Goal: Task Accomplishment & Management: Manage account settings

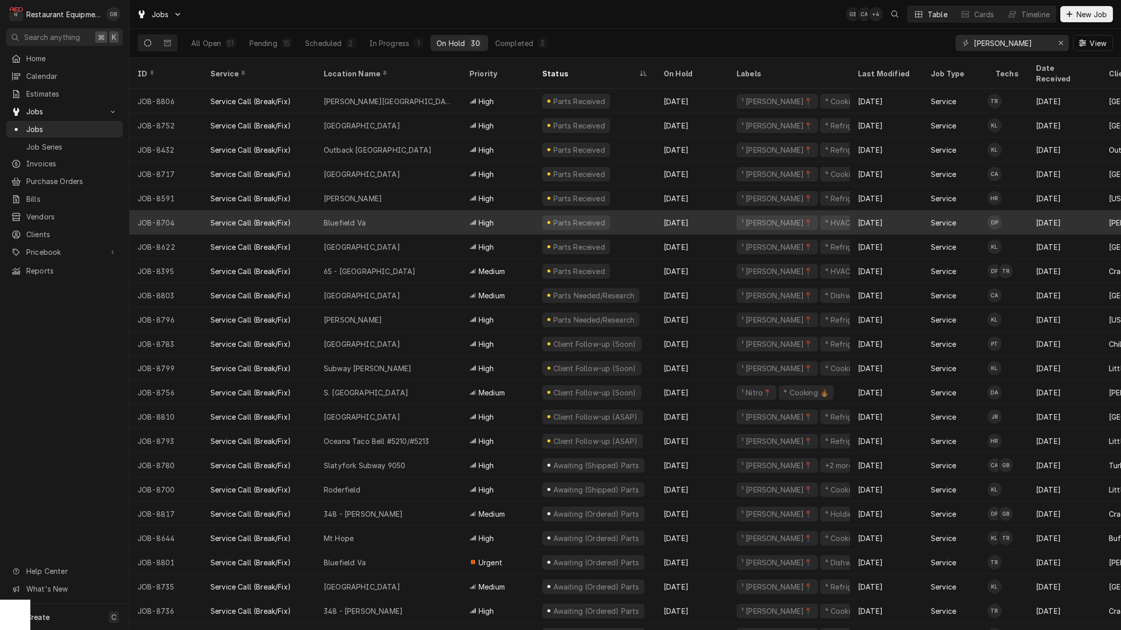
click at [381, 211] on div "Bluefield Va" at bounding box center [389, 222] width 146 height 24
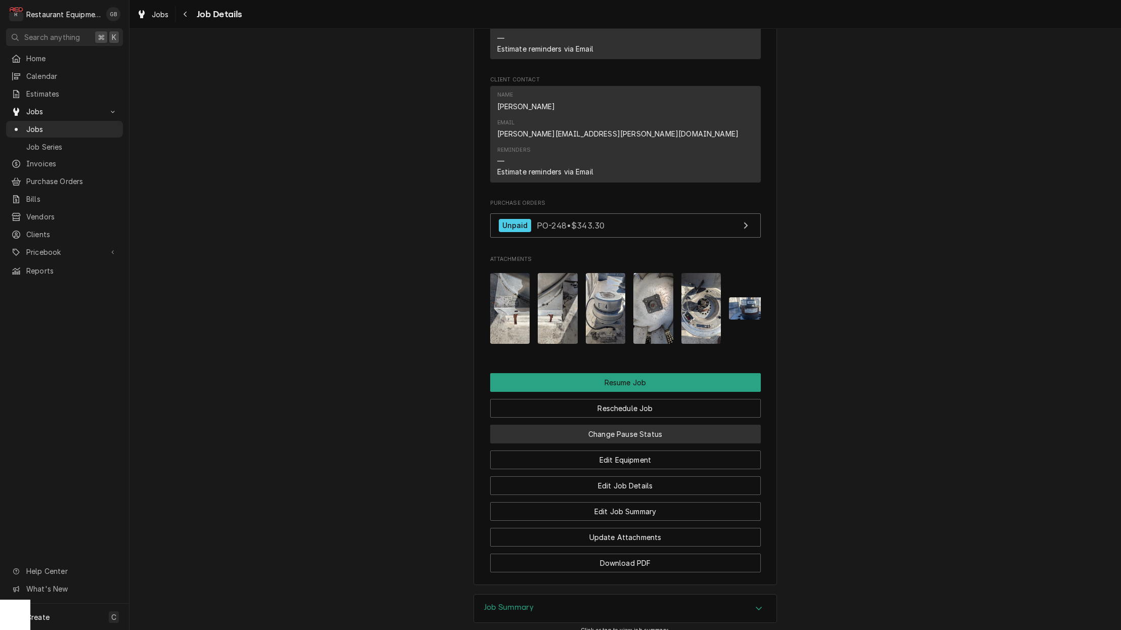
scroll to position [1108, 0]
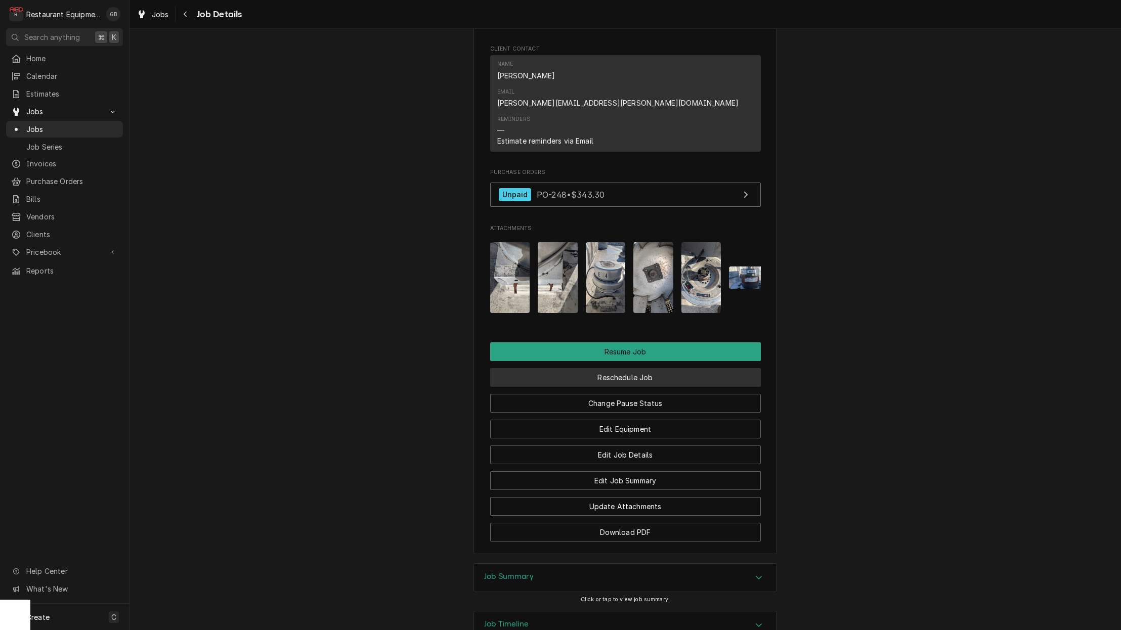
click at [636, 368] on button "Reschedule Job" at bounding box center [625, 377] width 271 height 19
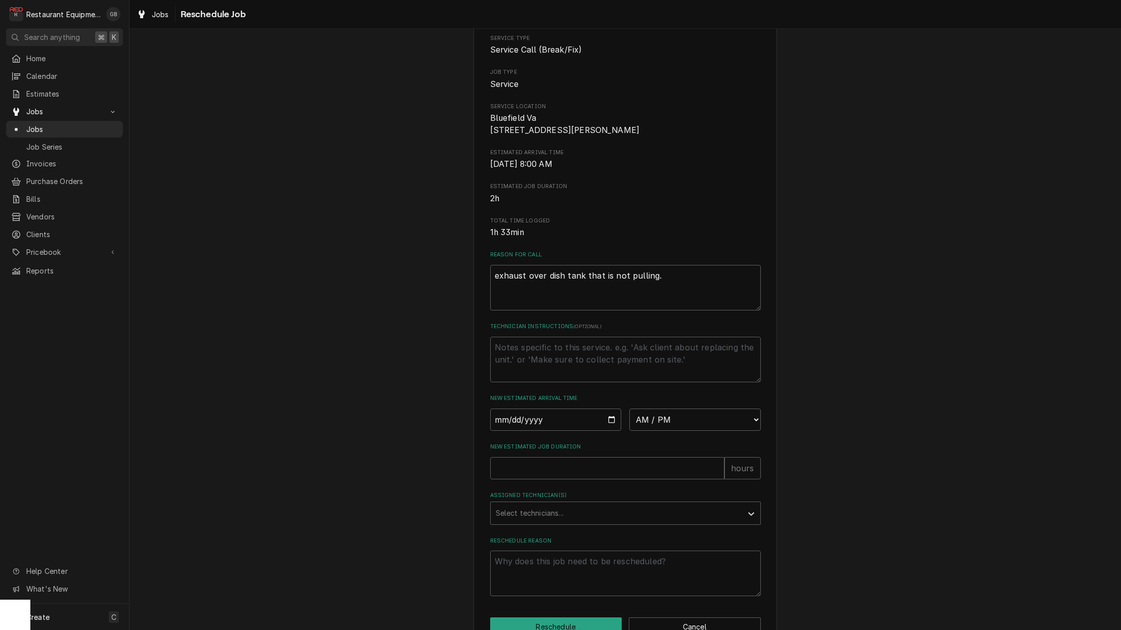
scroll to position [101, 0]
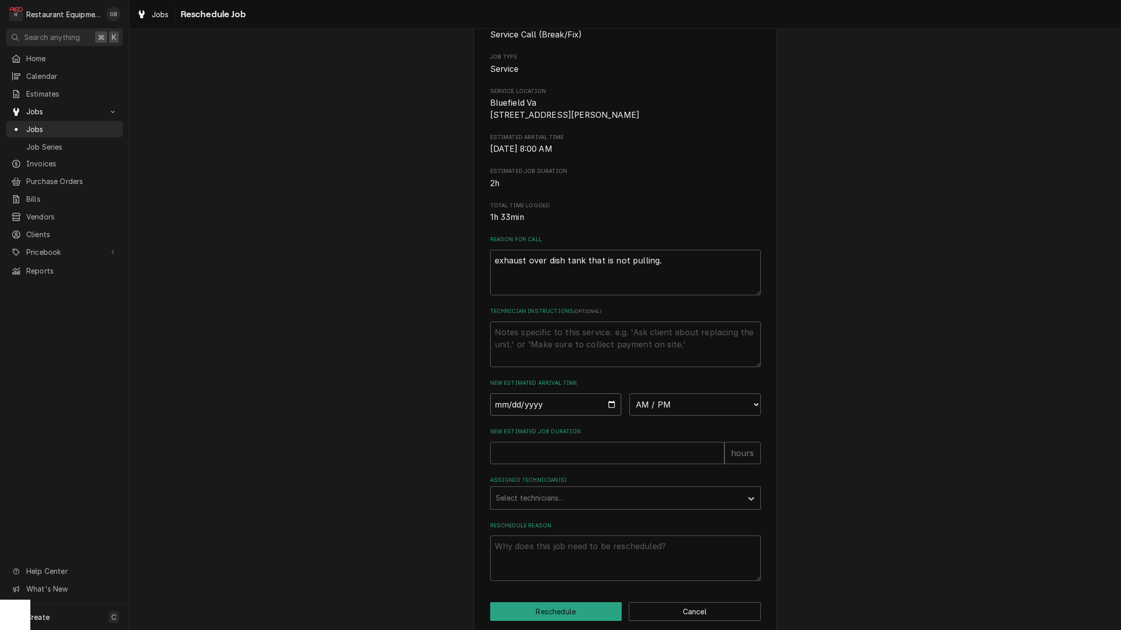
click at [521, 408] on input "Date" at bounding box center [556, 405] width 132 height 22
type input "2025-09-08"
type textarea "x"
type input "[DATE]"
type textarea "x"
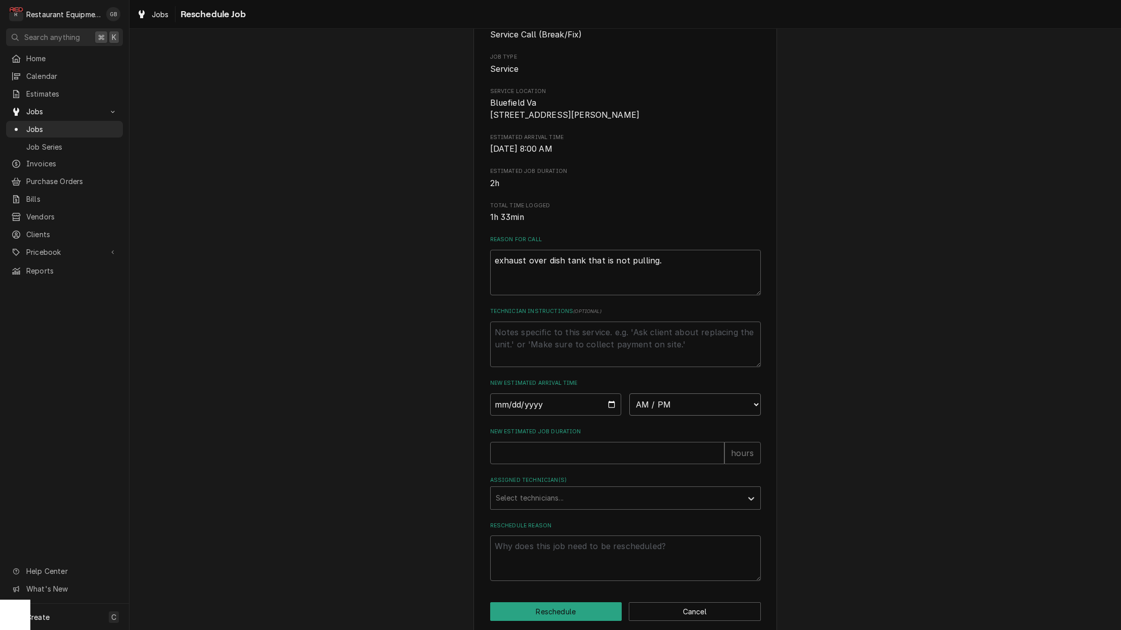
select select "08:30:00"
click at [516, 455] on input "New Estimated Job Duration" at bounding box center [607, 453] width 234 height 22
type textarea "x"
type input "2"
click at [601, 500] on div "Assigned Technician(s)" at bounding box center [616, 498] width 241 height 18
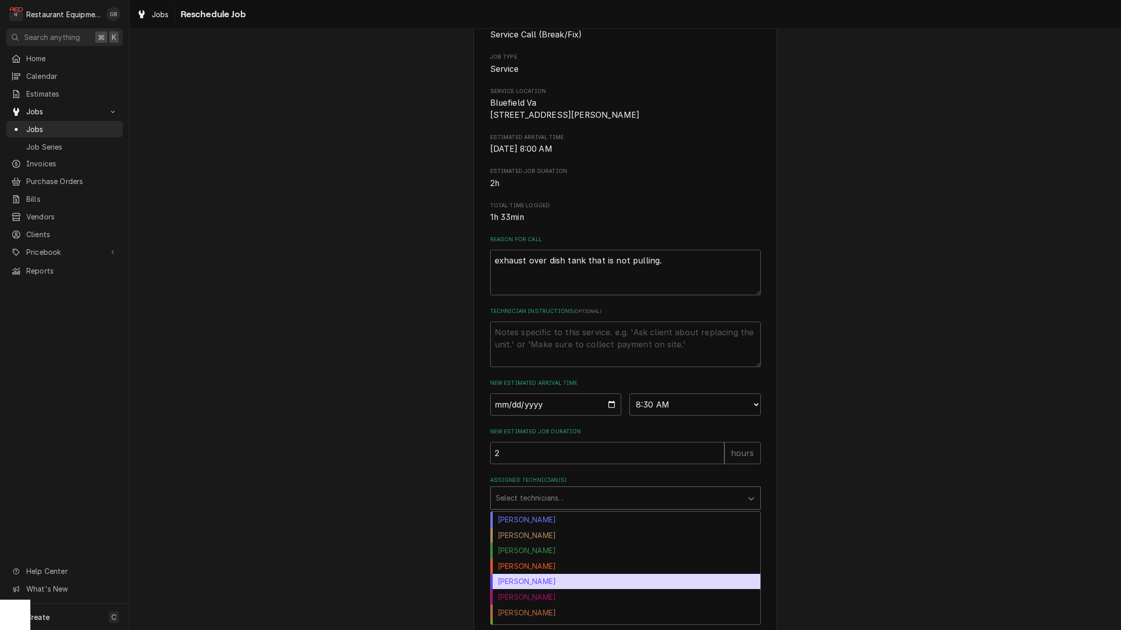
click at [545, 583] on div "[PERSON_NAME]" at bounding box center [626, 582] width 270 height 16
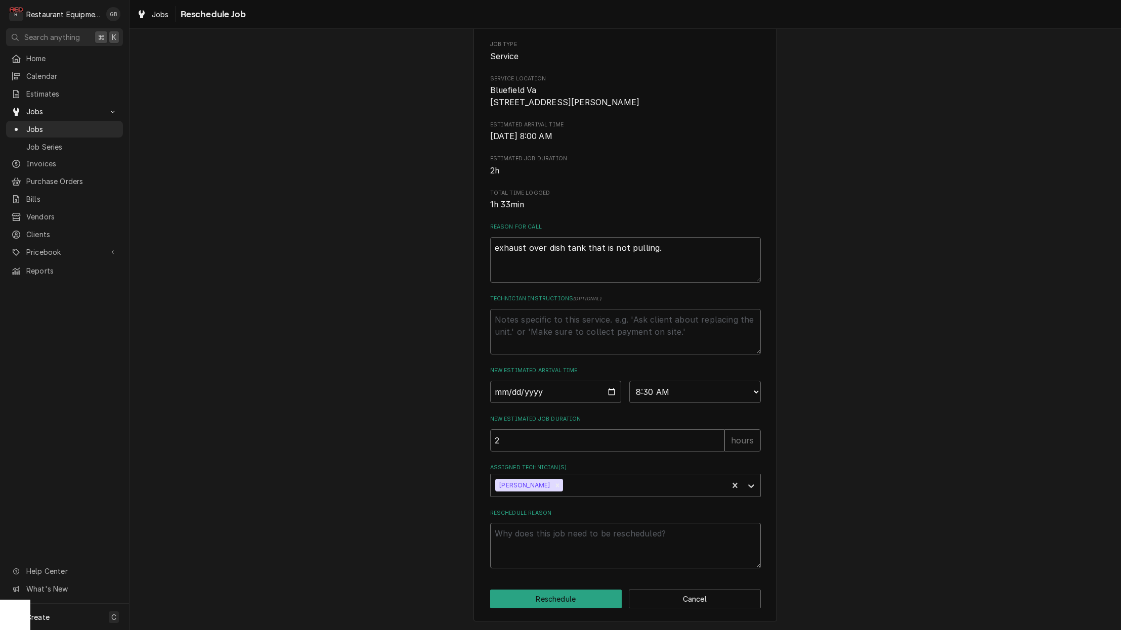
scroll to position [118, 0]
type textarea "x"
type textarea "p"
type textarea "x"
type textarea "pa"
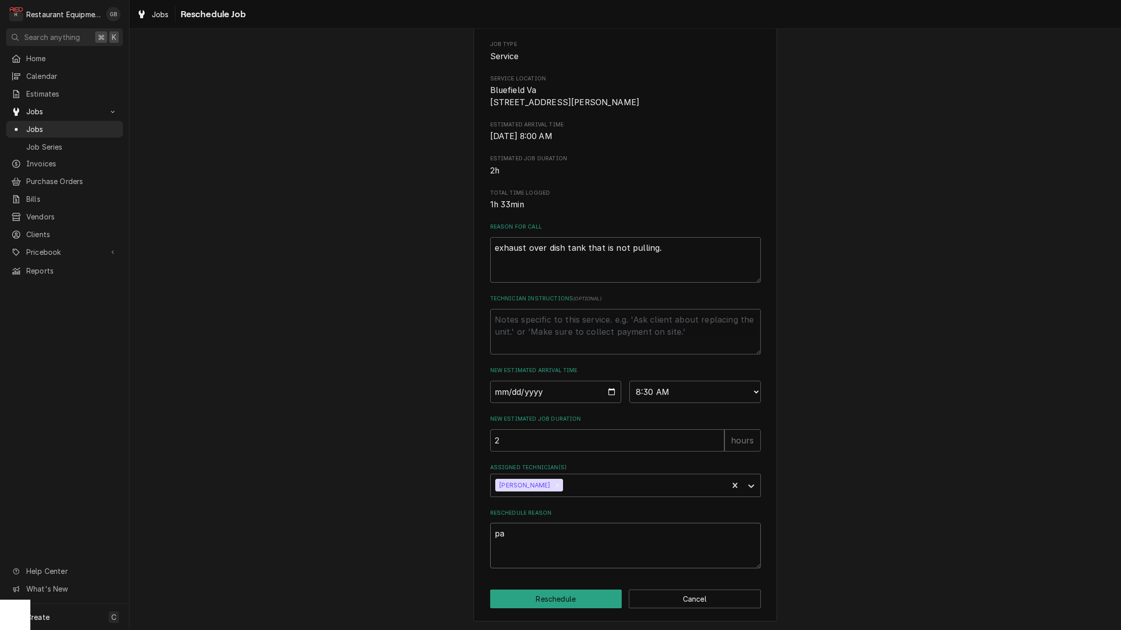
type textarea "x"
type textarea "par"
type textarea "x"
type textarea "part"
type textarea "x"
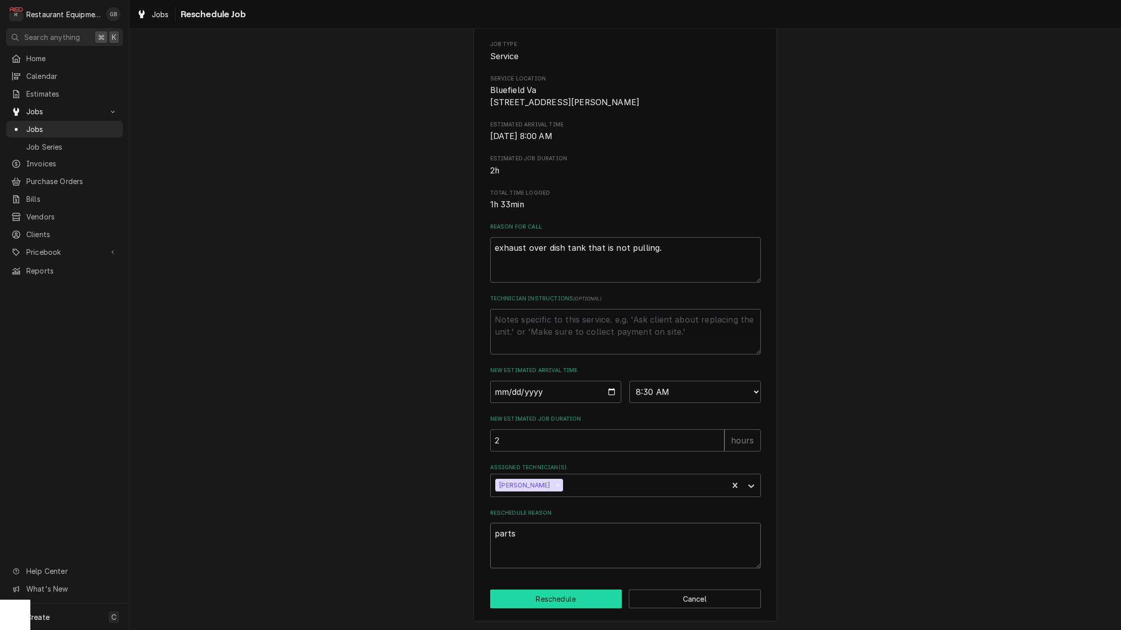
type textarea "parts"
click at [569, 600] on button "Reschedule" at bounding box center [556, 599] width 132 height 19
type textarea "x"
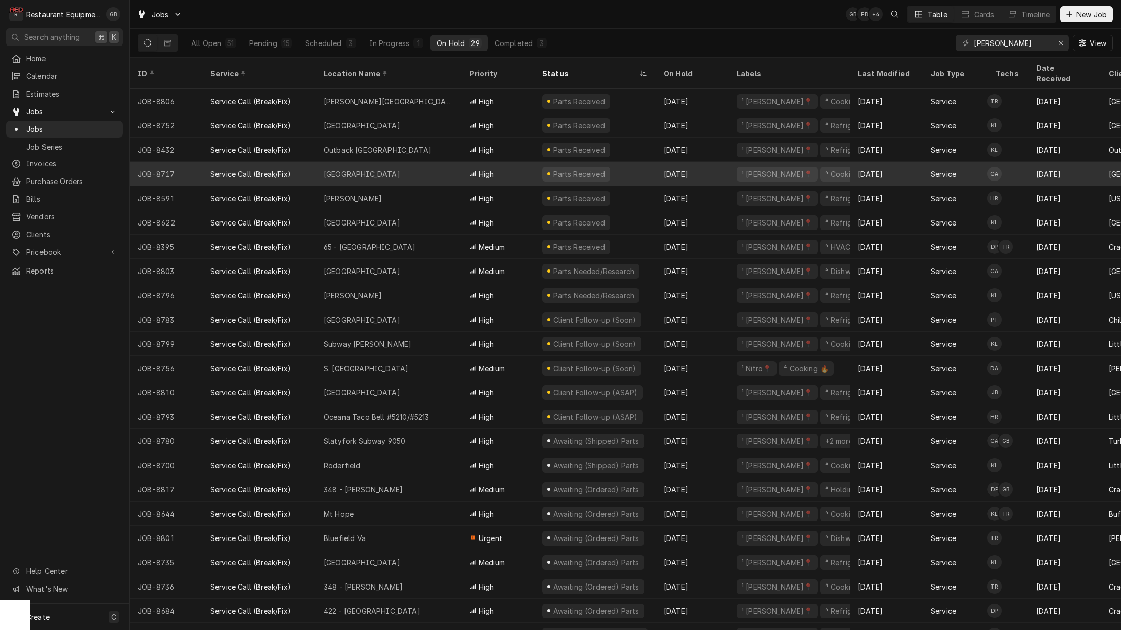
click at [358, 169] on div "Ghent Elementary" at bounding box center [362, 174] width 76 height 11
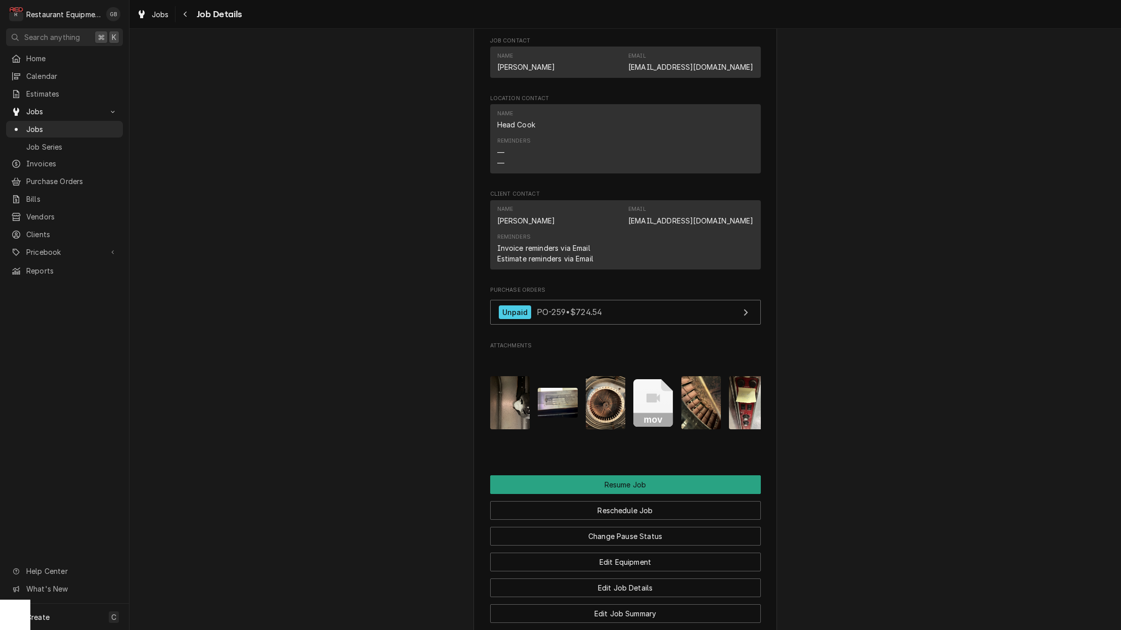
scroll to position [950, 0]
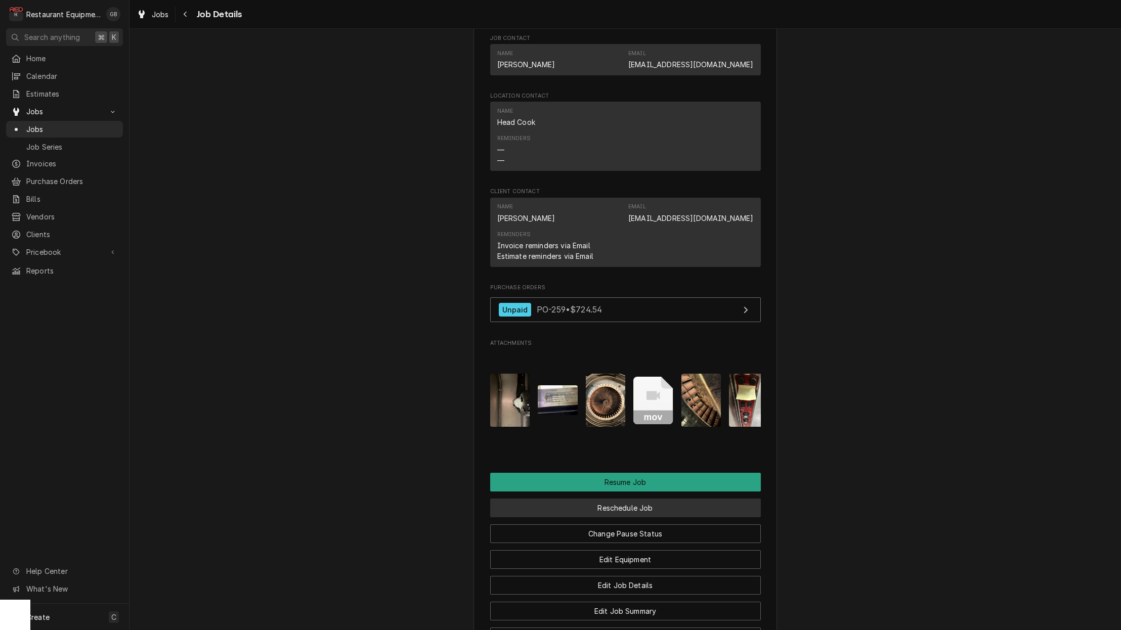
click at [629, 499] on button "Reschedule Job" at bounding box center [625, 508] width 271 height 19
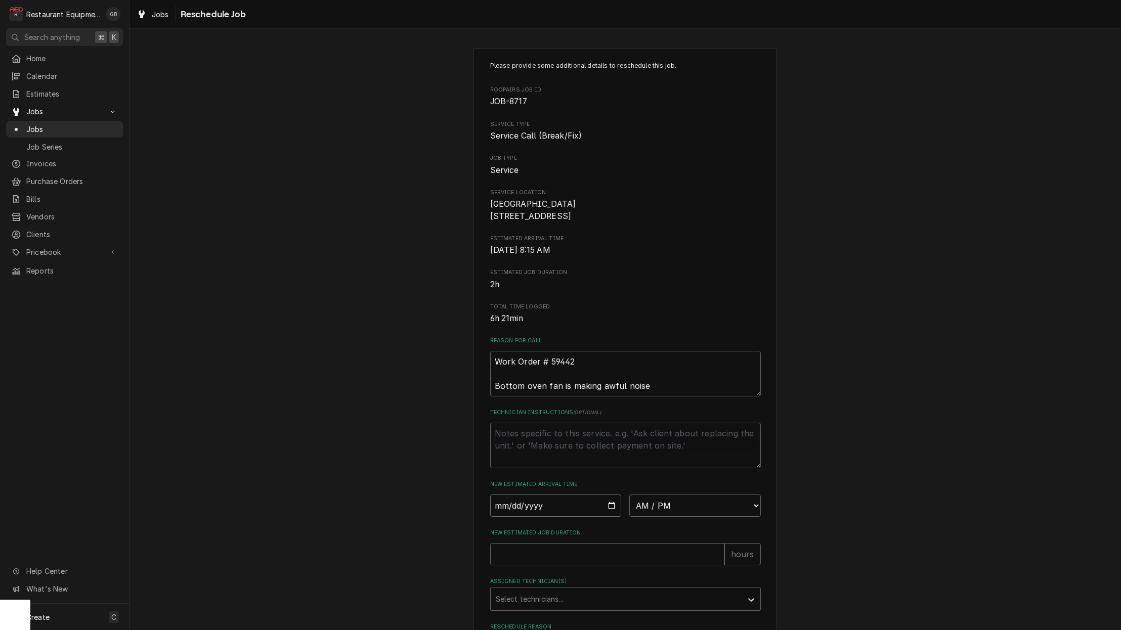
click at [515, 508] on input "Date" at bounding box center [556, 506] width 132 height 22
type input "[DATE]"
type textarea "x"
select select "08:30:00"
type textarea "x"
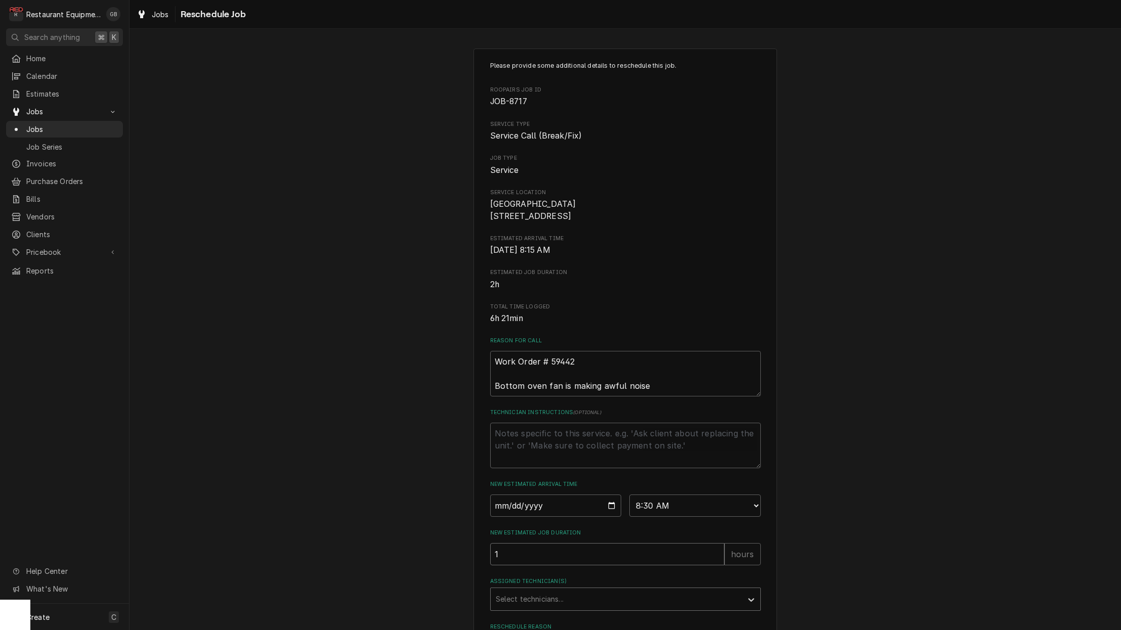
type input "1"
drag, startPoint x: 522, startPoint y: 593, endPoint x: 528, endPoint y: 594, distance: 6.3
click at [528, 594] on div "Select technicians..." at bounding box center [616, 599] width 251 height 22
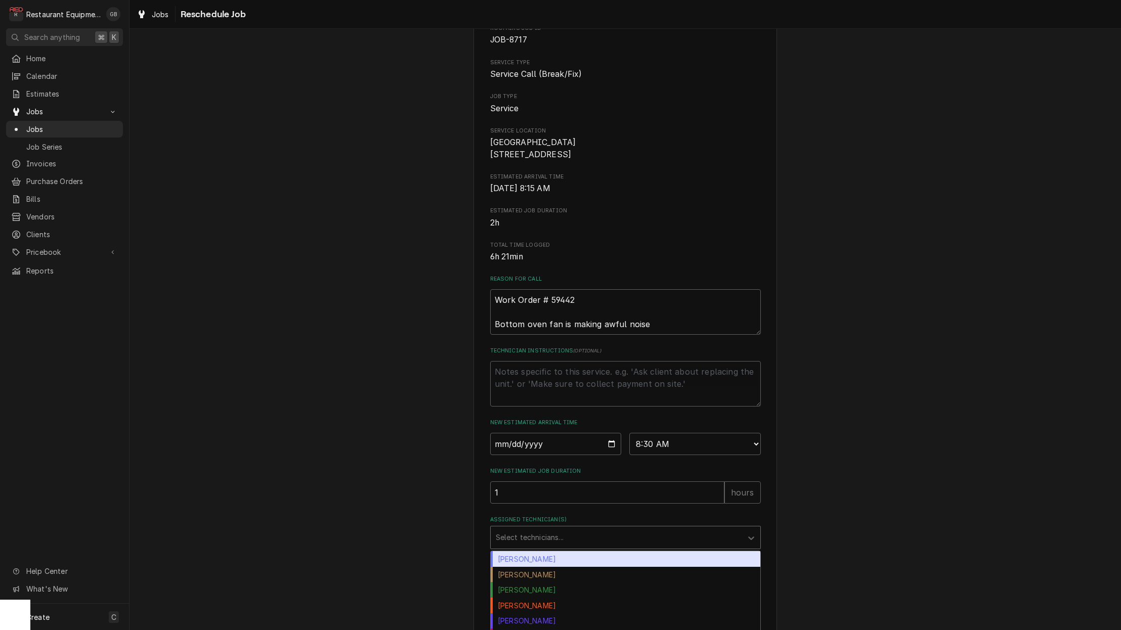
scroll to position [64, 0]
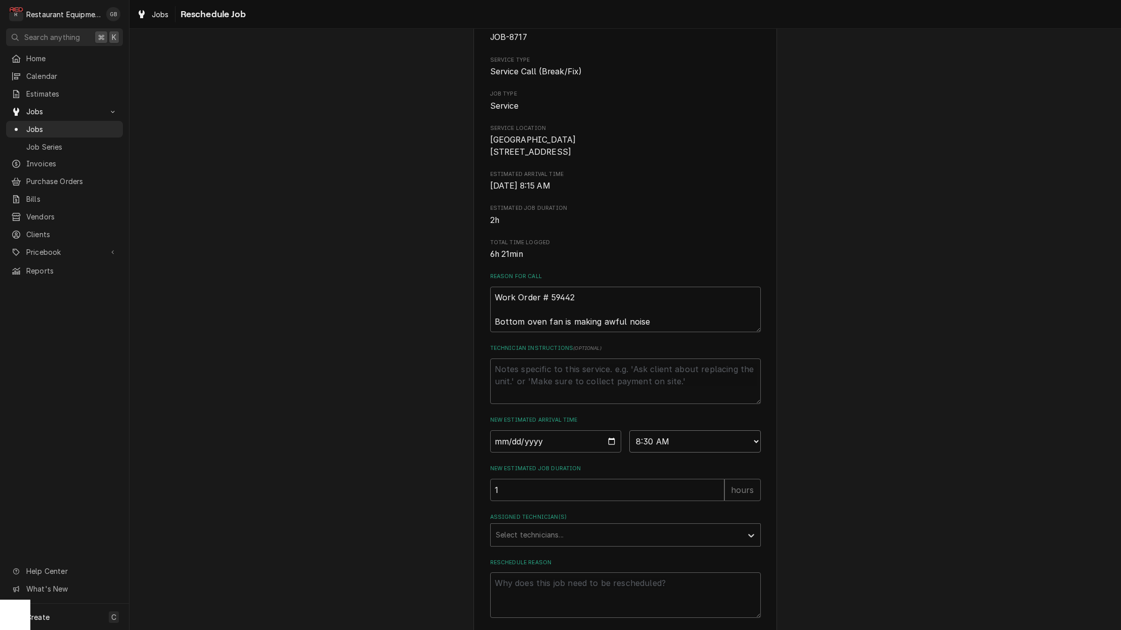
select select "08:45:00"
click at [600, 536] on div "Assigned Technician(s)" at bounding box center [616, 535] width 241 height 18
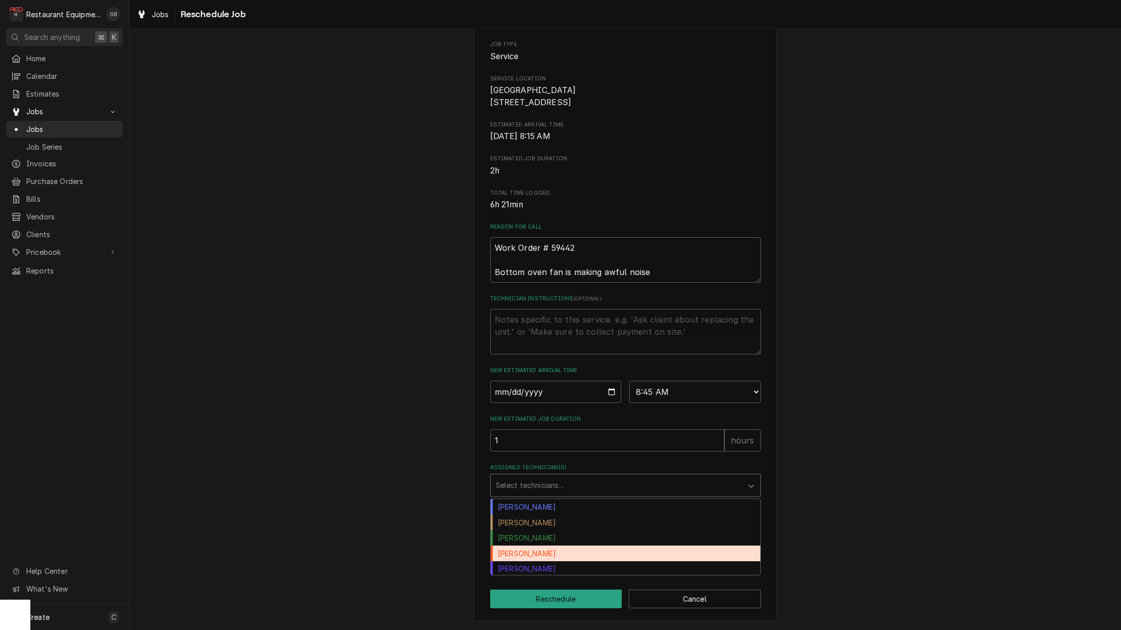
scroll to position [10, 0]
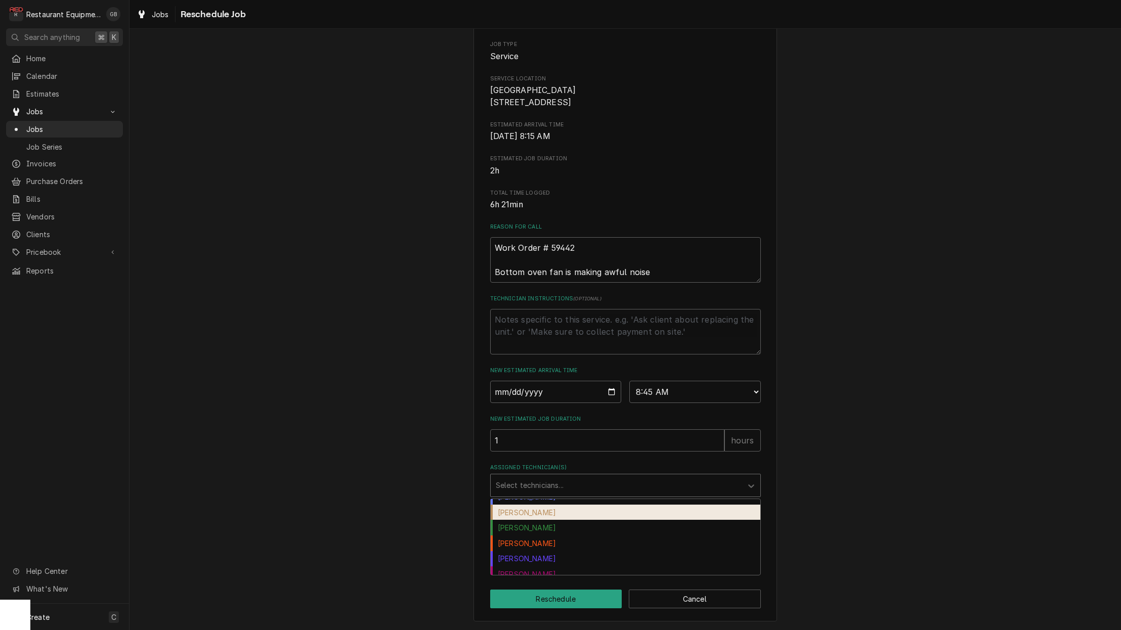
click at [546, 515] on div "[PERSON_NAME]" at bounding box center [626, 513] width 270 height 16
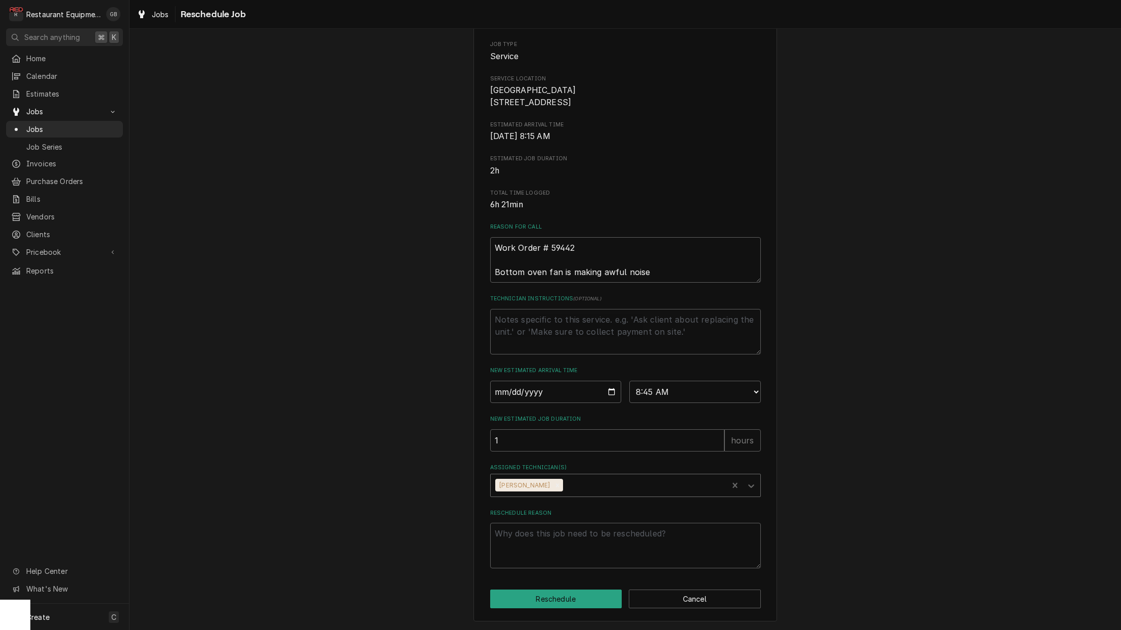
scroll to position [118, 0]
click at [548, 556] on textarea "Reschedule Reason" at bounding box center [625, 546] width 271 height 46
type textarea "x"
type textarea "p"
type textarea "x"
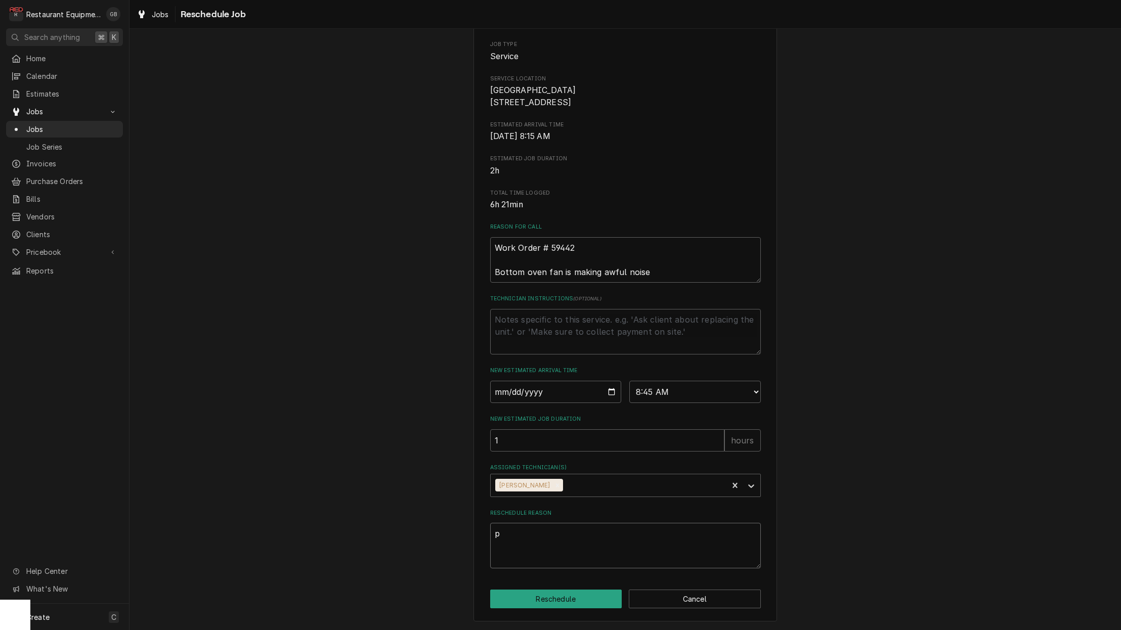
type textarea "pa"
type textarea "x"
type textarea "par"
type textarea "x"
type textarea "parr"
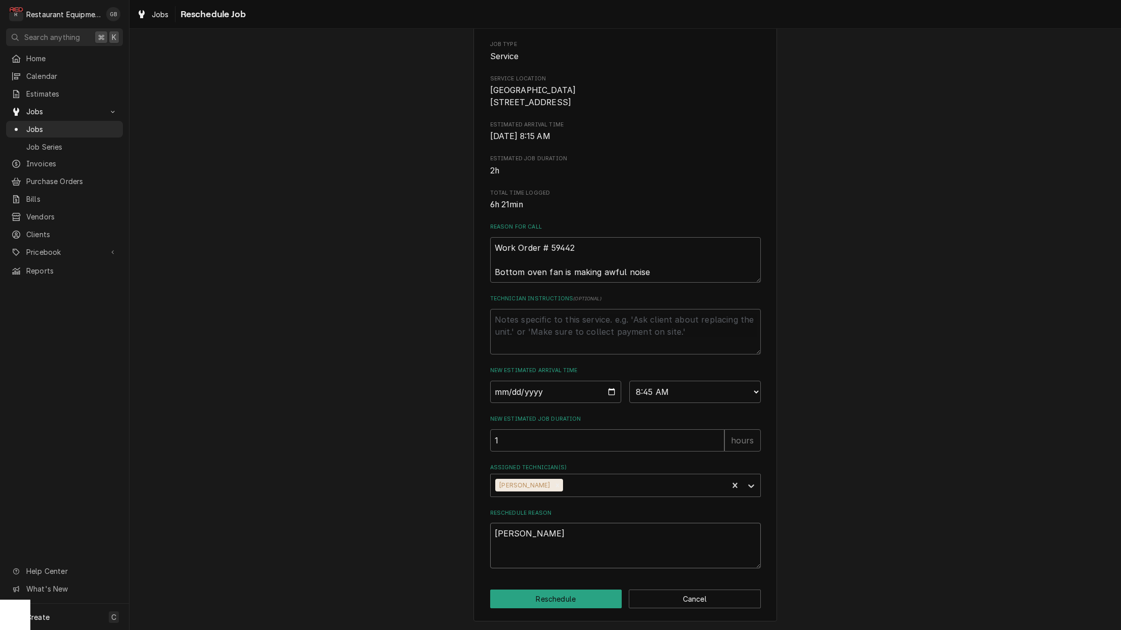
type textarea "x"
type textarea "parrt"
type textarea "x"
type textarea "parrts"
type textarea "x"
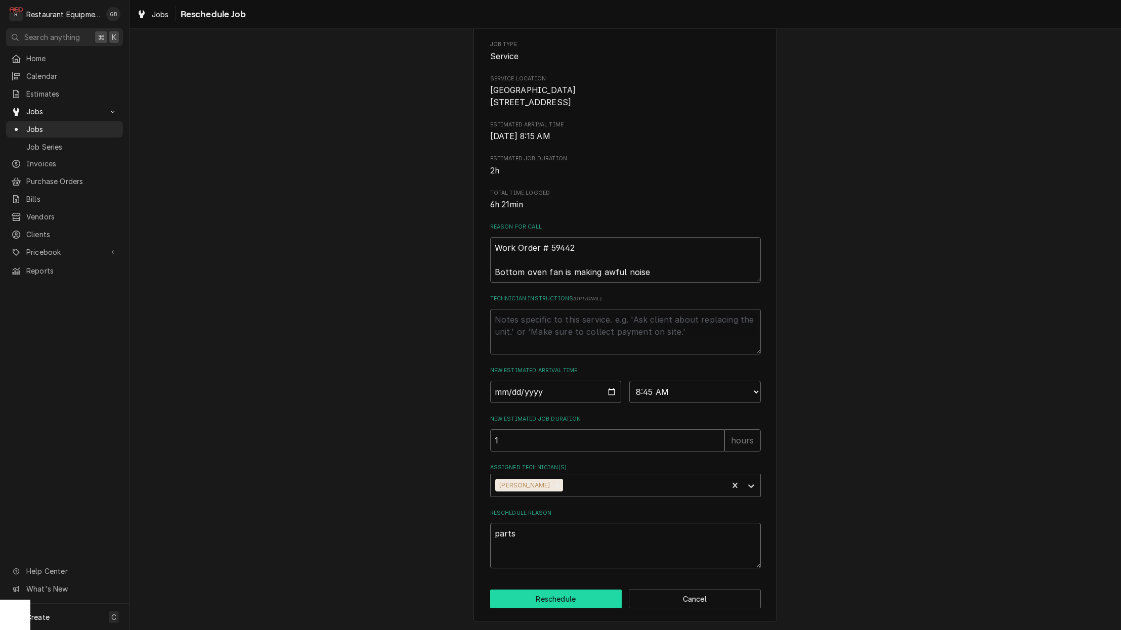
type textarea "parts"
click at [546, 593] on button "Reschedule" at bounding box center [556, 599] width 132 height 19
type textarea "x"
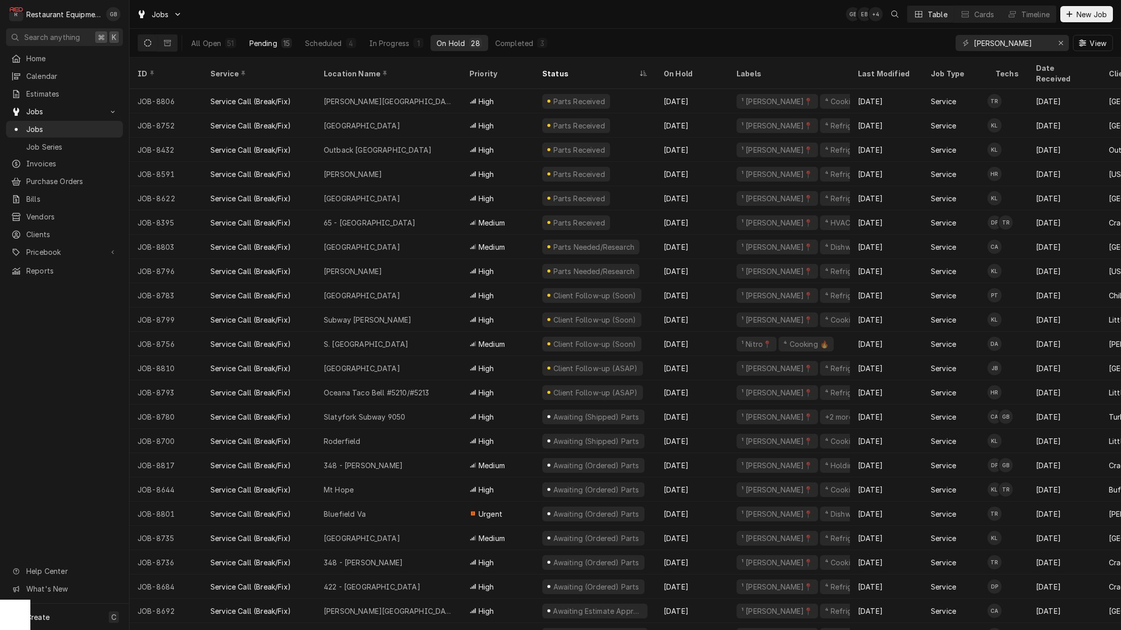
click at [254, 40] on div "Pending" at bounding box center [263, 43] width 28 height 11
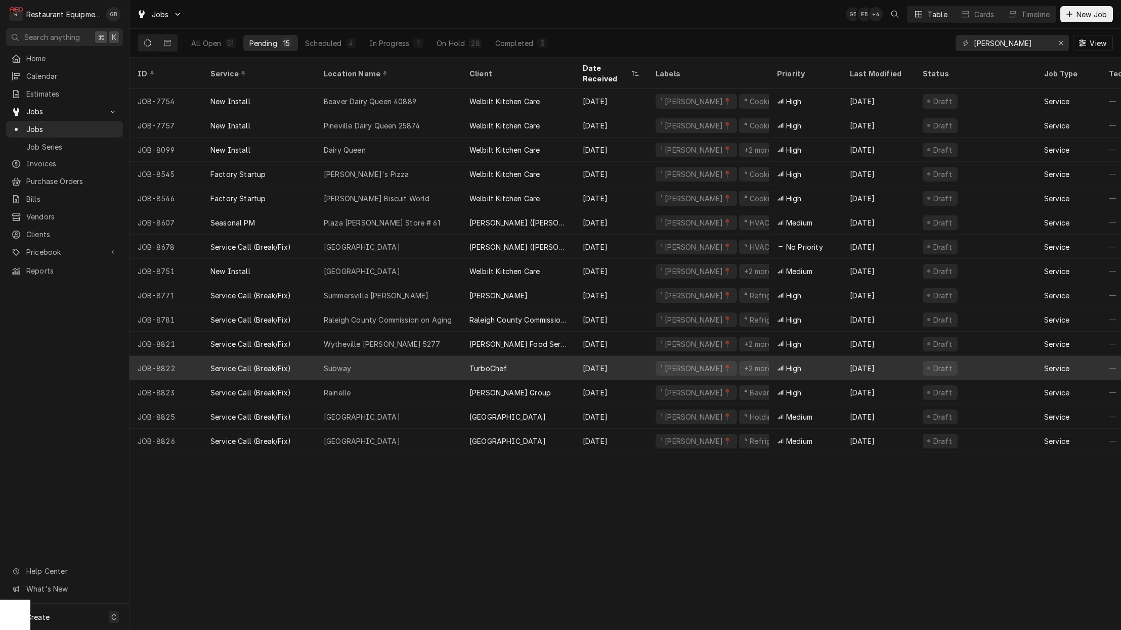
click at [343, 363] on div "Subway" at bounding box center [337, 368] width 27 height 11
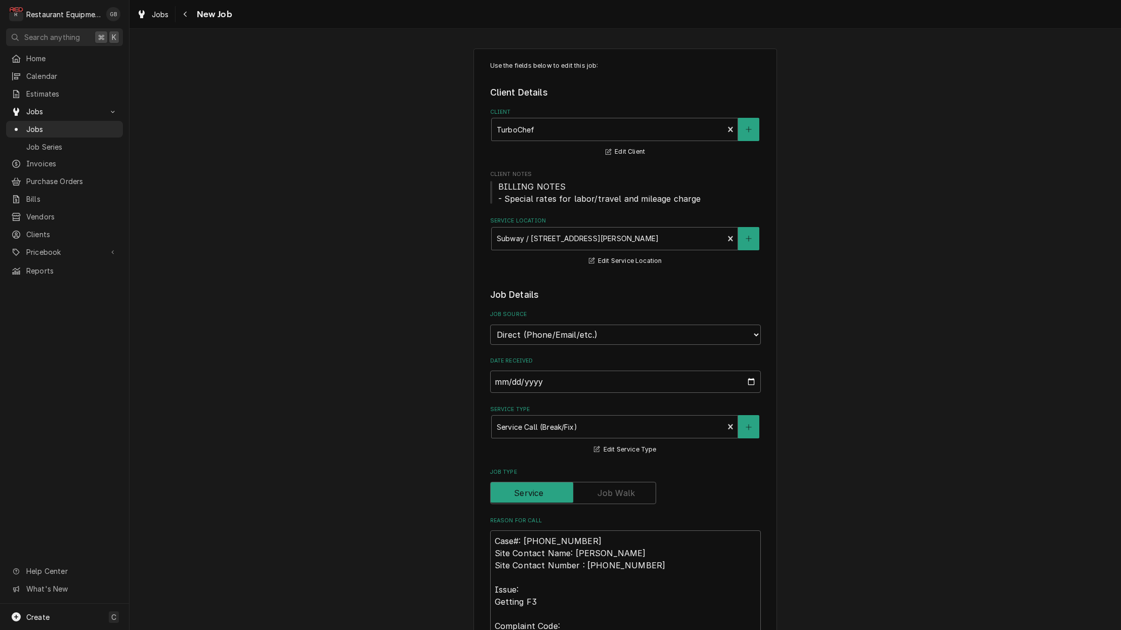
type textarea "x"
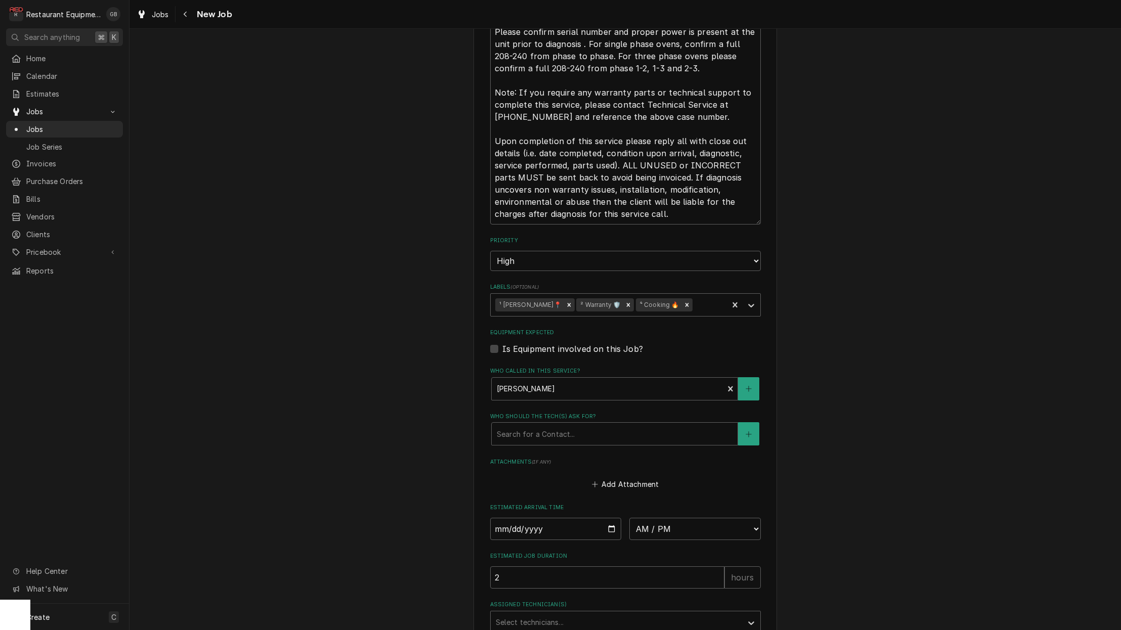
scroll to position [715, 0]
click at [513, 518] on input "Date" at bounding box center [556, 529] width 132 height 22
type input "2025-09-09"
type textarea "x"
select select "09:00:00"
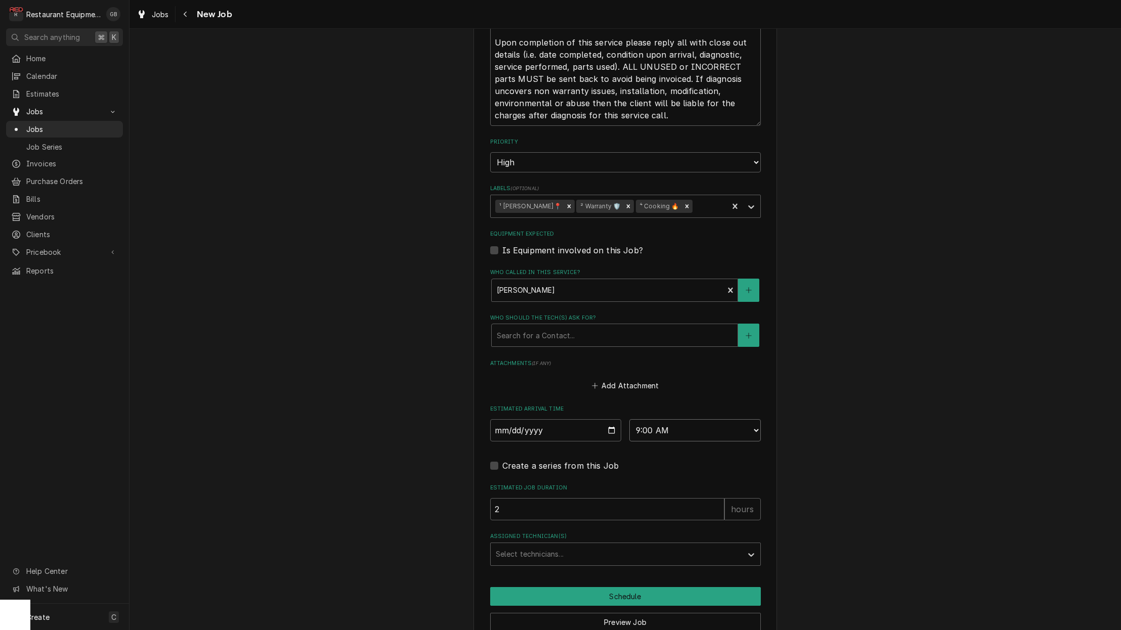
scroll to position [821, 0]
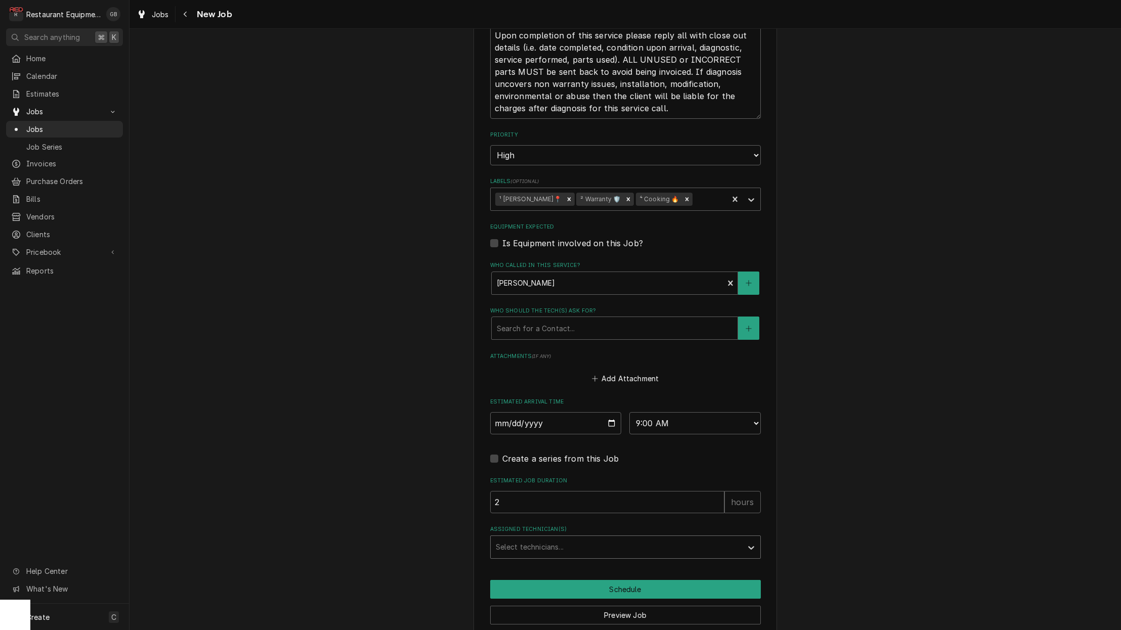
drag, startPoint x: 746, startPoint y: 528, endPoint x: 734, endPoint y: 532, distance: 12.2
click at [745, 538] on div "Assigned Technician(s)" at bounding box center [751, 547] width 18 height 19
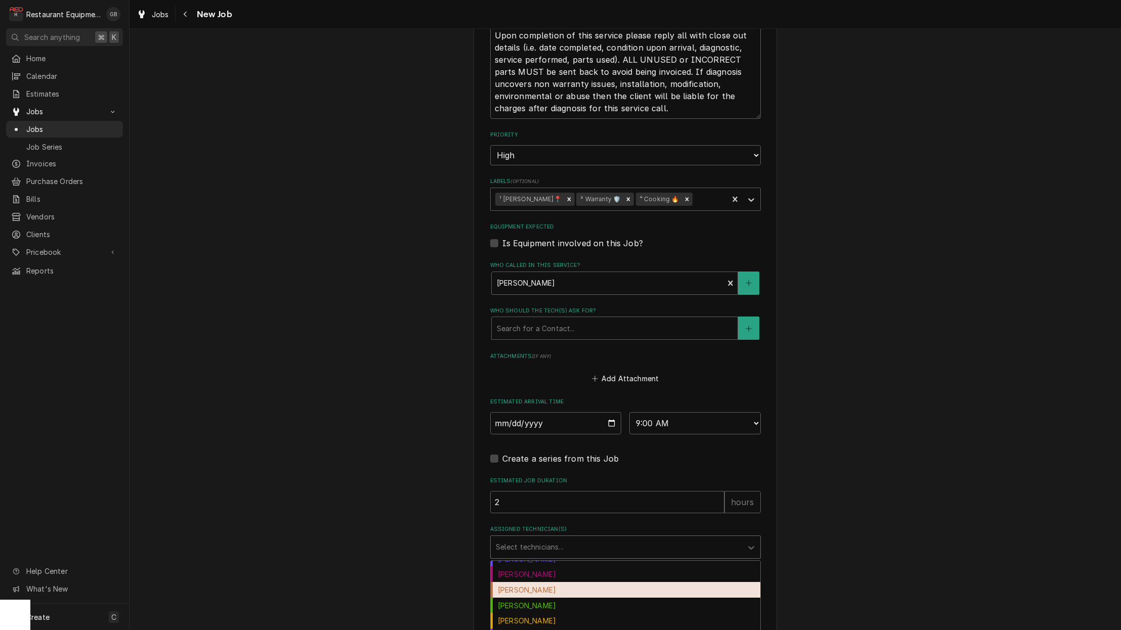
scroll to position [79, 0]
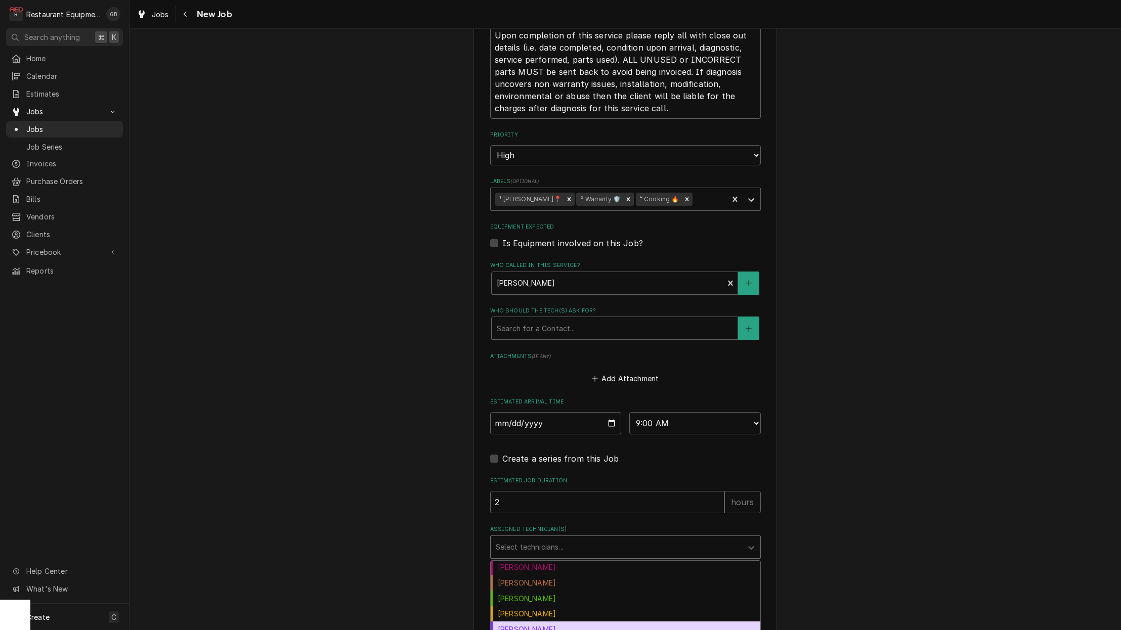
click at [531, 622] on div "[PERSON_NAME]" at bounding box center [626, 630] width 270 height 16
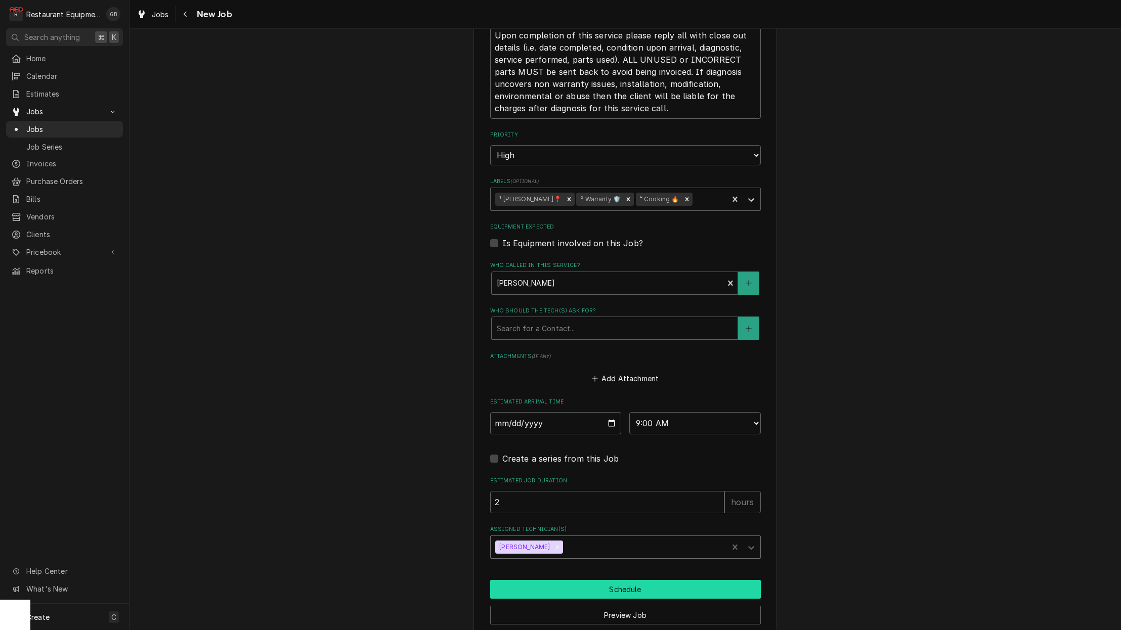
click at [601, 580] on button "Schedule" at bounding box center [625, 589] width 271 height 19
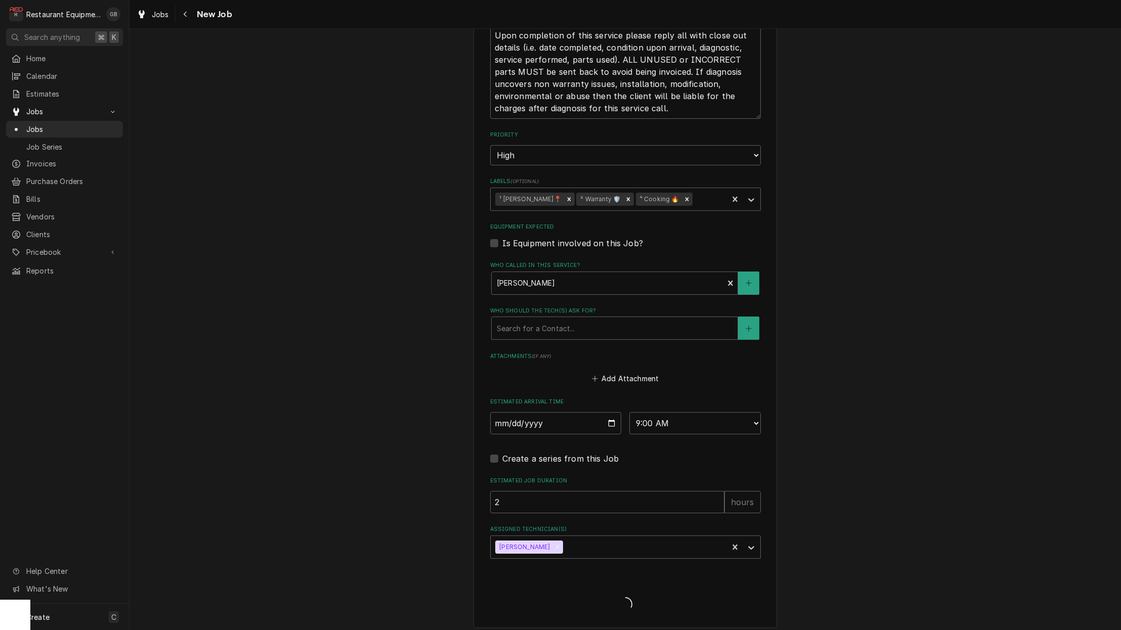
scroll to position [804, 0]
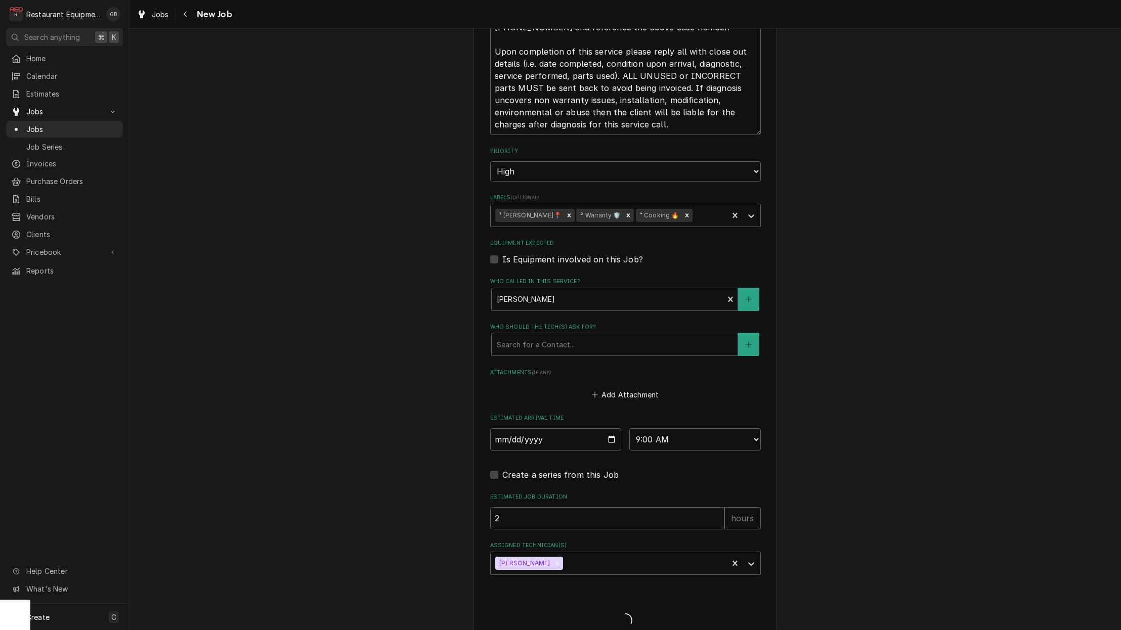
type textarea "x"
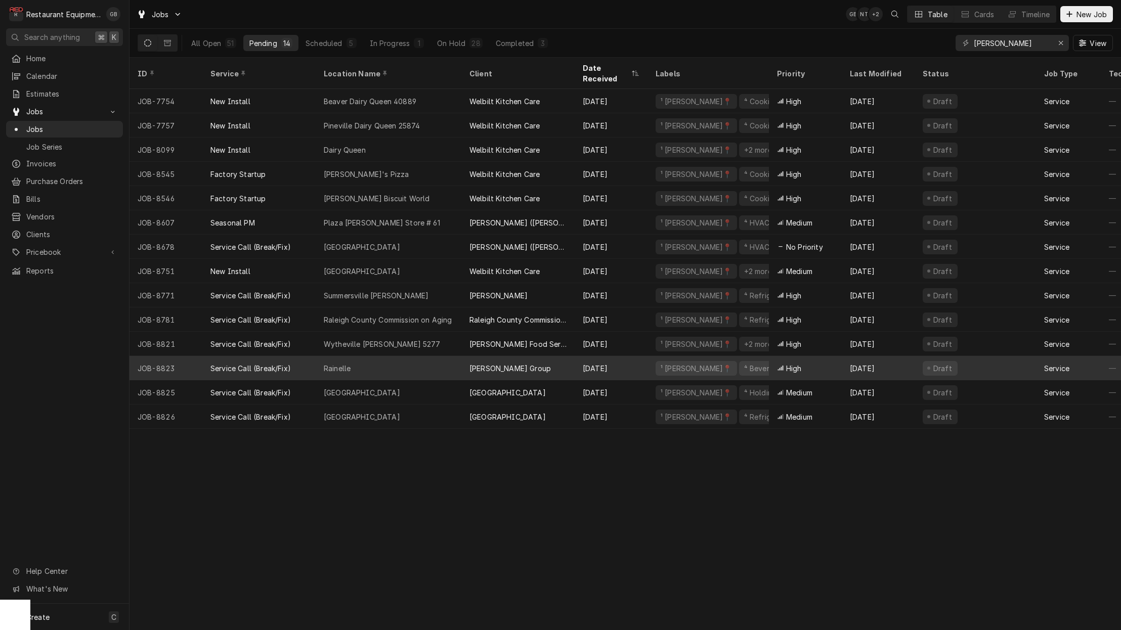
click at [379, 364] on div "Rainelle" at bounding box center [389, 368] width 146 height 24
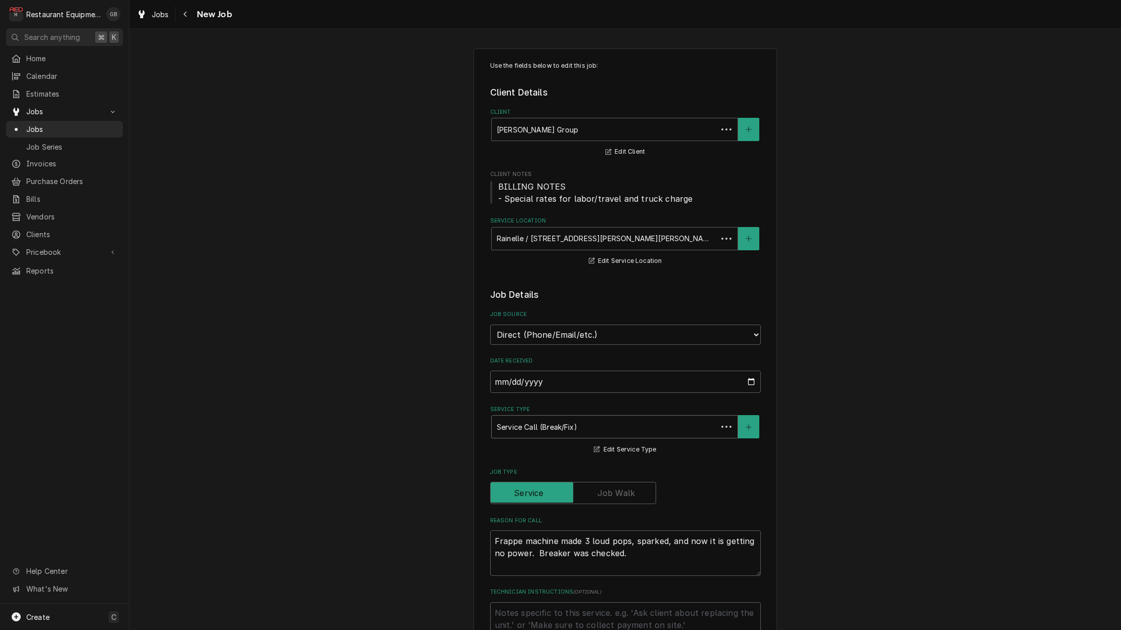
type textarea "x"
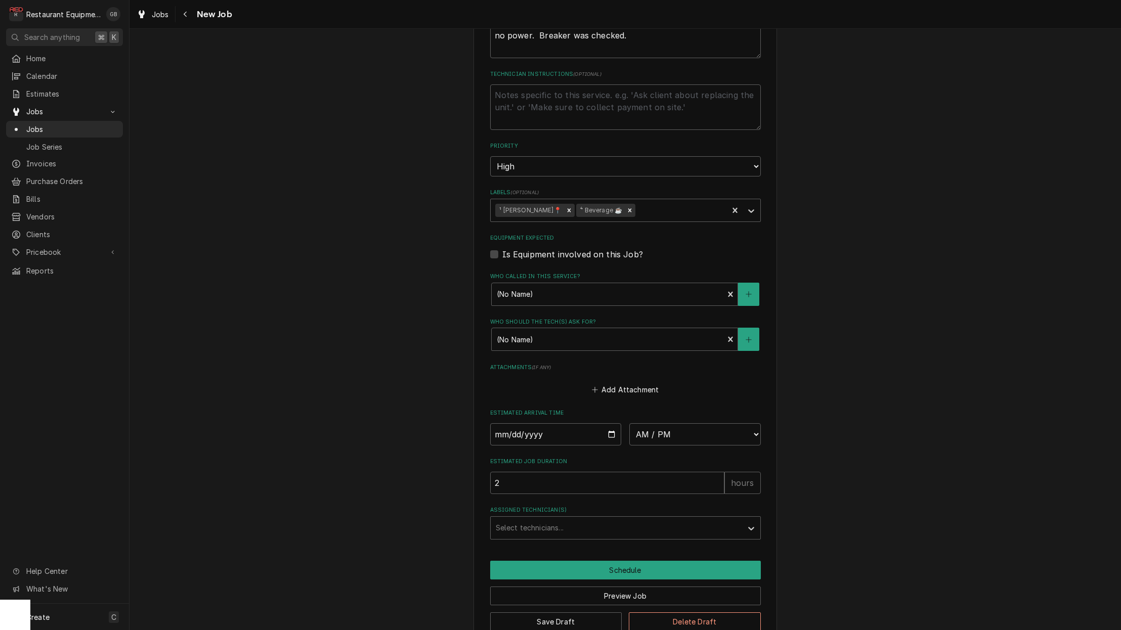
scroll to position [518, 0]
click at [525, 424] on input "Date" at bounding box center [556, 435] width 132 height 22
type input "[DATE]"
type textarea "x"
select select "11:00:00"
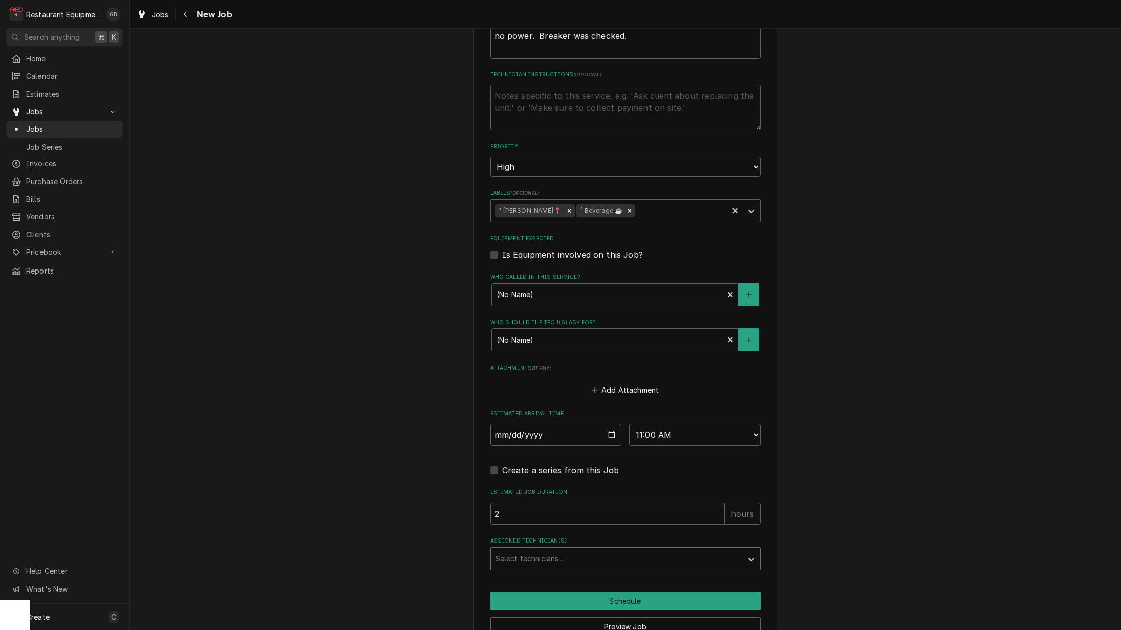
click at [547, 553] on div "Select technicians..." at bounding box center [616, 558] width 241 height 11
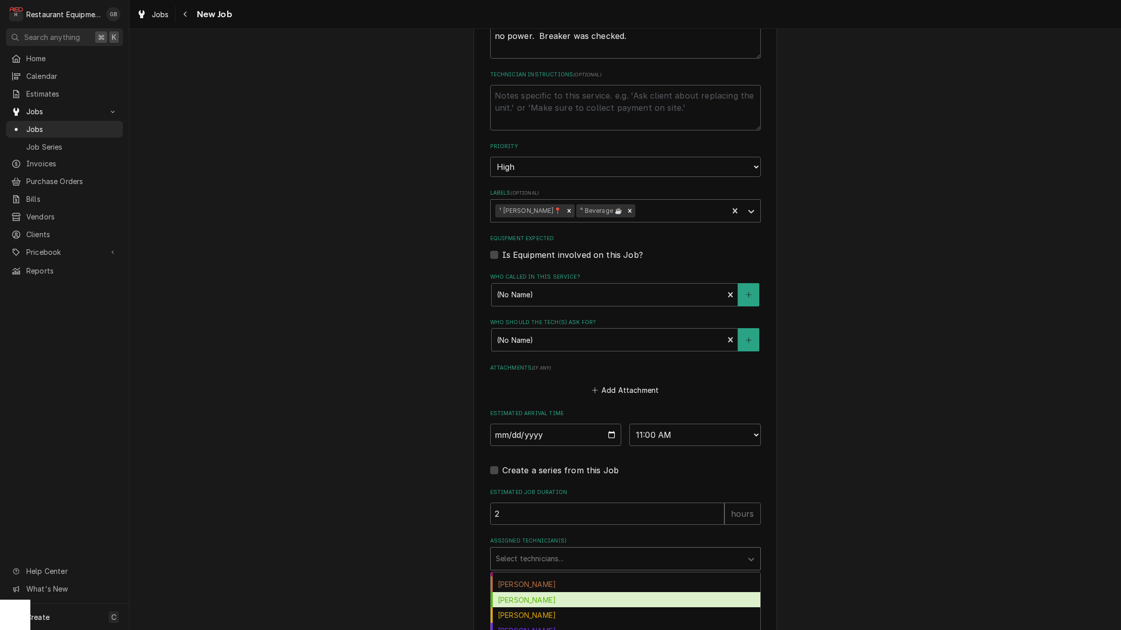
scroll to position [90, 0]
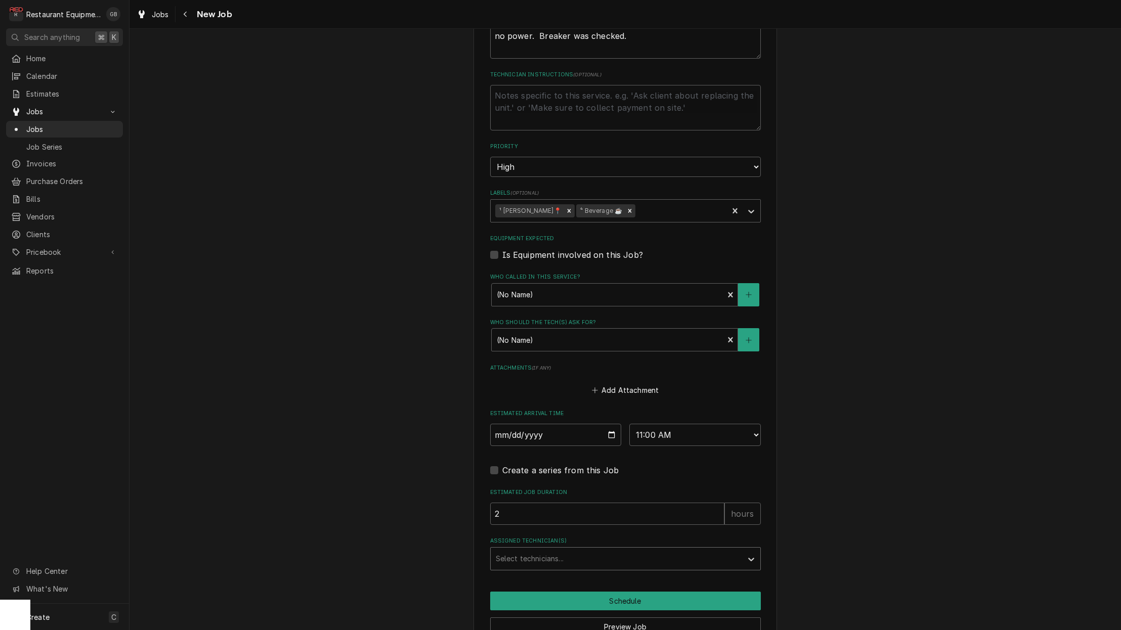
drag, startPoint x: 529, startPoint y: 541, endPoint x: 524, endPoint y: 547, distance: 7.6
click at [528, 550] on div "Assigned Technician(s)" at bounding box center [616, 559] width 241 height 18
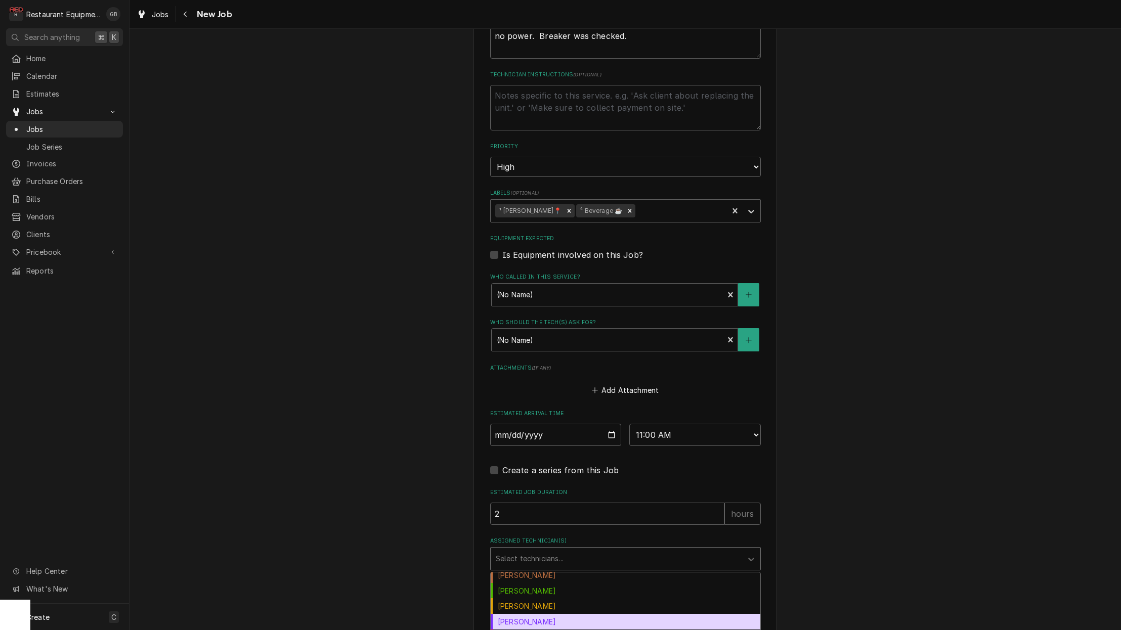
scroll to position [99, 0]
click at [541, 614] on div "[PERSON_NAME]" at bounding box center [626, 622] width 270 height 16
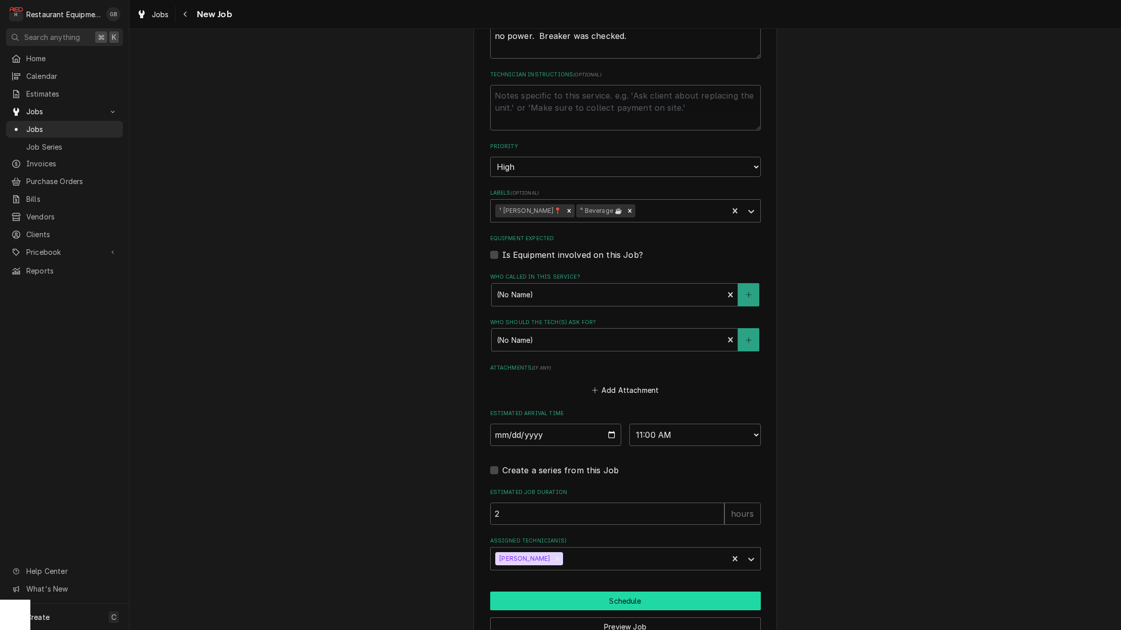
click at [627, 592] on button "Schedule" at bounding box center [625, 601] width 271 height 19
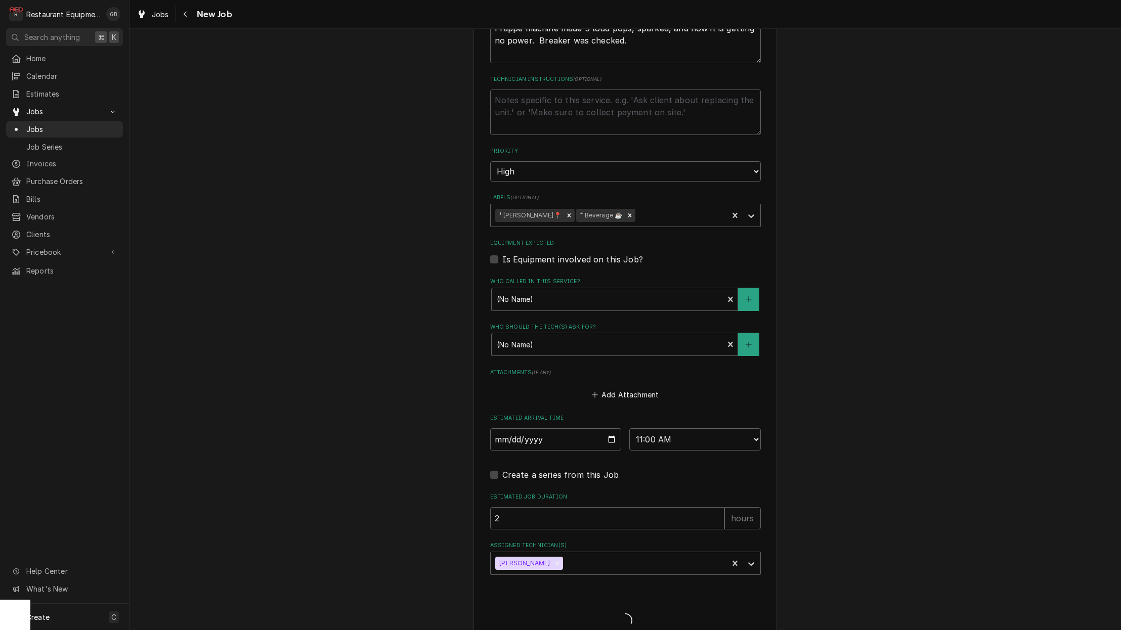
type textarea "x"
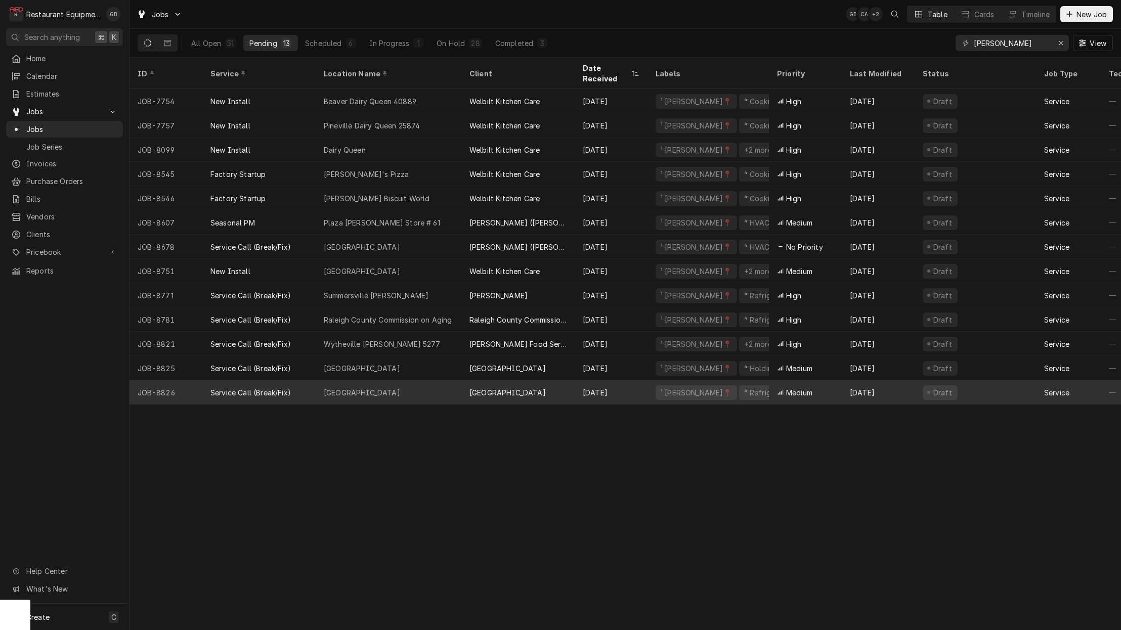
click at [388, 388] on div "[GEOGRAPHIC_DATA]" at bounding box center [389, 392] width 146 height 24
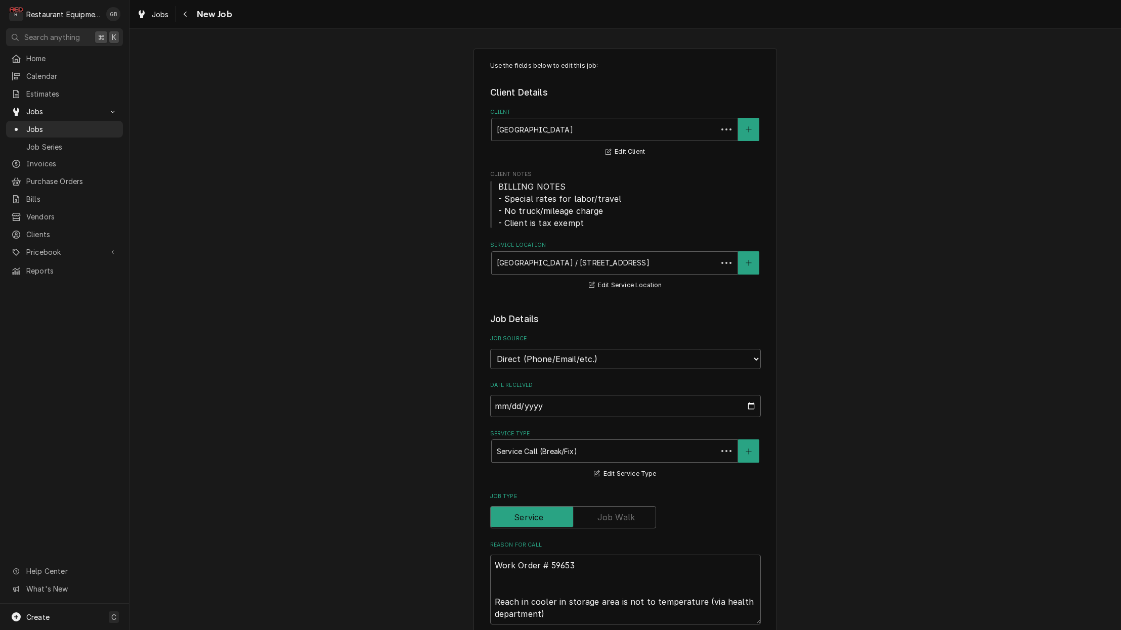
type textarea "x"
click at [188, 17] on div "Navigate back" at bounding box center [186, 14] width 10 height 10
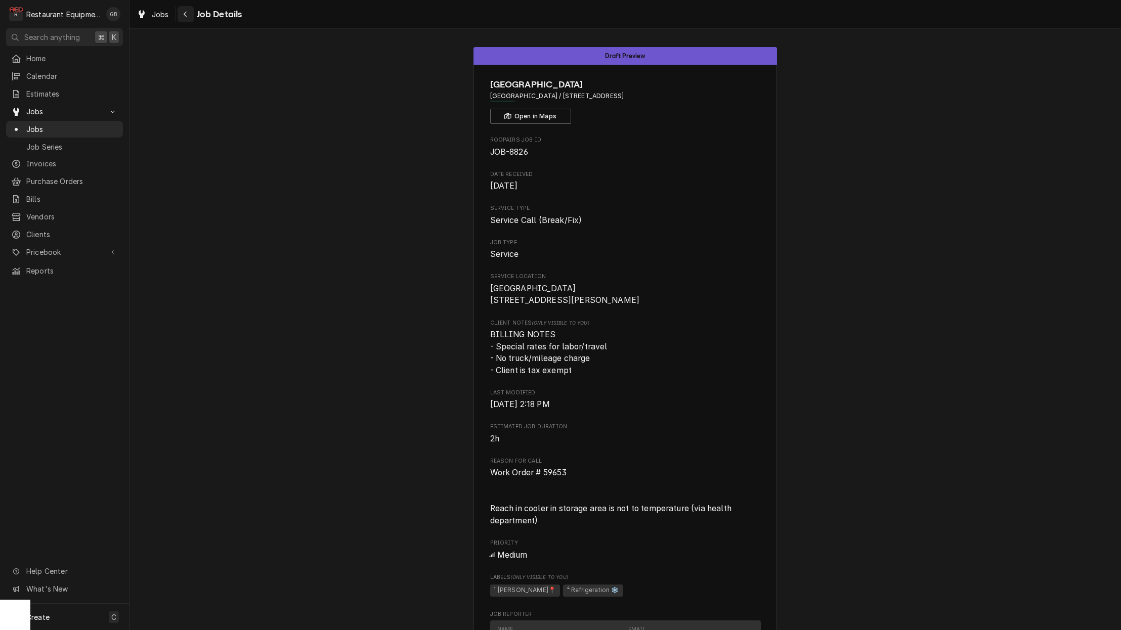
click at [189, 12] on div "Navigate back" at bounding box center [186, 14] width 10 height 10
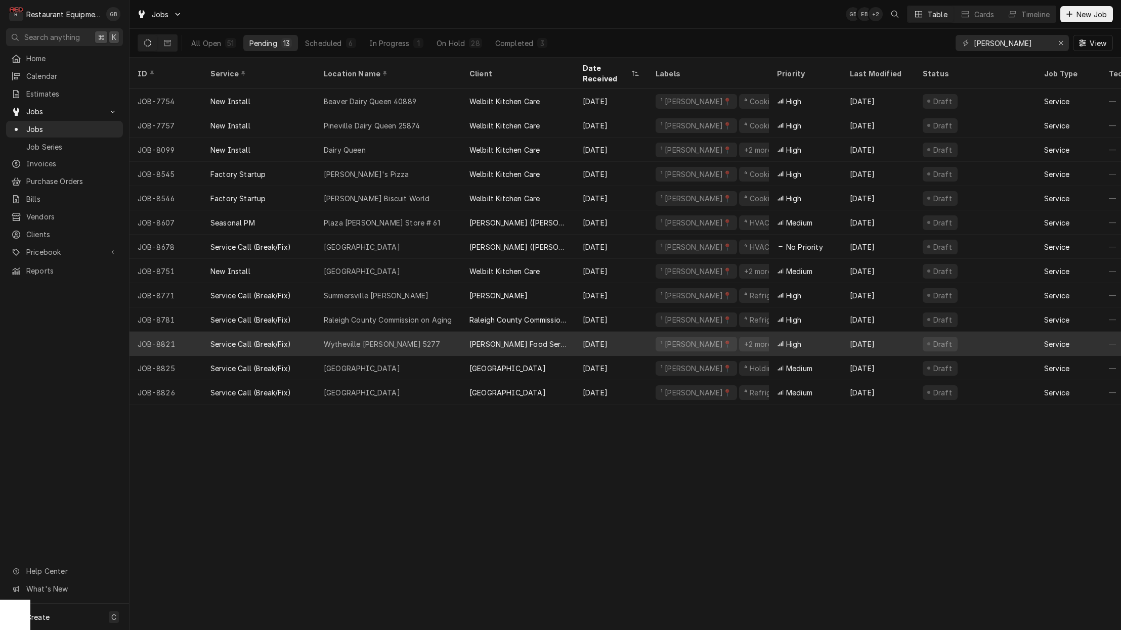
click at [386, 339] on div "Wytheville [PERSON_NAME] 5277" at bounding box center [382, 344] width 117 height 11
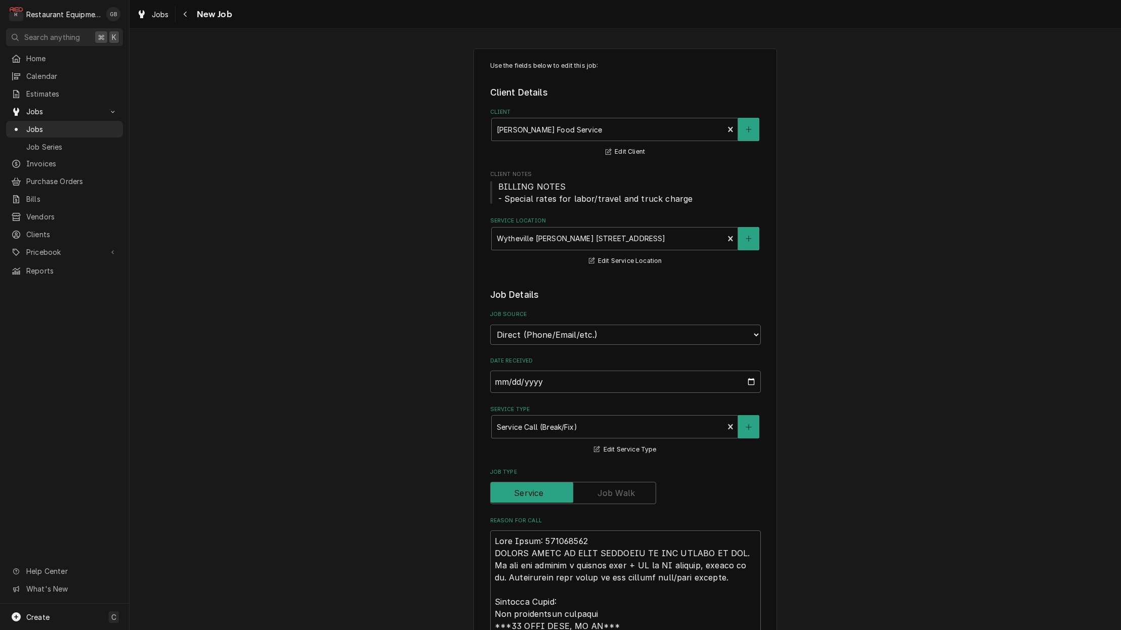
type textarea "x"
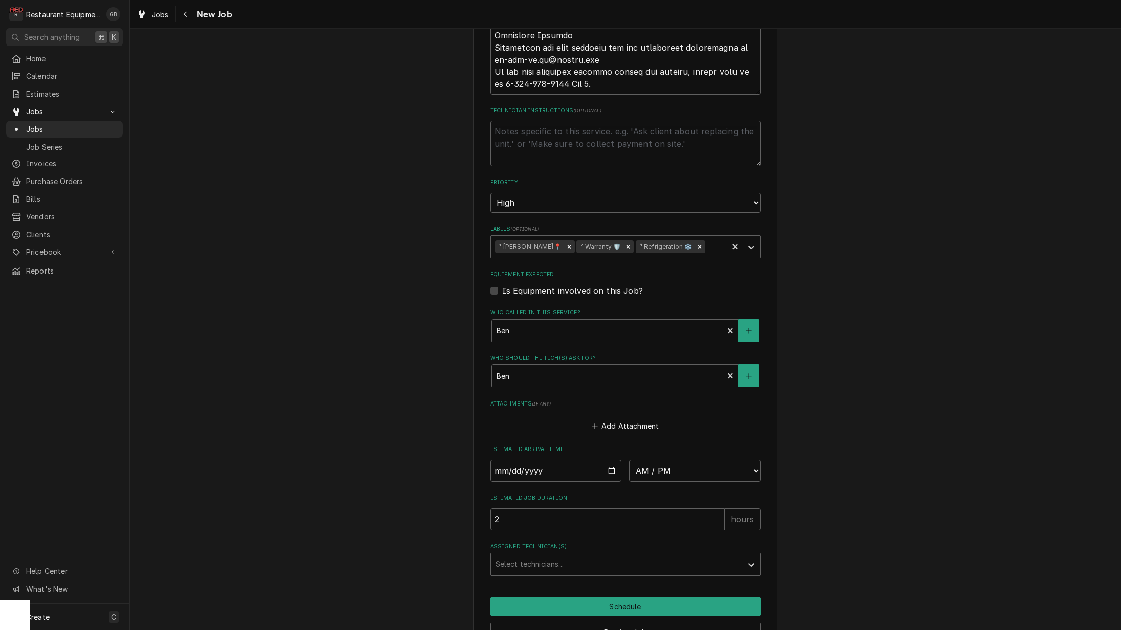
scroll to position [-1, 1]
click at [524, 460] on input "Date" at bounding box center [556, 471] width 132 height 22
click at [514, 461] on input "Date" at bounding box center [556, 472] width 132 height 22
type input "2025-09-09"
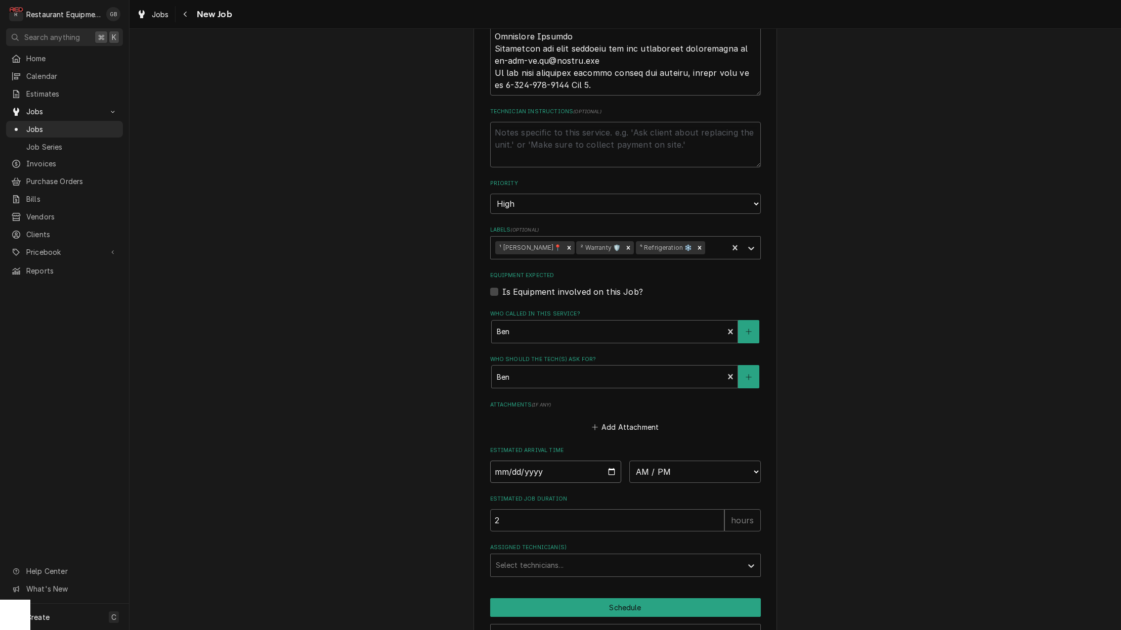
type textarea "x"
select select "09:15:00"
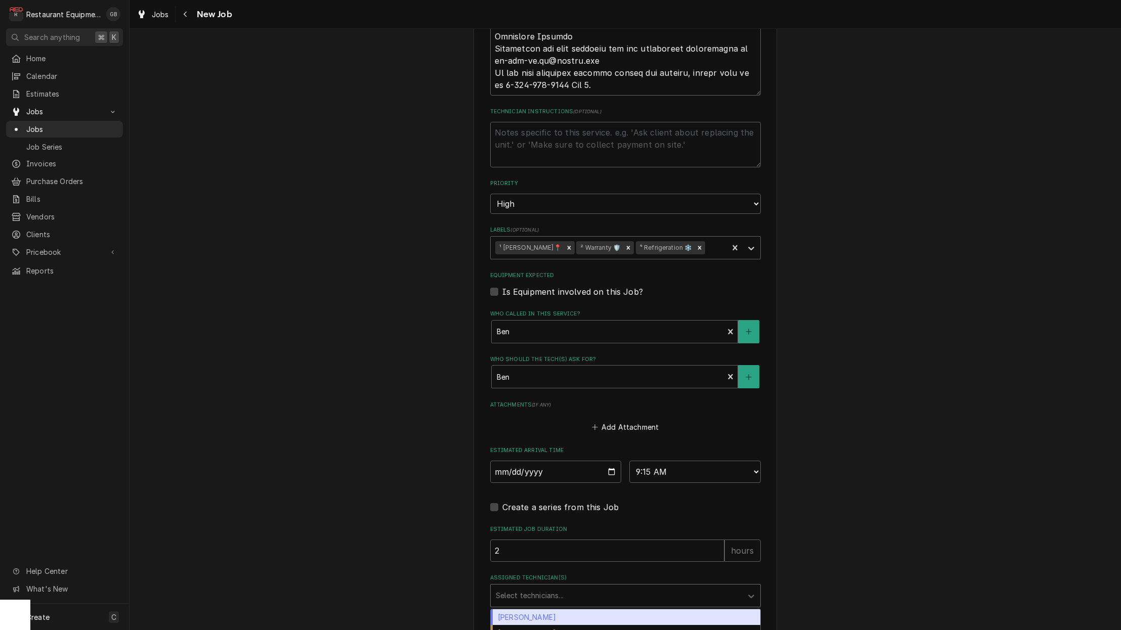
click at [512, 590] on div "Select technicians..." at bounding box center [616, 595] width 241 height 11
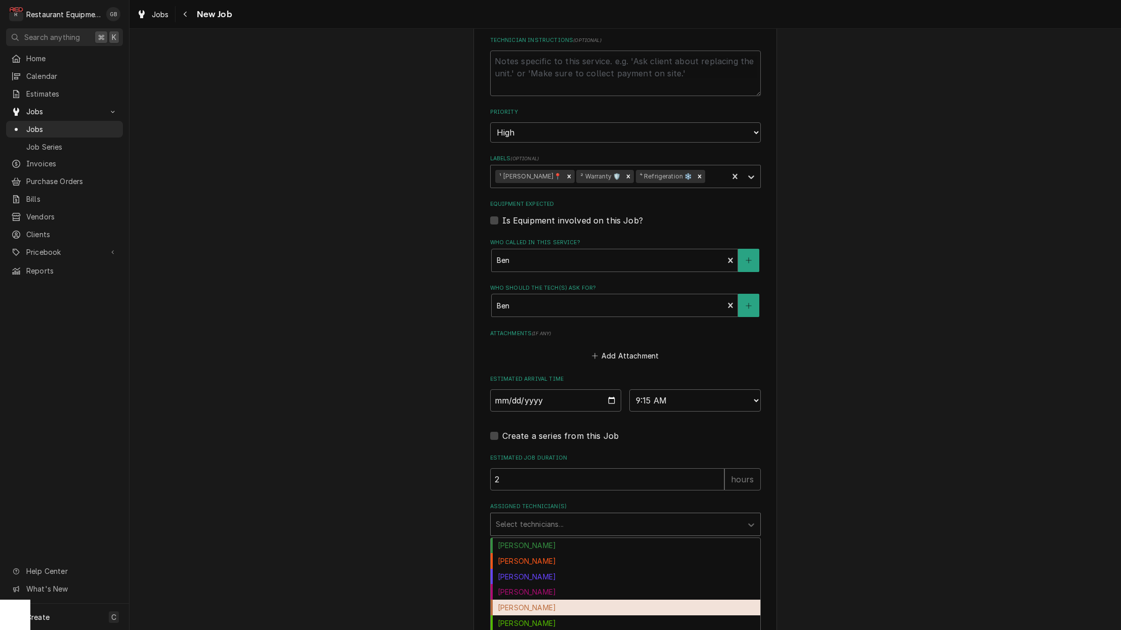
scroll to position [1009, 0]
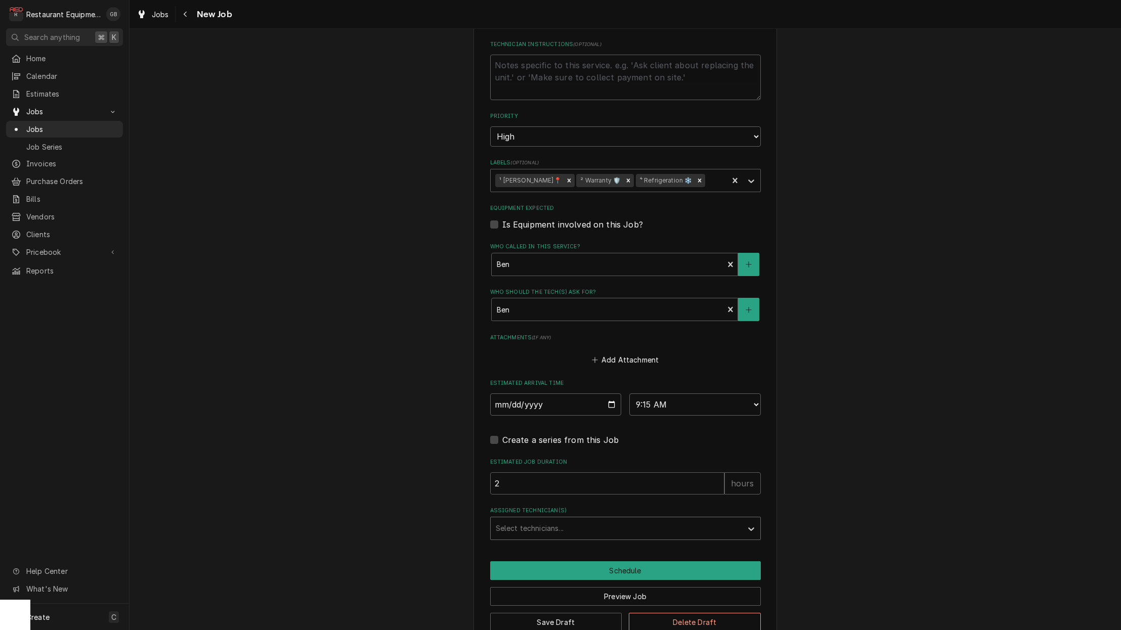
click at [551, 523] on div "Select technicians..." at bounding box center [616, 528] width 241 height 11
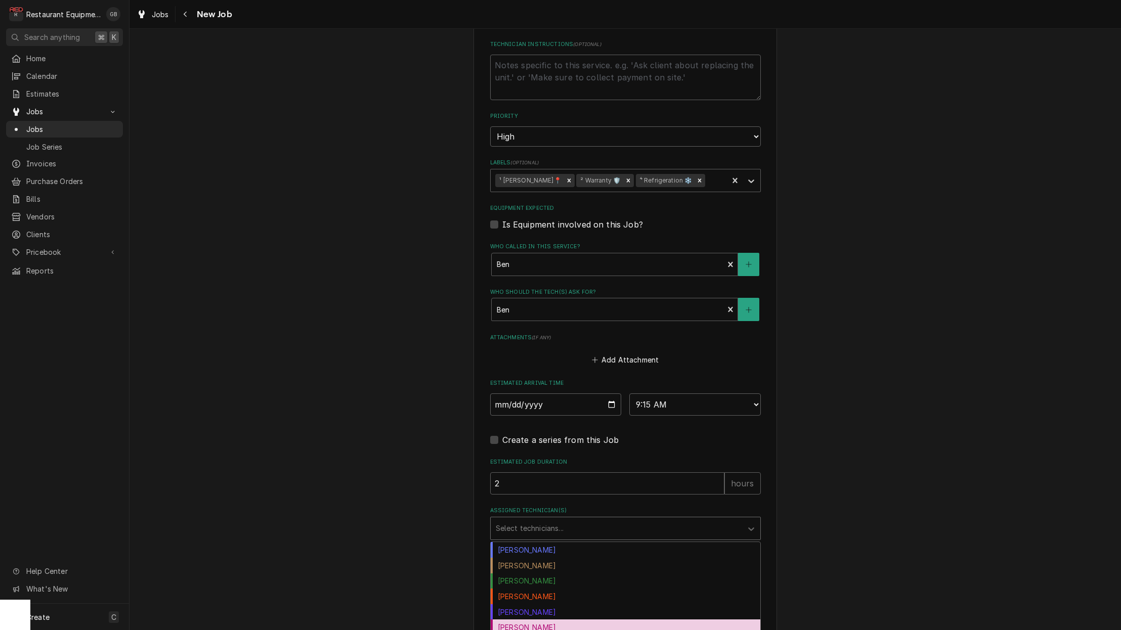
scroll to position [3, 0]
click at [549, 630] on div "Hunter Ralston" at bounding box center [626, 641] width 270 height 16
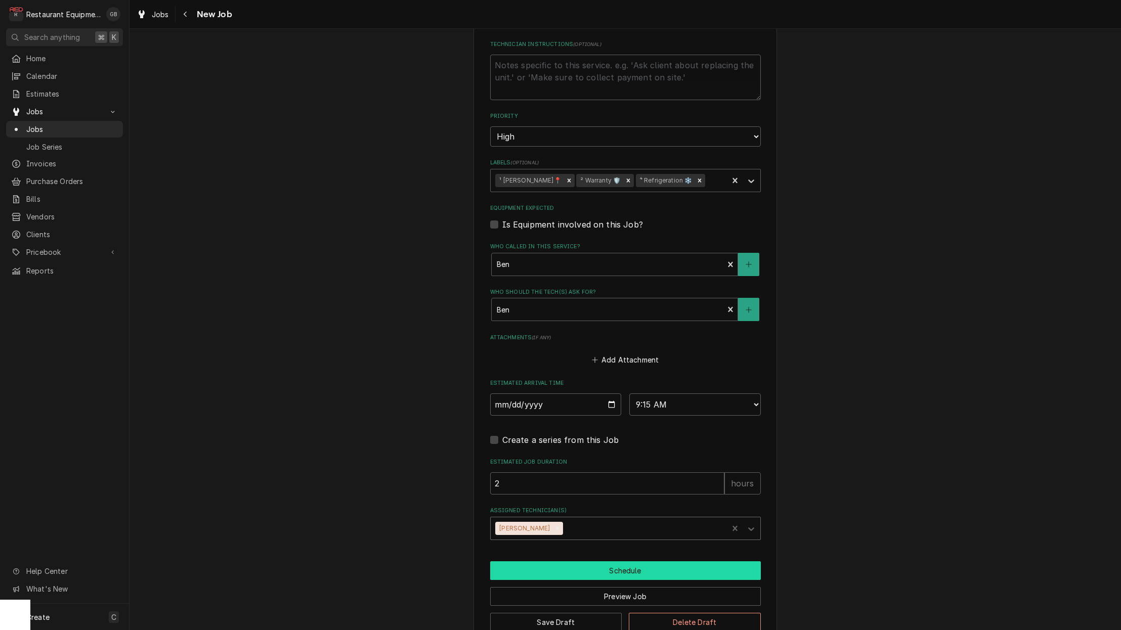
click at [575, 562] on button "Schedule" at bounding box center [625, 571] width 271 height 19
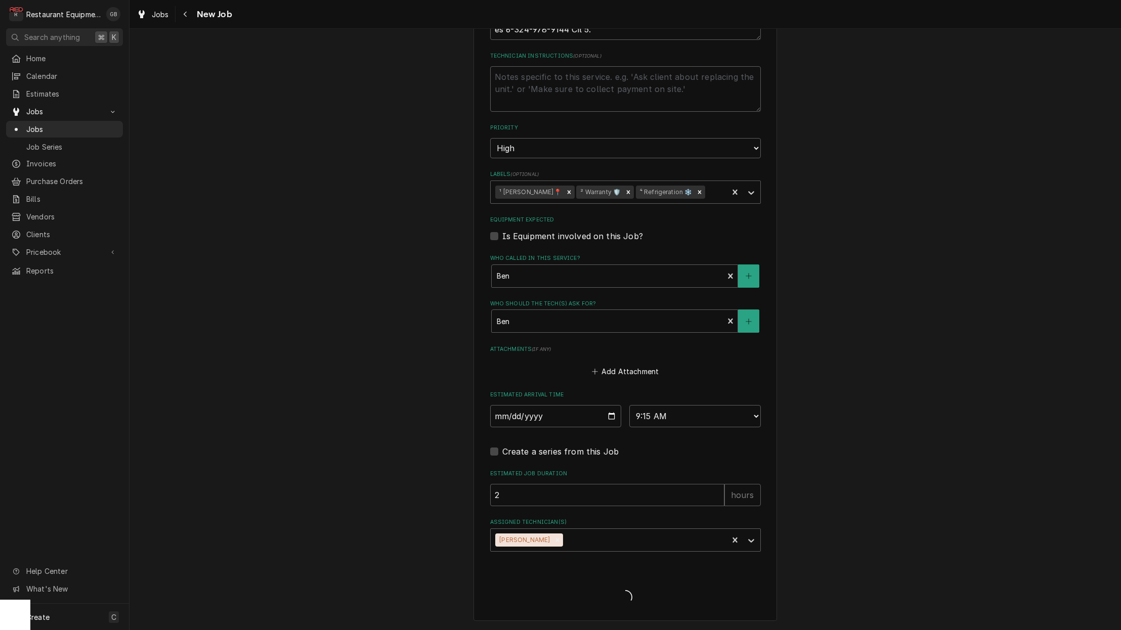
scroll to position [974, 0]
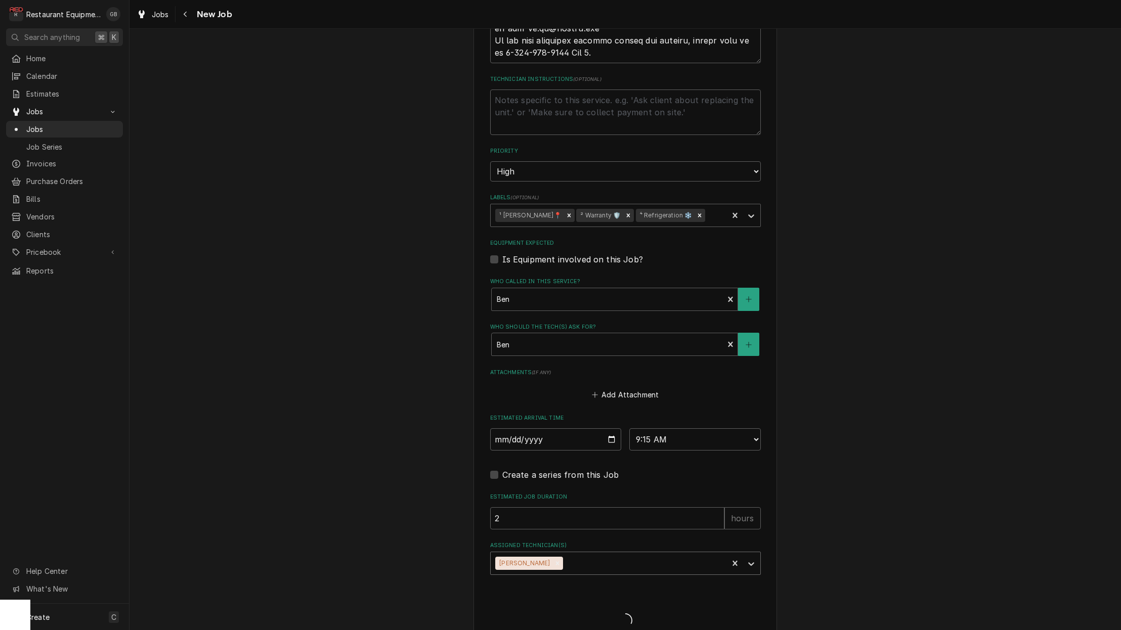
type textarea "x"
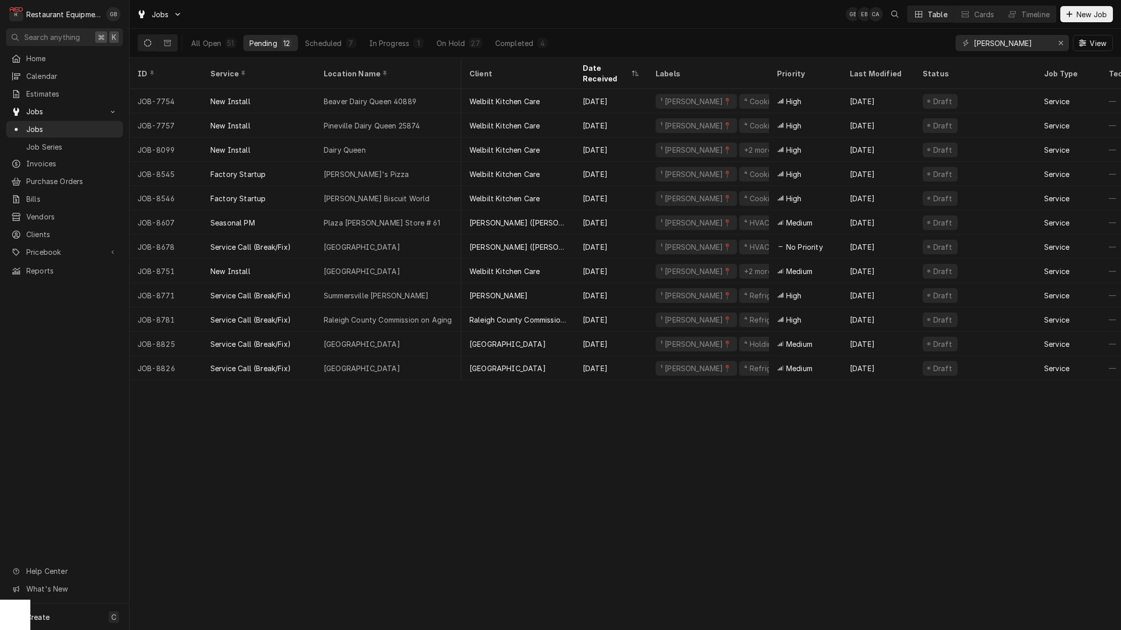
scroll to position [0, 5]
click at [319, 39] on div "Scheduled" at bounding box center [323, 43] width 36 height 11
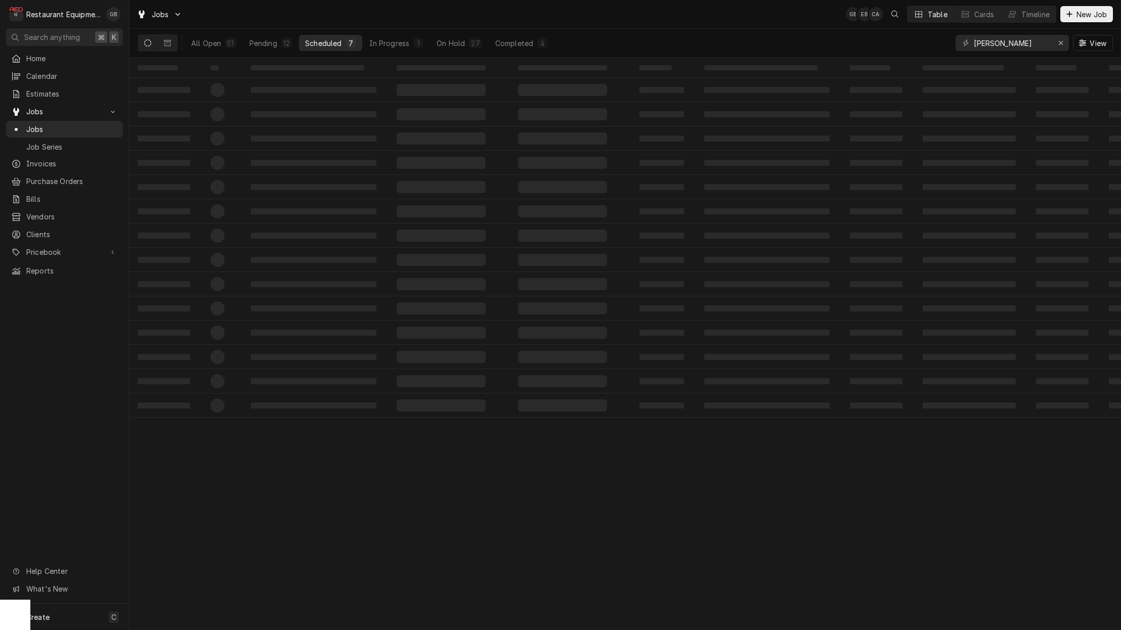
scroll to position [0, 0]
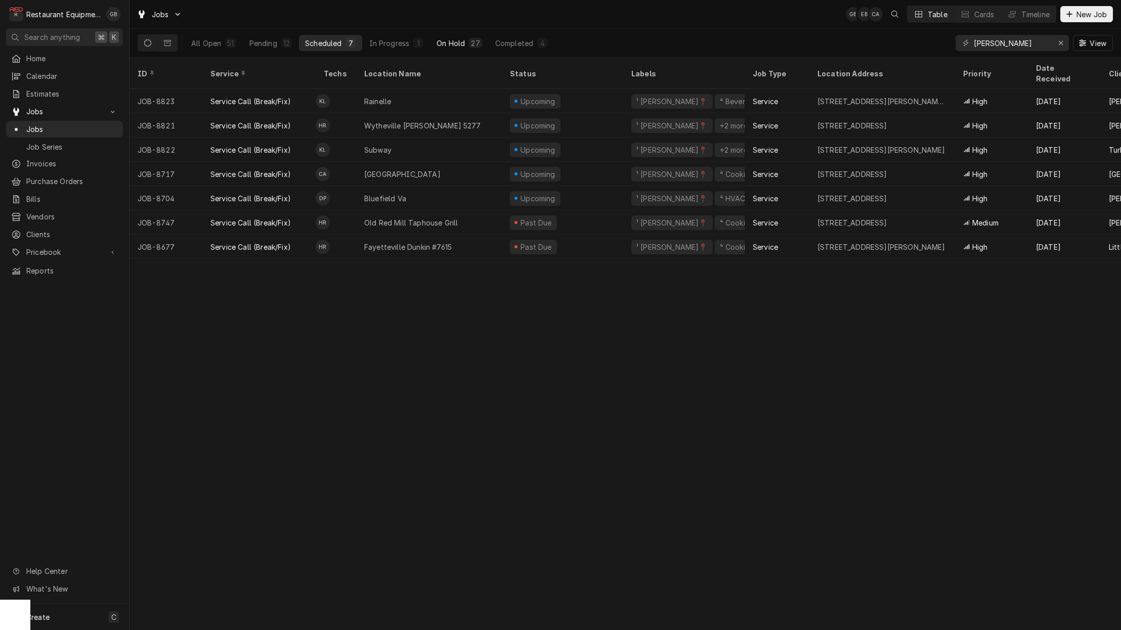
click at [484, 45] on button "On Hold 27" at bounding box center [459, 43] width 57 height 16
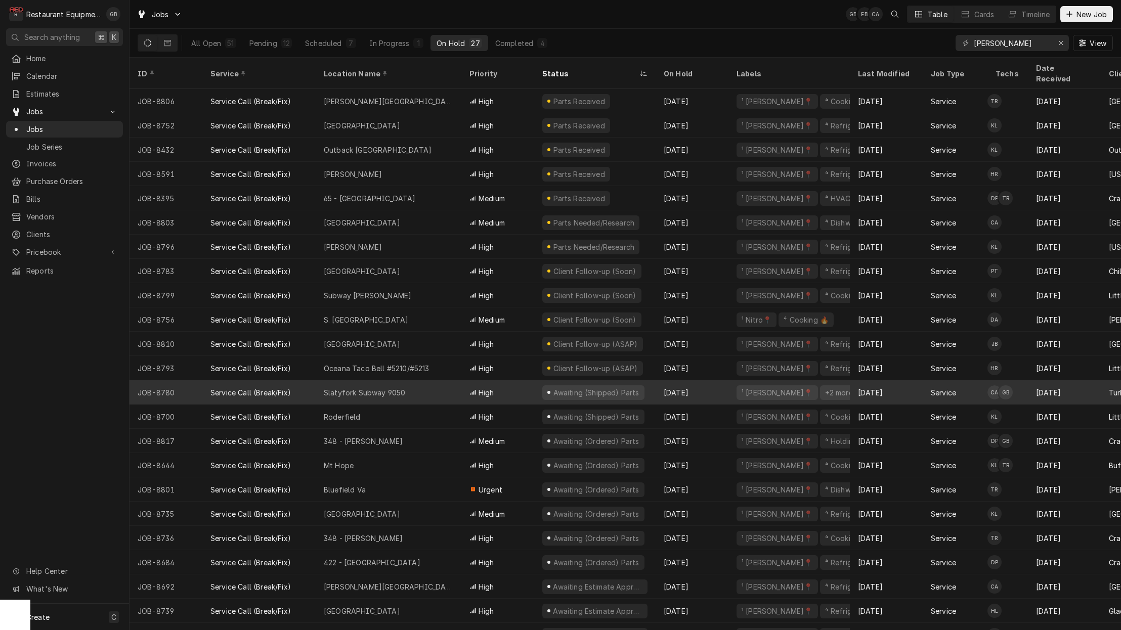
click at [379, 386] on div "Slatyfork Subway 9050" at bounding box center [389, 392] width 146 height 24
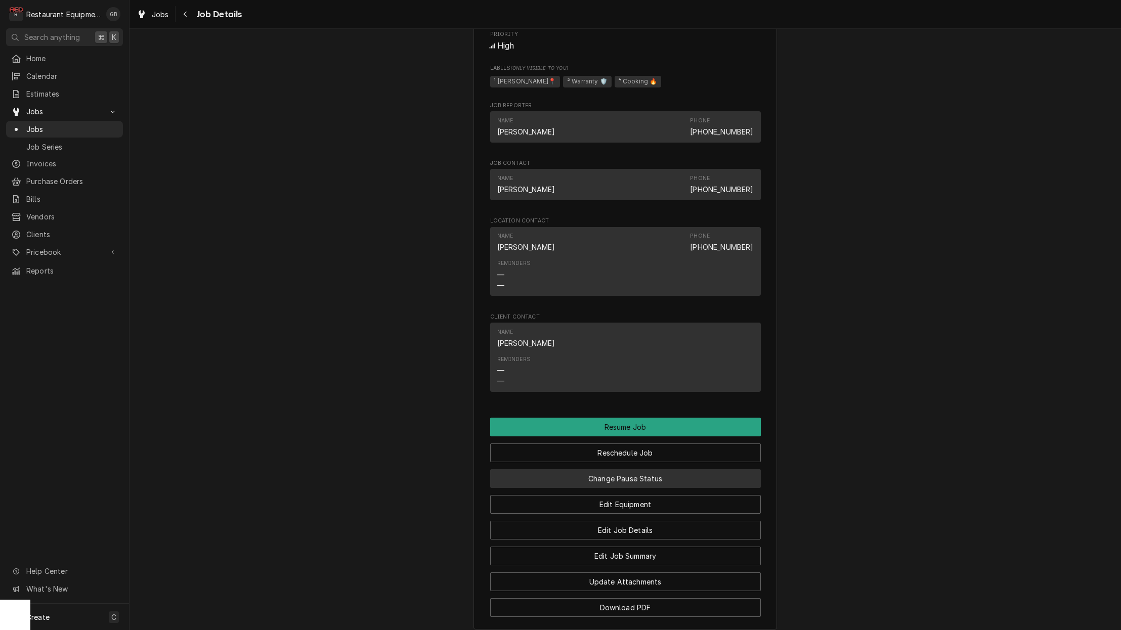
scroll to position [1255, 0]
click at [634, 467] on button "Change Pause Status" at bounding box center [625, 476] width 271 height 19
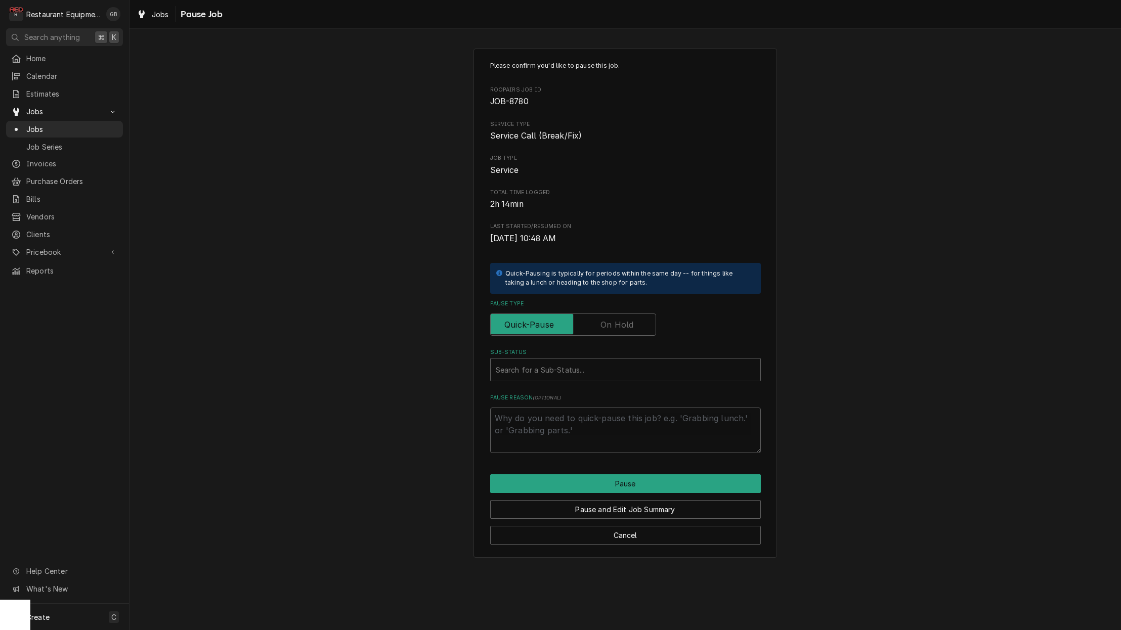
drag, startPoint x: 632, startPoint y: 325, endPoint x: 634, endPoint y: 334, distance: 8.8
click at [636, 327] on label "Pause Type" at bounding box center [573, 325] width 166 height 22
click at [636, 327] on input "Pause Type" at bounding box center [573, 325] width 157 height 22
checkbox input "true"
type textarea "x"
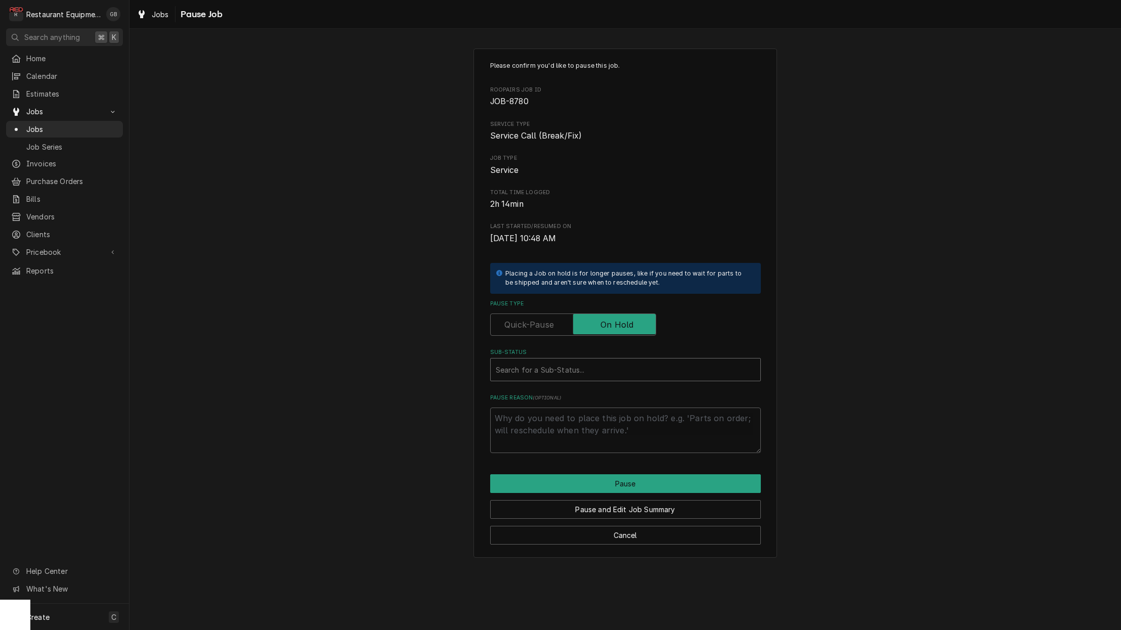
click at [613, 361] on div "Sub-Status" at bounding box center [626, 370] width 260 height 18
type input "part"
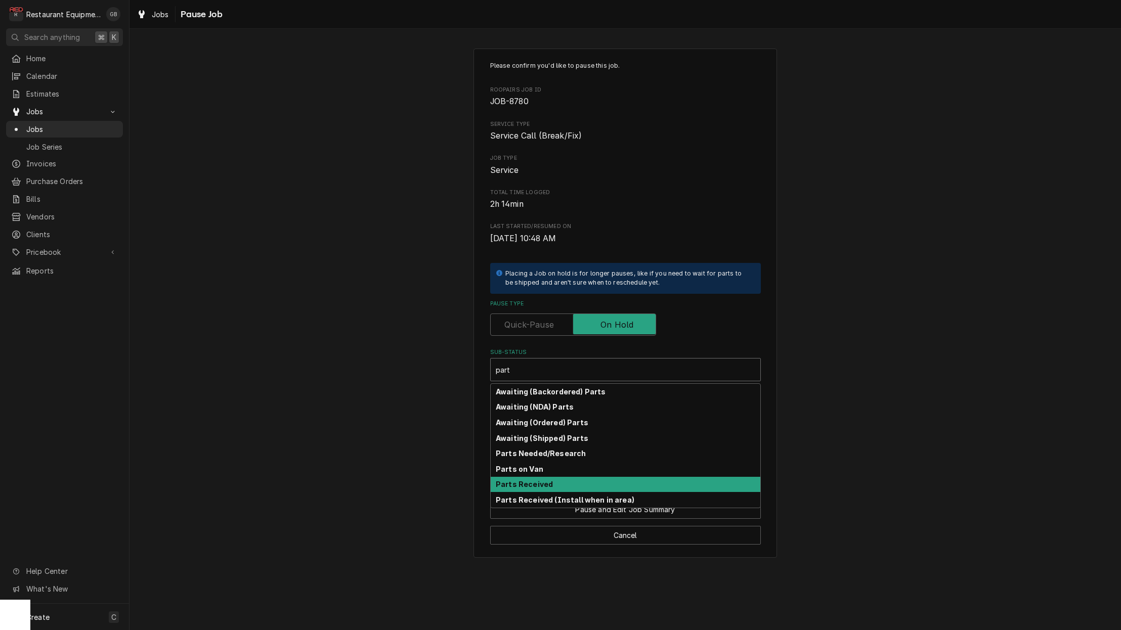
click at [537, 480] on strong "Parts Received" at bounding box center [524, 484] width 57 height 9
type textarea "x"
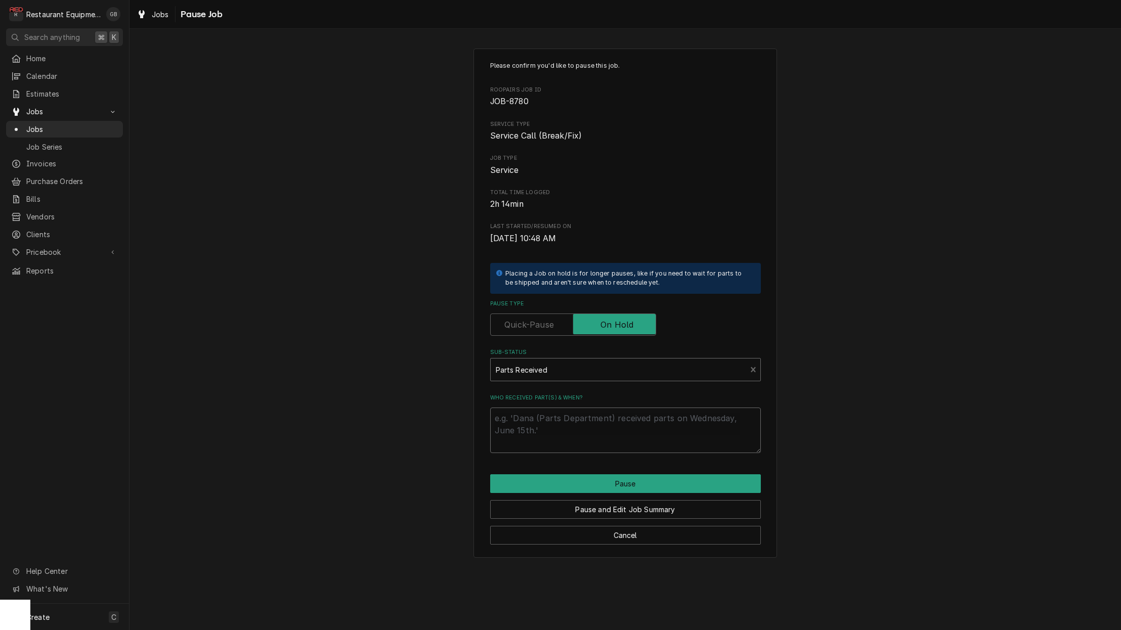
click at [514, 409] on textarea "Who received part(s) & when?" at bounding box center [625, 431] width 271 height 46
type textarea "x"
type textarea "p"
type textarea "x"
type textarea "pa"
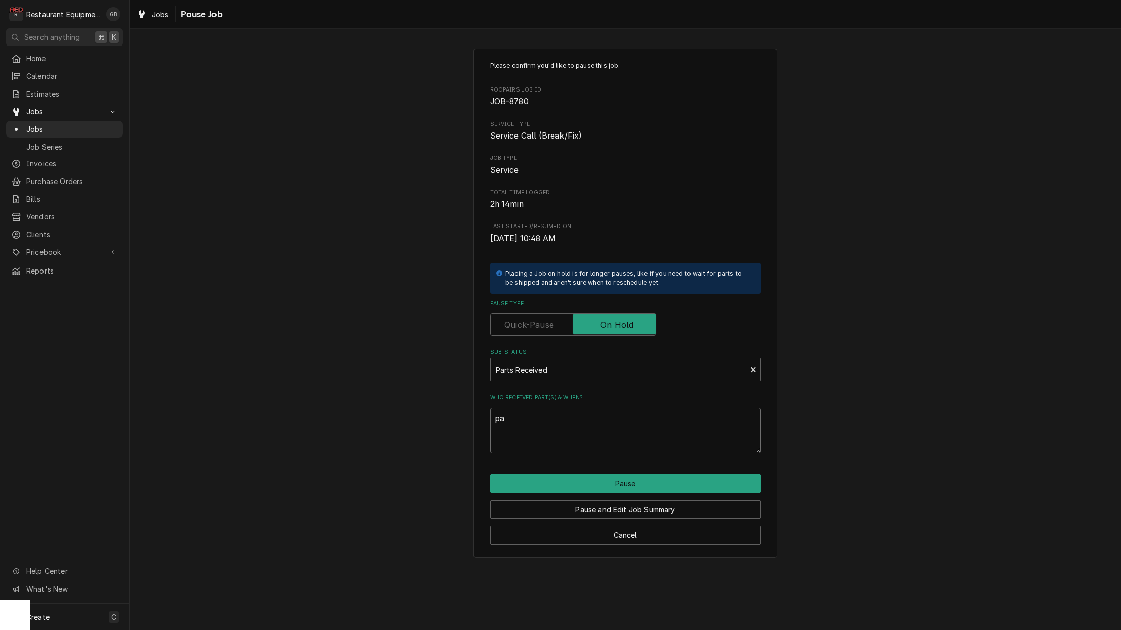
type textarea "x"
type textarea "par"
type textarea "x"
type textarea "part"
type textarea "x"
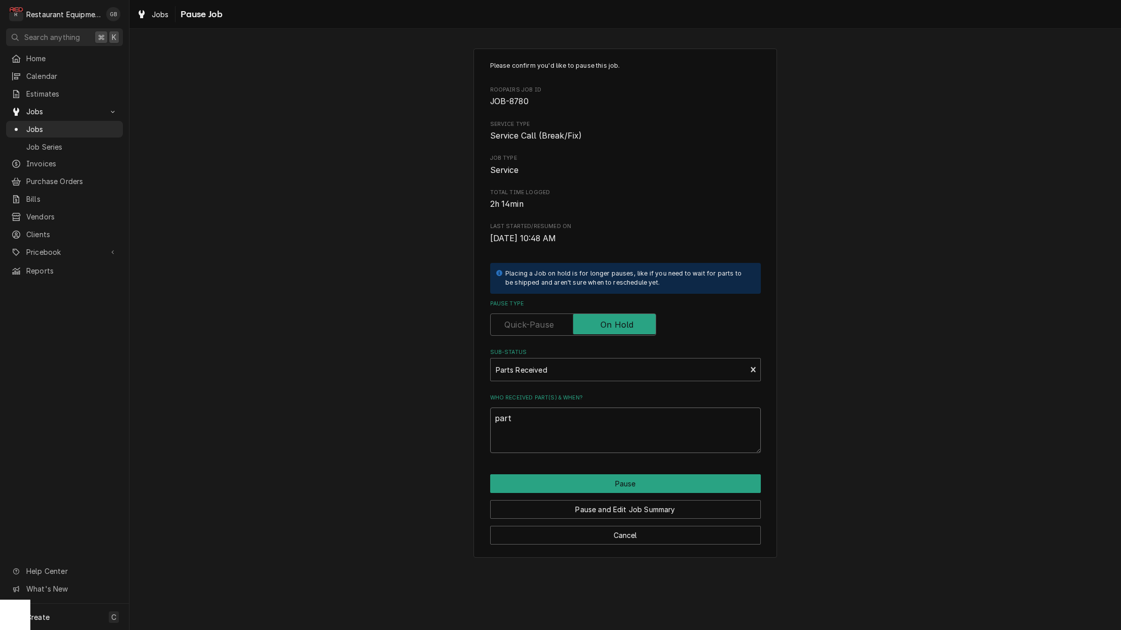
type textarea "parts"
type textarea "x"
type textarea "parts"
type textarea "x"
type textarea "parts a"
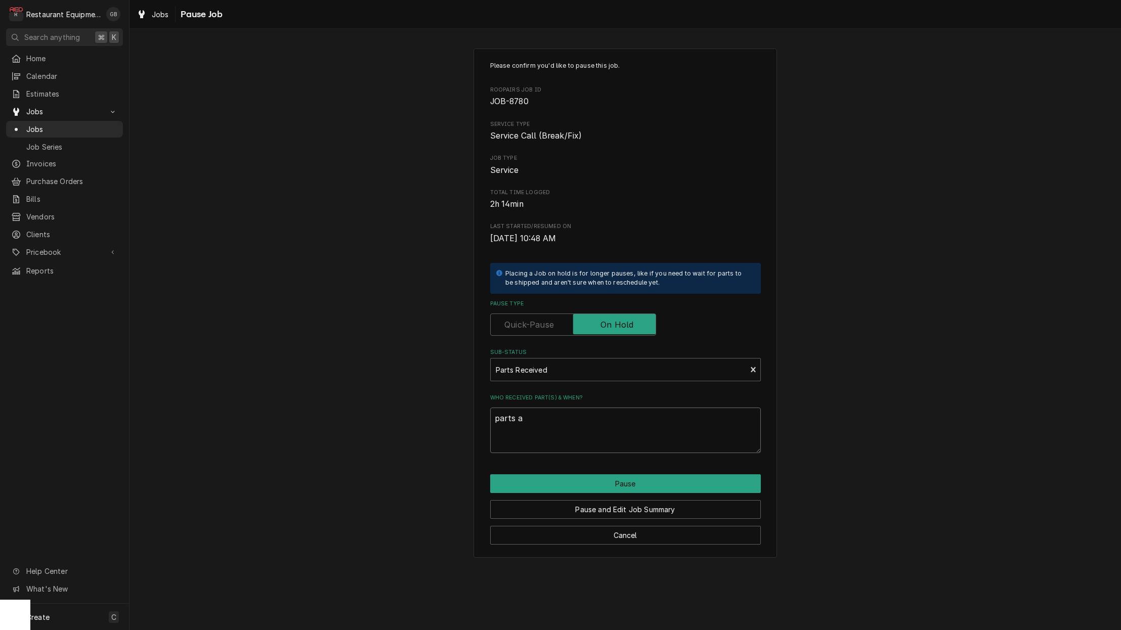
type textarea "x"
type textarea "parts ar"
type textarea "x"
type textarea "parts are"
type textarea "x"
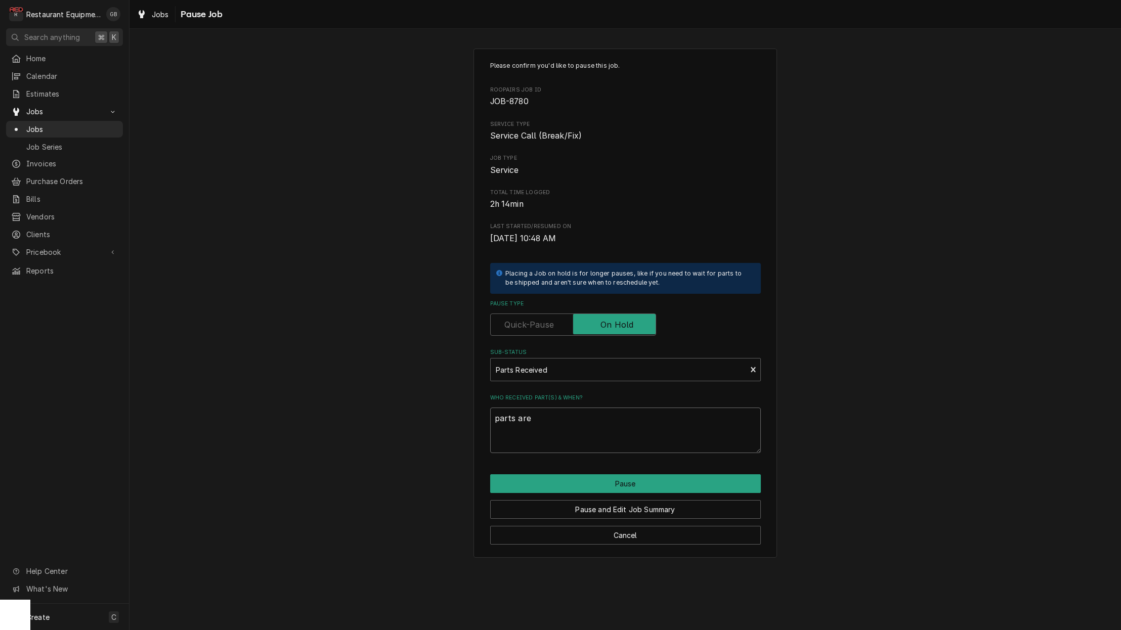
type textarea "parts are"
type textarea "x"
type textarea "parts are o"
type textarea "x"
type textarea "parts are on"
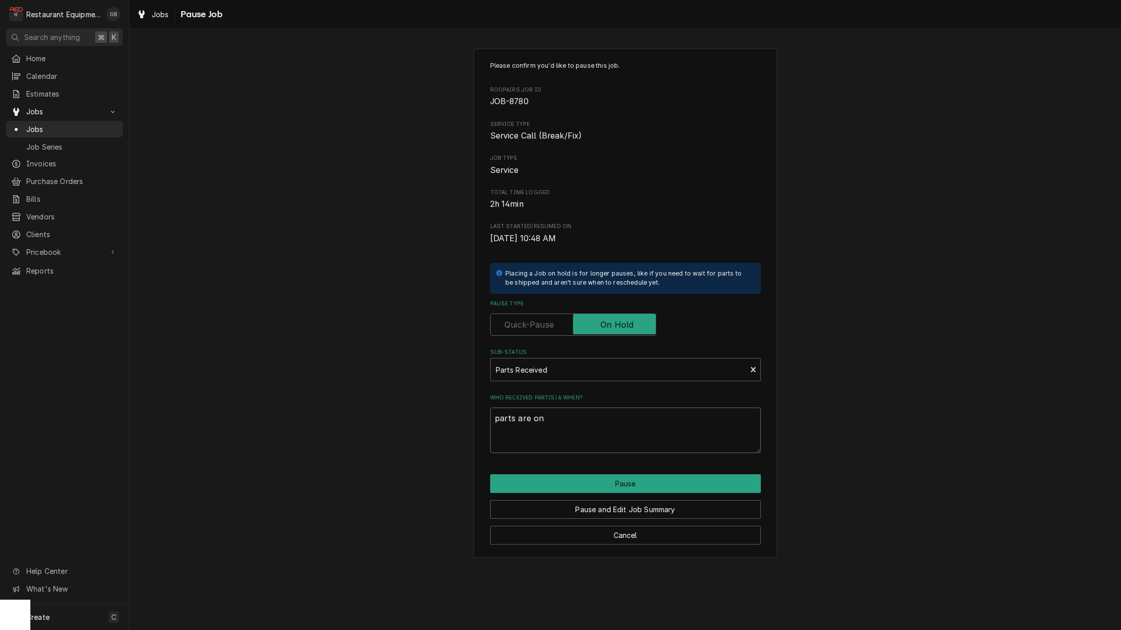
type textarea "x"
type textarea "parts are on"
type textarea "x"
type textarea "parts are on s"
type textarea "x"
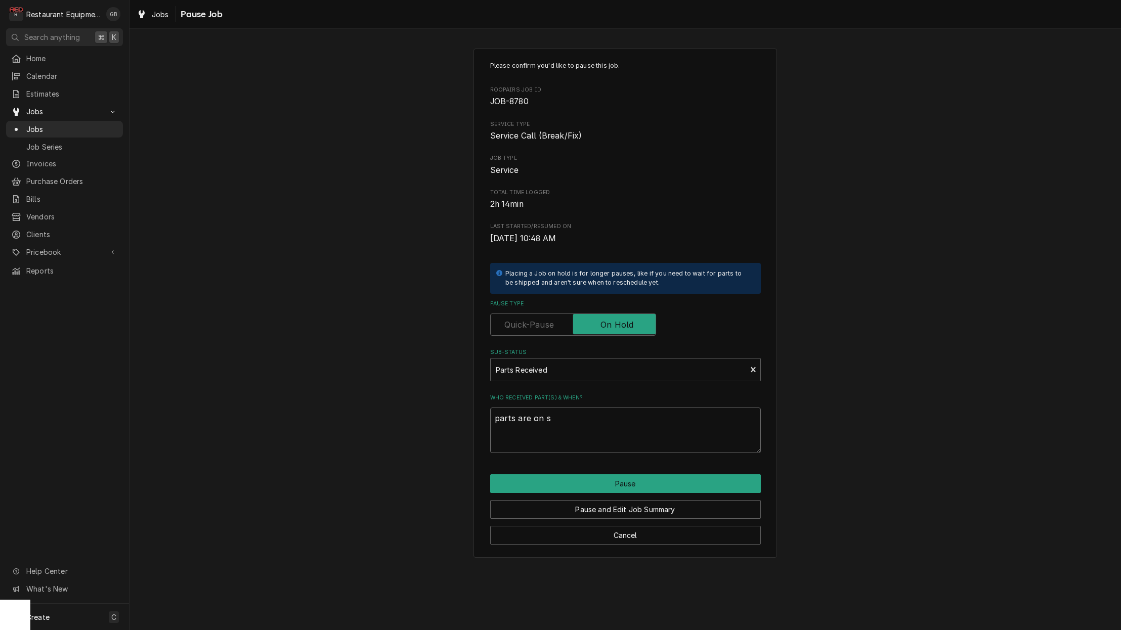
type textarea "parts are on si"
type textarea "x"
type textarea "parts are on sit"
type textarea "x"
type textarea "parts are on site"
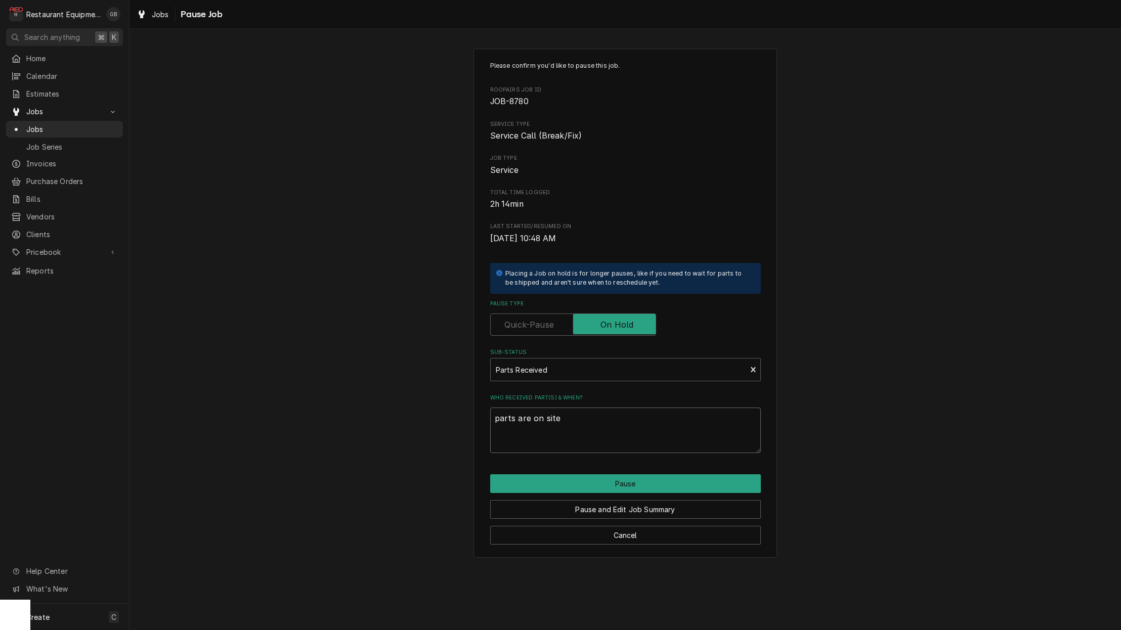
type textarea "x"
type textarea "parts are on site"
click at [621, 475] on button "Pause" at bounding box center [625, 484] width 271 height 19
type textarea "x"
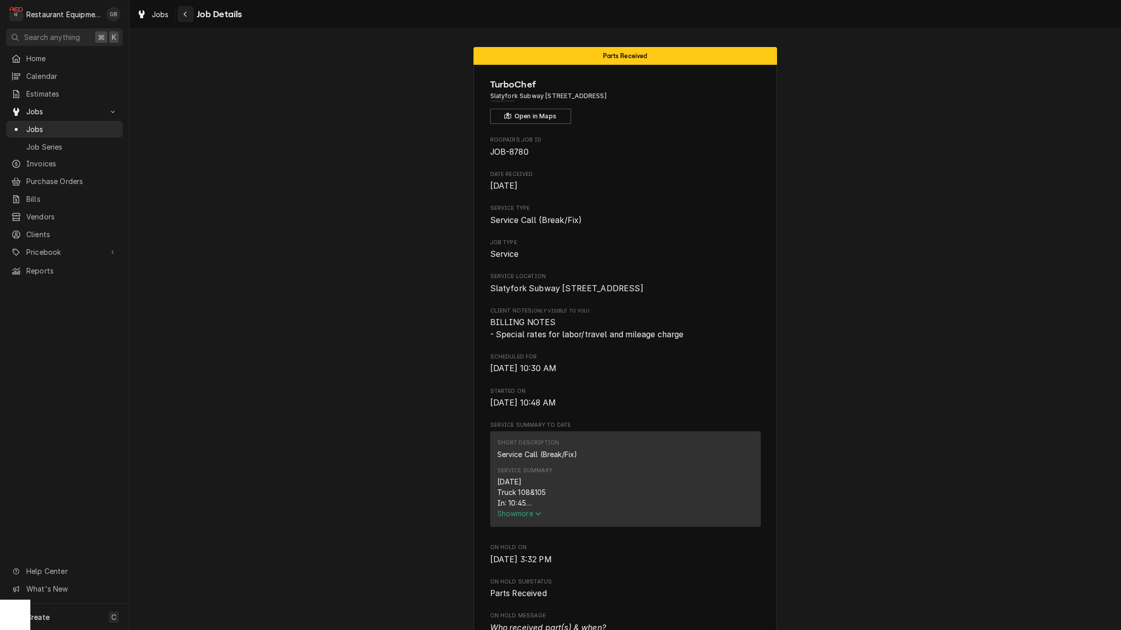
scroll to position [0, 1]
click at [183, 17] on icon "Navigate back" at bounding box center [185, 14] width 5 height 7
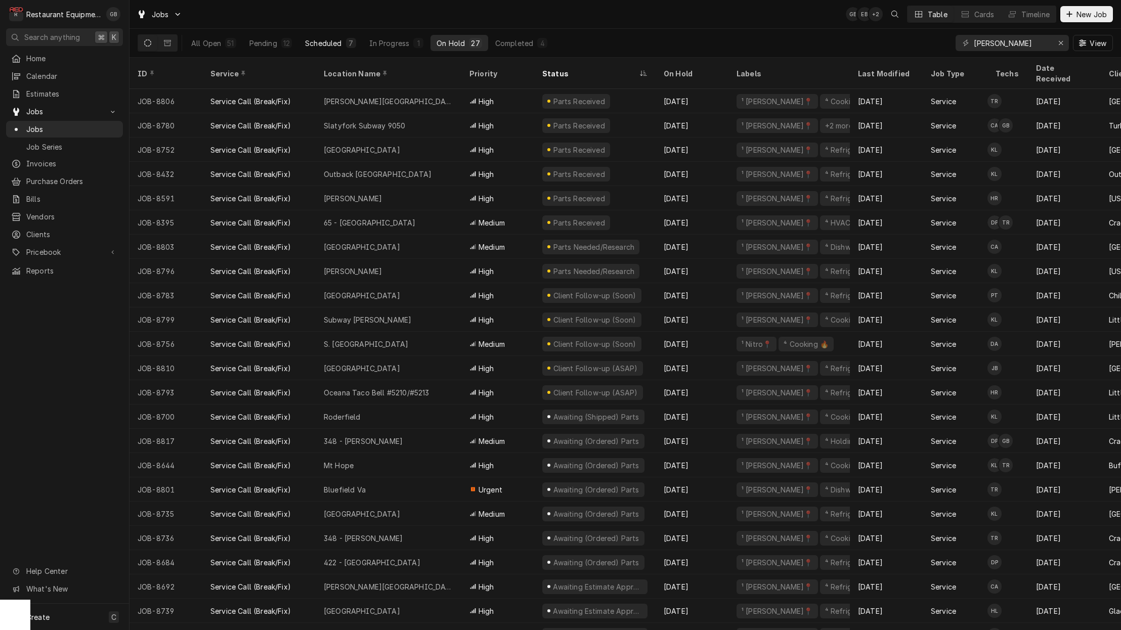
click at [311, 40] on div "Scheduled" at bounding box center [323, 43] width 36 height 11
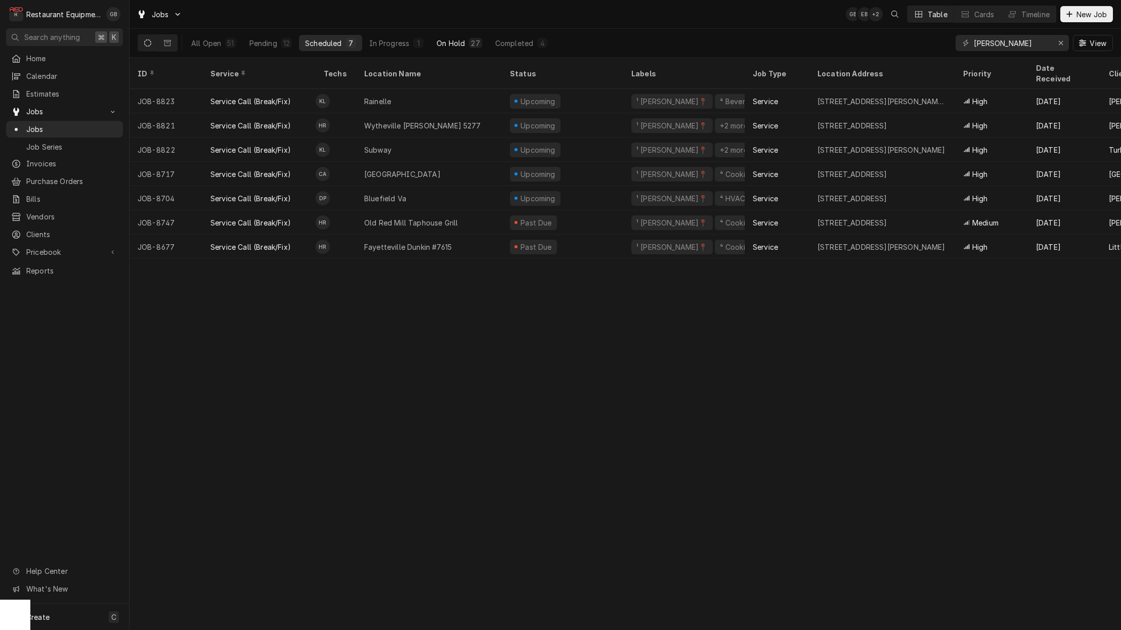
click at [439, 44] on div "On Hold" at bounding box center [451, 43] width 28 height 11
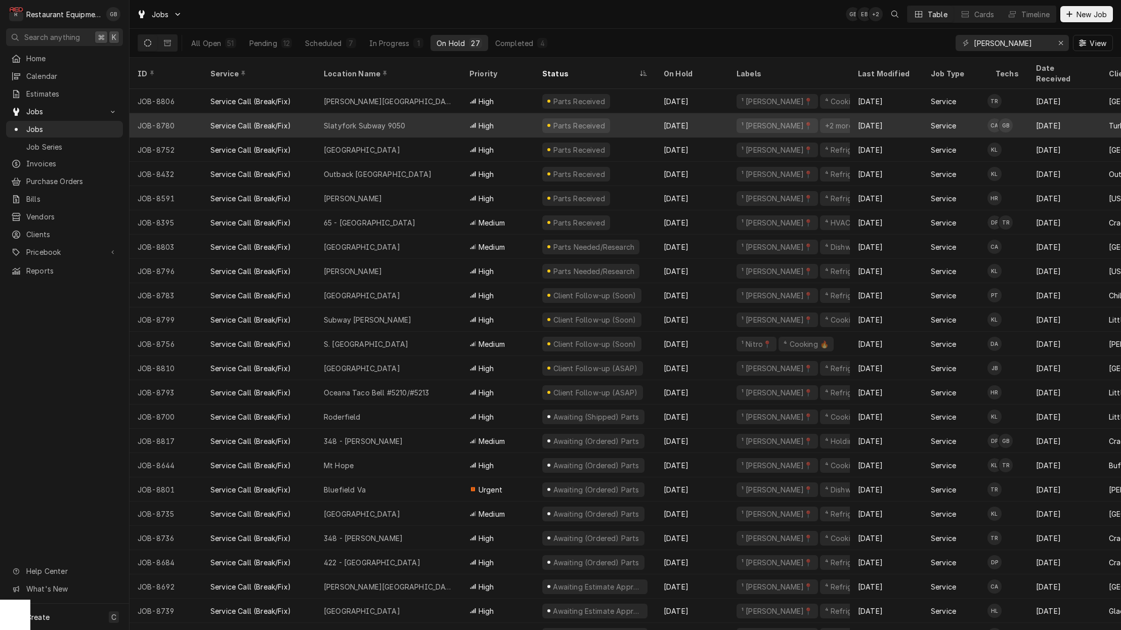
click at [380, 120] on div "Slatyfork Subway 9050" at bounding box center [364, 125] width 81 height 11
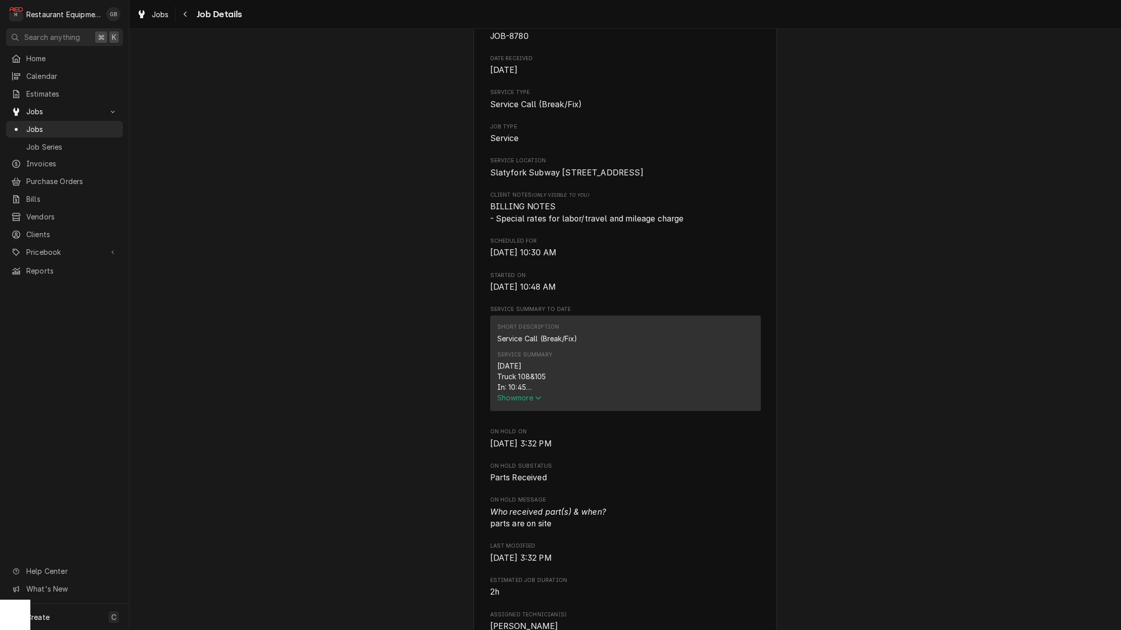
scroll to position [117, 0]
click at [528, 401] on span "Show more" at bounding box center [519, 397] width 45 height 9
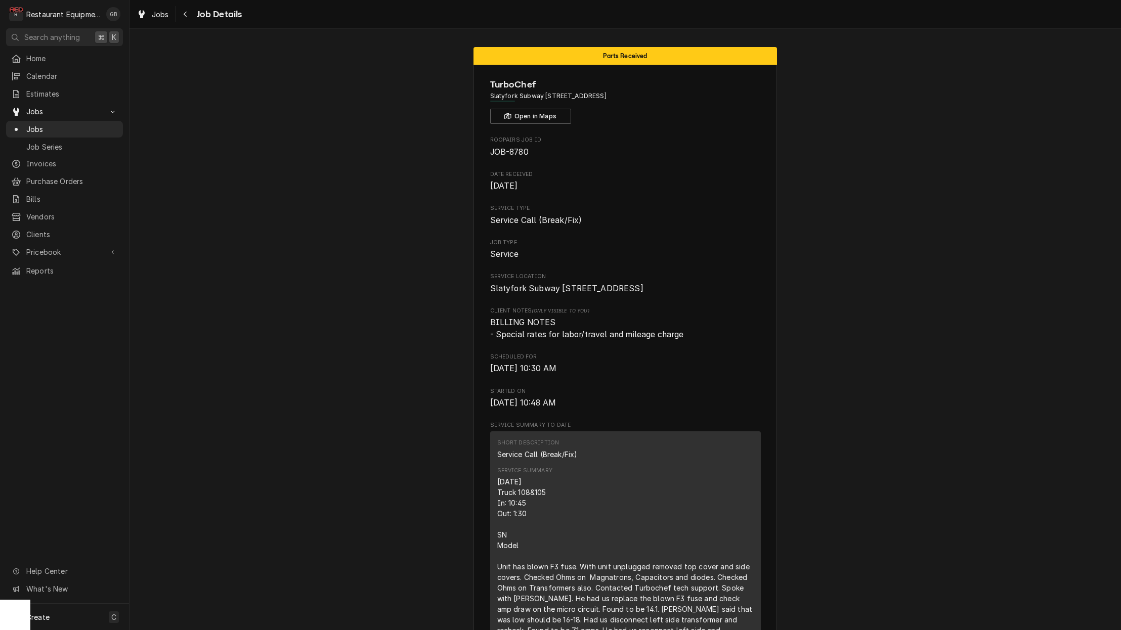
scroll to position [0, 0]
click at [189, 13] on div "Navigate back" at bounding box center [186, 14] width 10 height 10
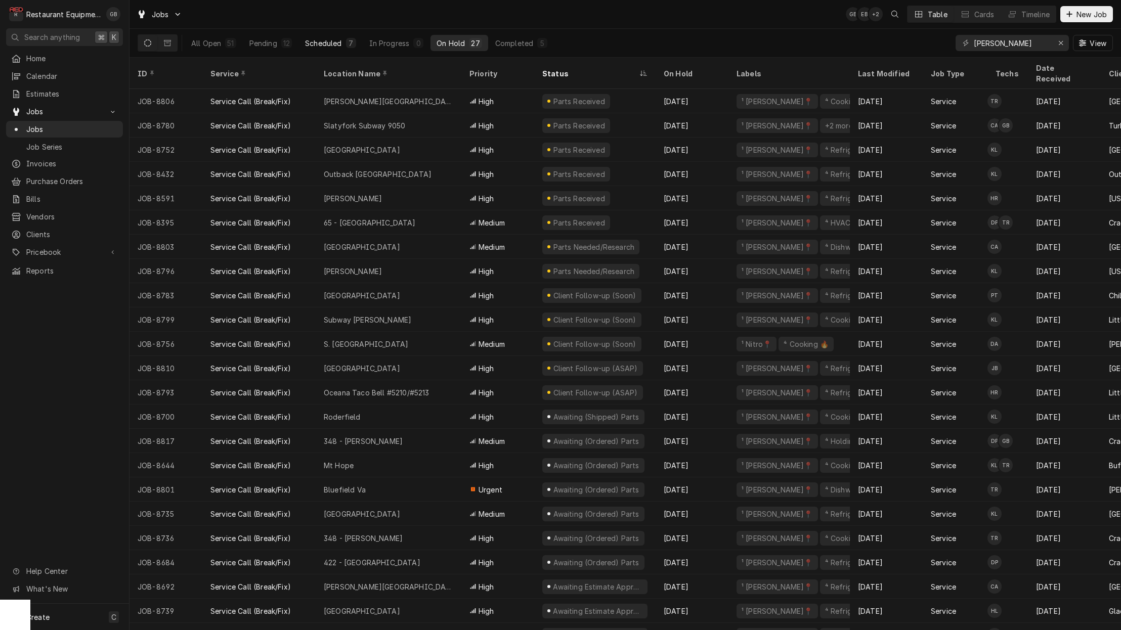
click at [352, 37] on button "Scheduled 7" at bounding box center [330, 43] width 63 height 16
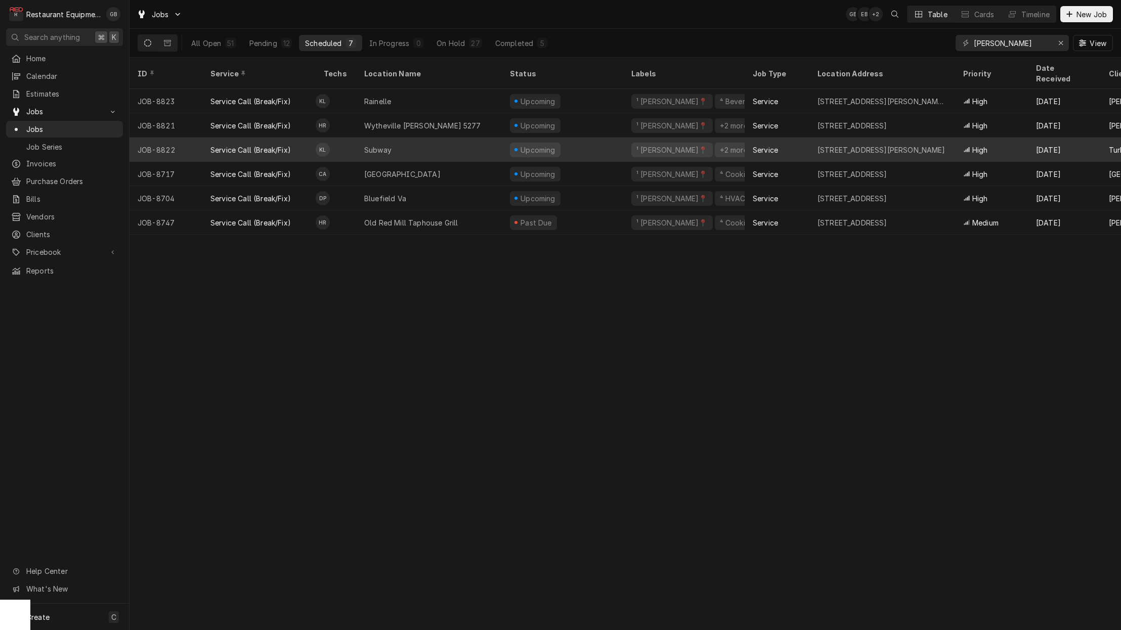
click at [430, 146] on div "Subway" at bounding box center [429, 150] width 146 height 24
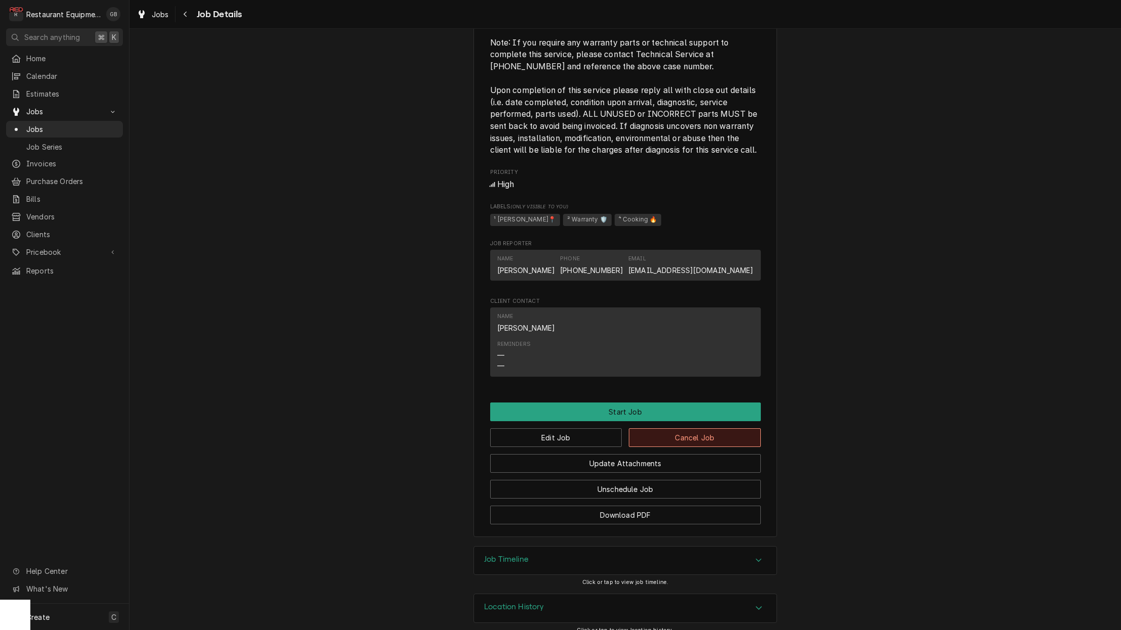
scroll to position [758, 0]
click at [594, 430] on button "Edit Job" at bounding box center [556, 438] width 132 height 19
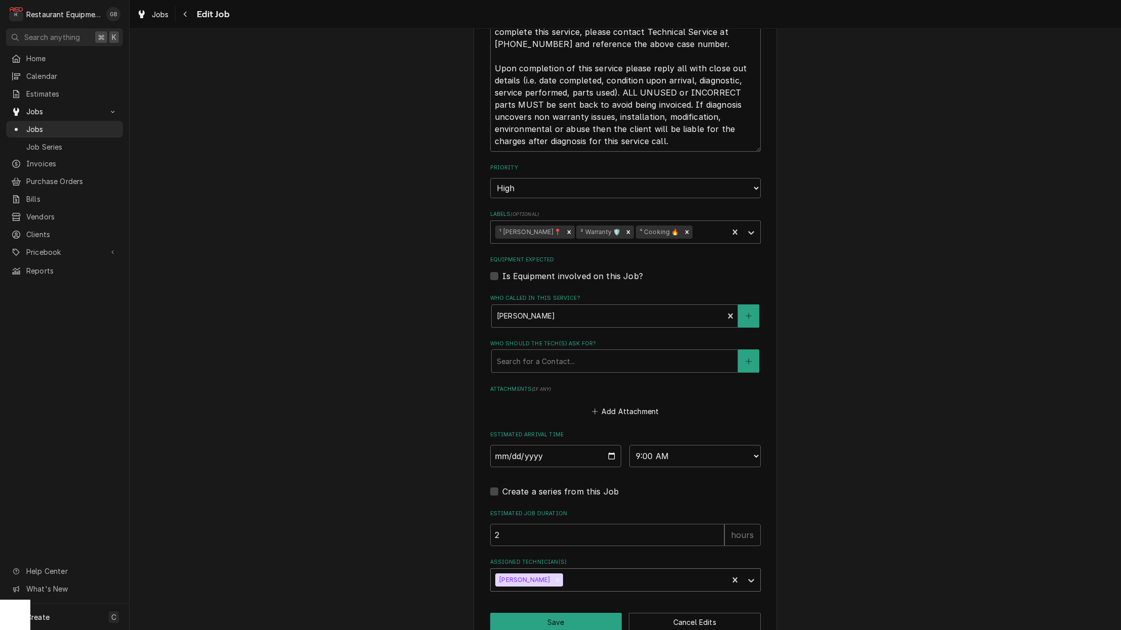
scroll to position [1, 1]
drag, startPoint x: 544, startPoint y: 556, endPoint x: 555, endPoint y: 554, distance: 10.7
click at [547, 569] on div "Kaleb Lewis" at bounding box center [610, 580] width 238 height 22
click at [554, 577] on icon "Remove Kaleb Lewis" at bounding box center [557, 580] width 7 height 7
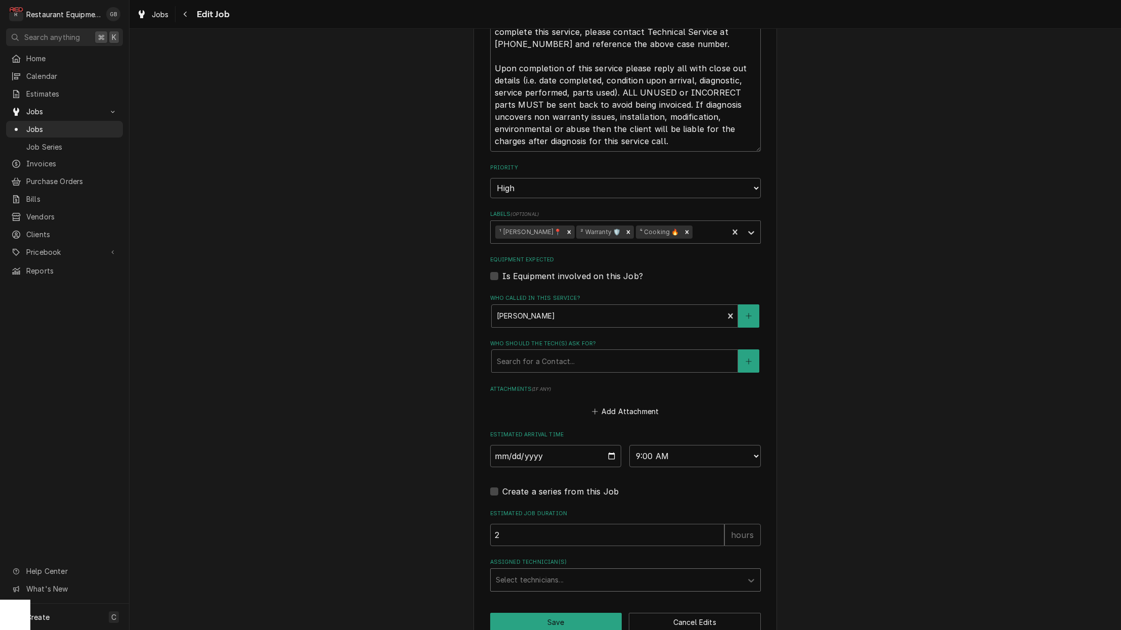
click at [540, 575] on div "Select technicians..." at bounding box center [616, 580] width 241 height 11
click at [537, 615] on div "Gary Beaver" at bounding box center [626, 623] width 270 height 16
click at [581, 613] on button "Save" at bounding box center [556, 622] width 132 height 19
type textarea "x"
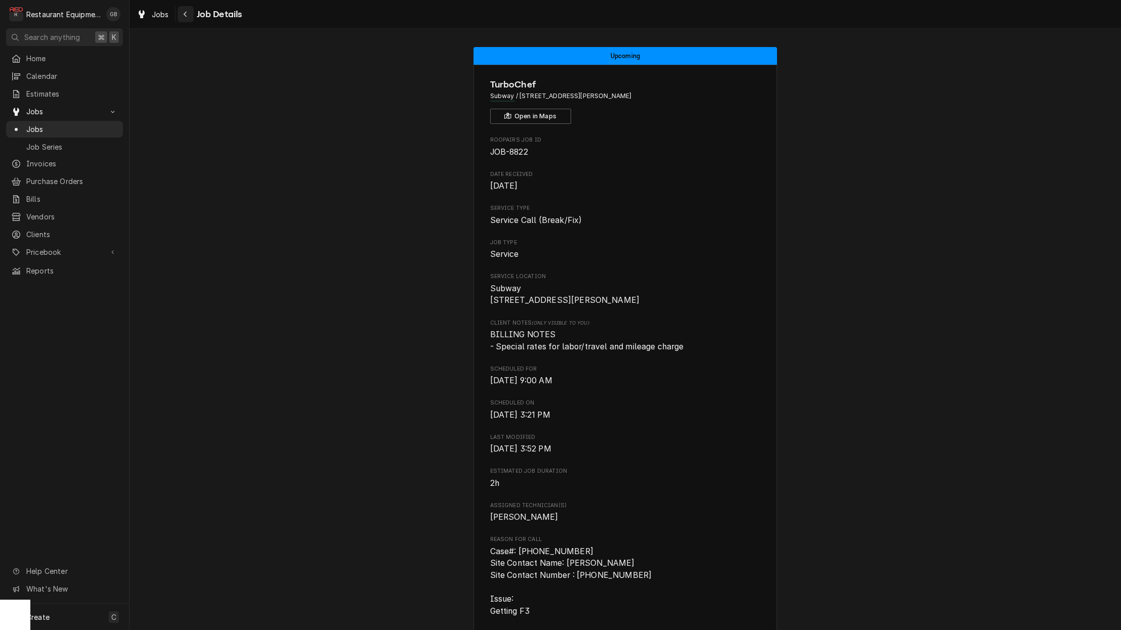
click at [193, 17] on button "Navigate back" at bounding box center [186, 14] width 16 height 16
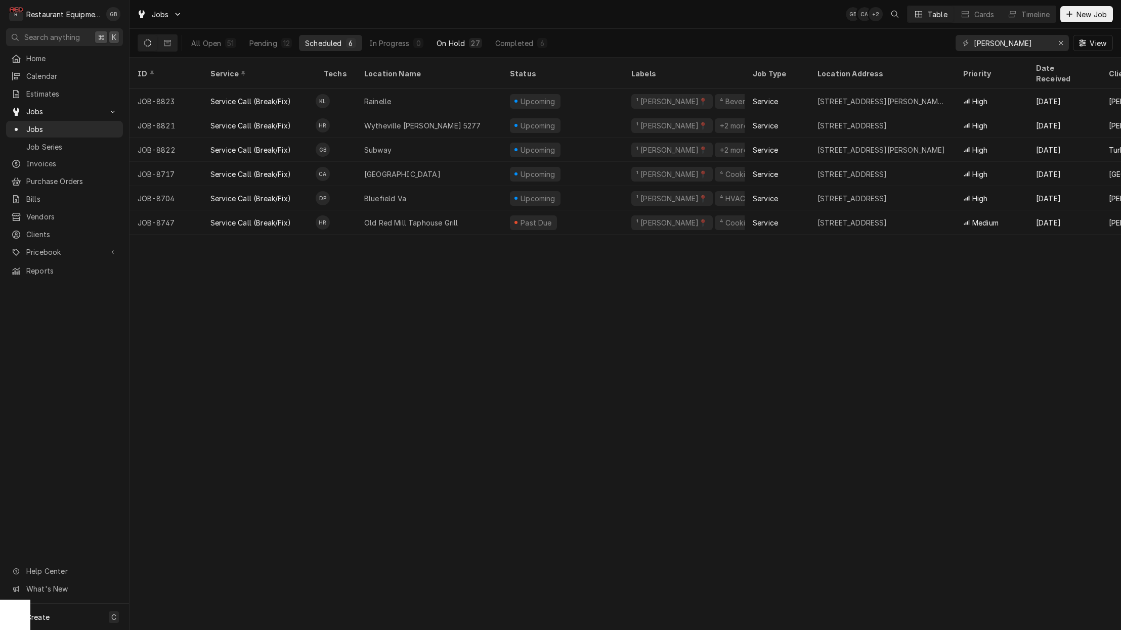
click at [469, 44] on div "27" at bounding box center [475, 43] width 13 height 10
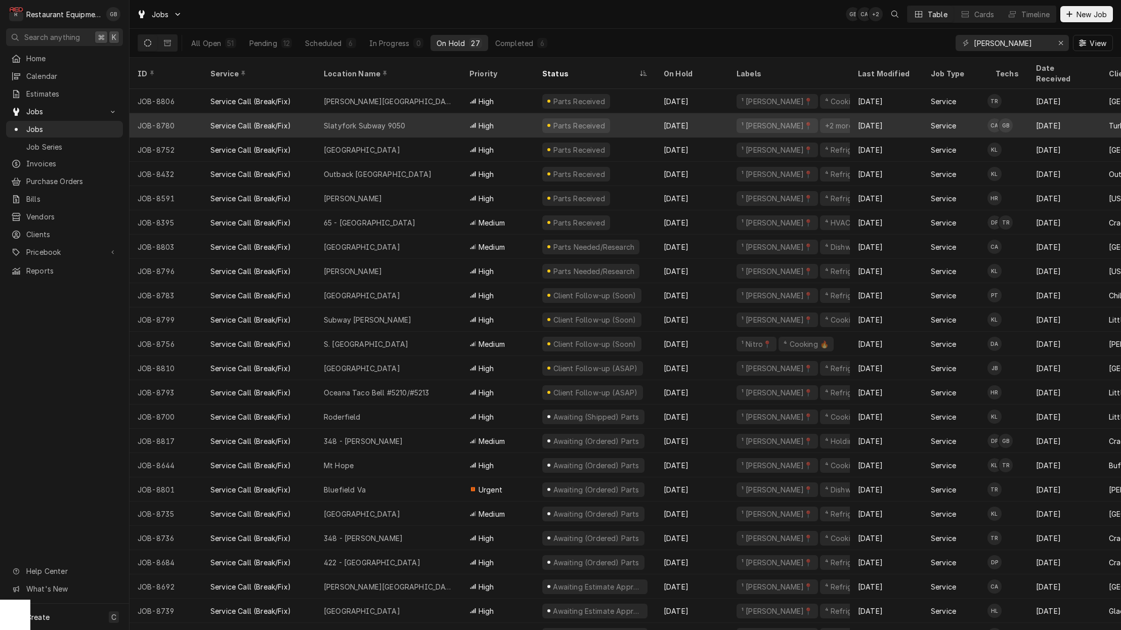
click at [356, 120] on div "Slatyfork Subway 9050" at bounding box center [364, 125] width 81 height 11
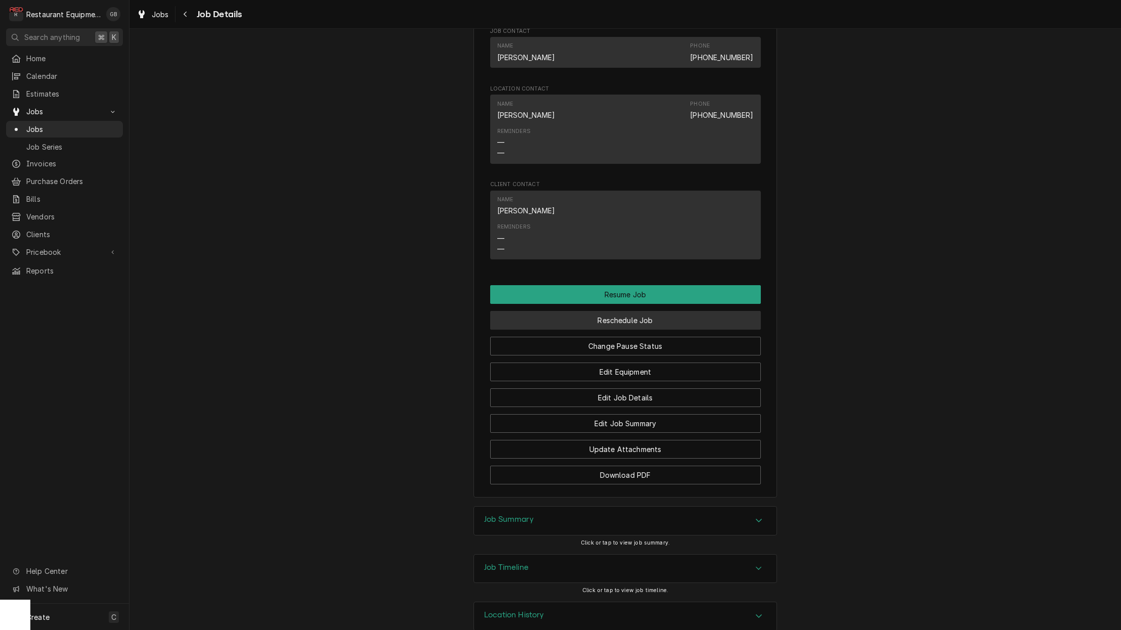
scroll to position [1337, 0]
click at [630, 312] on button "Reschedule Job" at bounding box center [625, 321] width 271 height 19
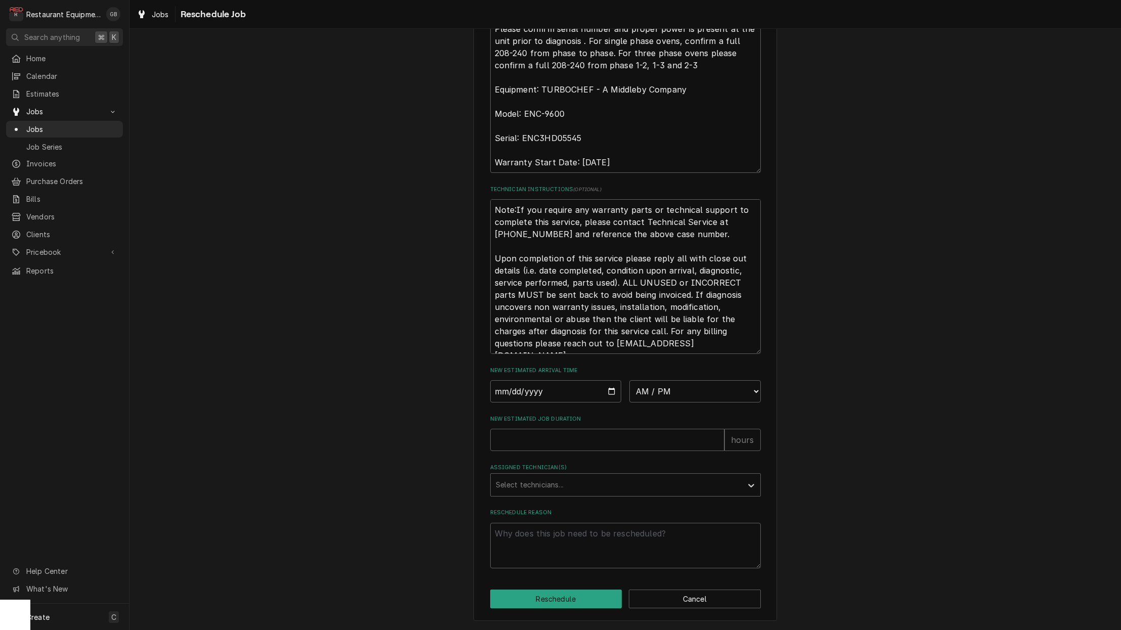
scroll to position [470, 0]
click at [517, 399] on input "Date" at bounding box center [556, 391] width 132 height 22
type input "2025-09-09"
type textarea "x"
select select "10:00:00"
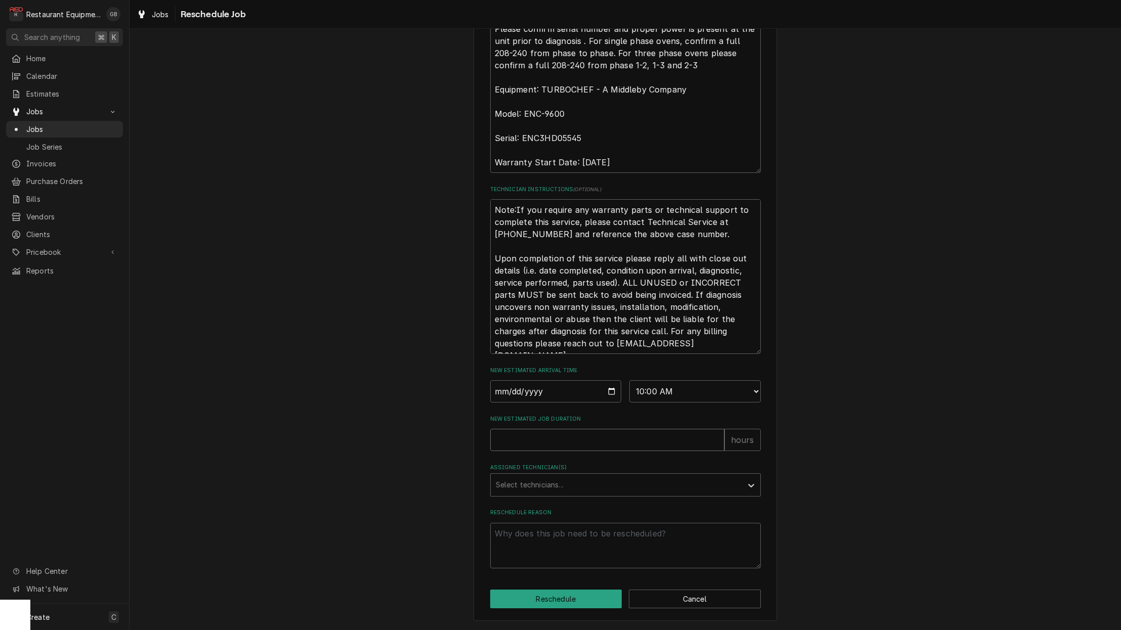
click at [546, 443] on input "New Estimated Job Duration" at bounding box center [607, 440] width 234 height 22
type textarea "x"
type input "1"
click at [620, 473] on div "Assigned Technician(s) Select technicians..." at bounding box center [625, 480] width 271 height 33
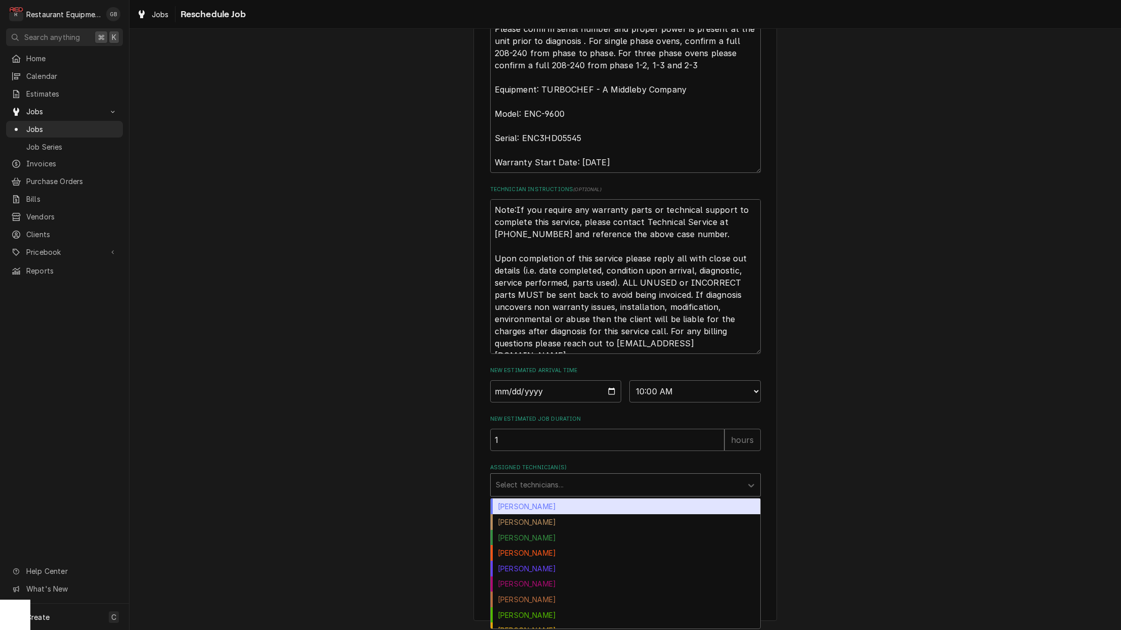
click at [640, 488] on div "Assigned Technician(s)" at bounding box center [616, 485] width 241 height 18
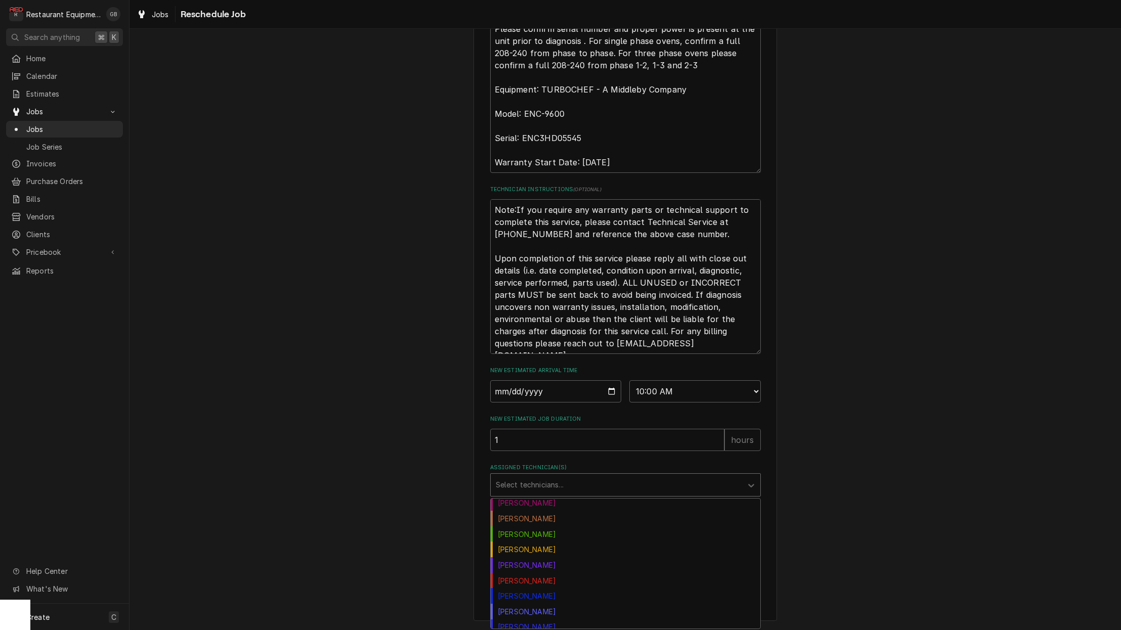
scroll to position [81, 0]
click at [553, 569] on div "Kaleb Lewis" at bounding box center [626, 565] width 270 height 16
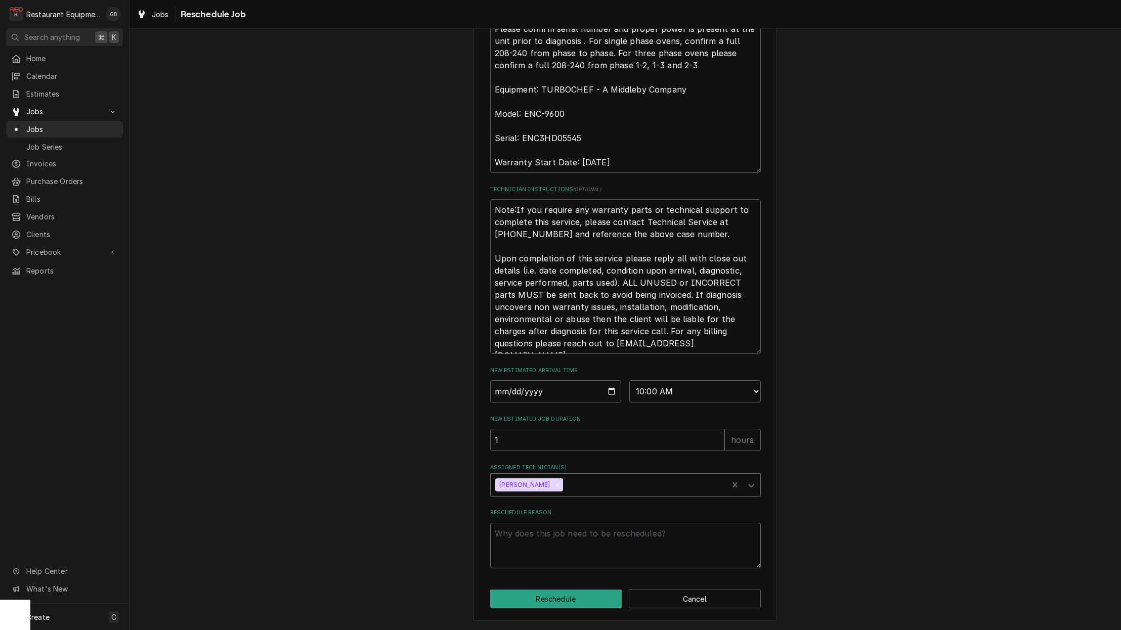
click at [544, 554] on textarea "Reschedule Reason" at bounding box center [625, 546] width 271 height 46
type textarea "x"
type textarea "p"
type textarea "x"
type textarea "pa"
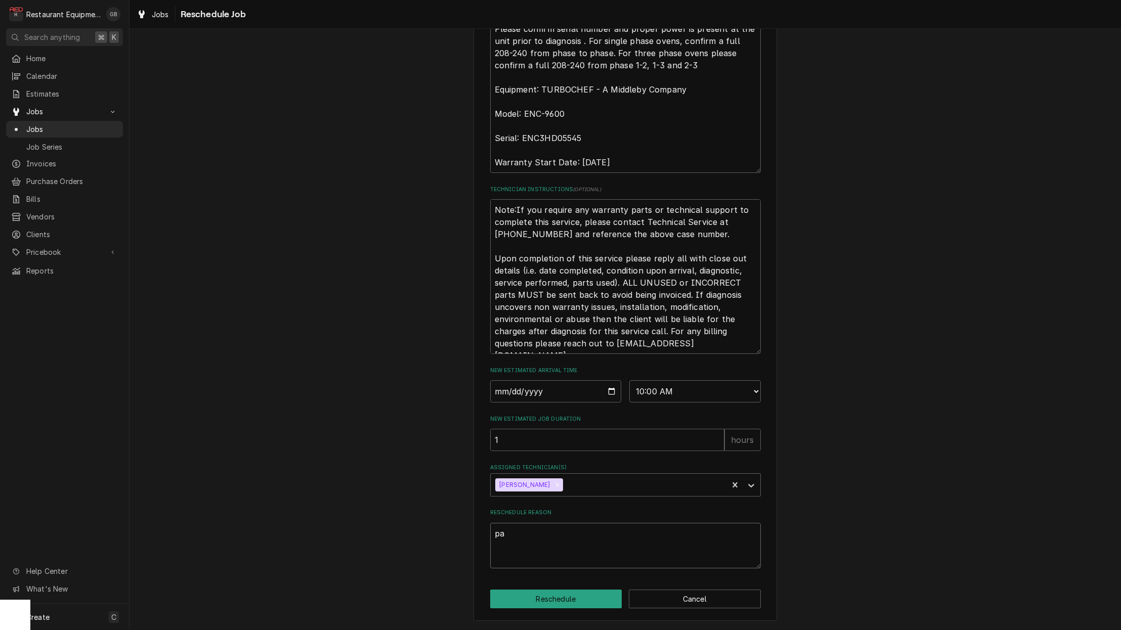
type textarea "x"
type textarea "par"
type textarea "x"
type textarea "part"
type textarea "x"
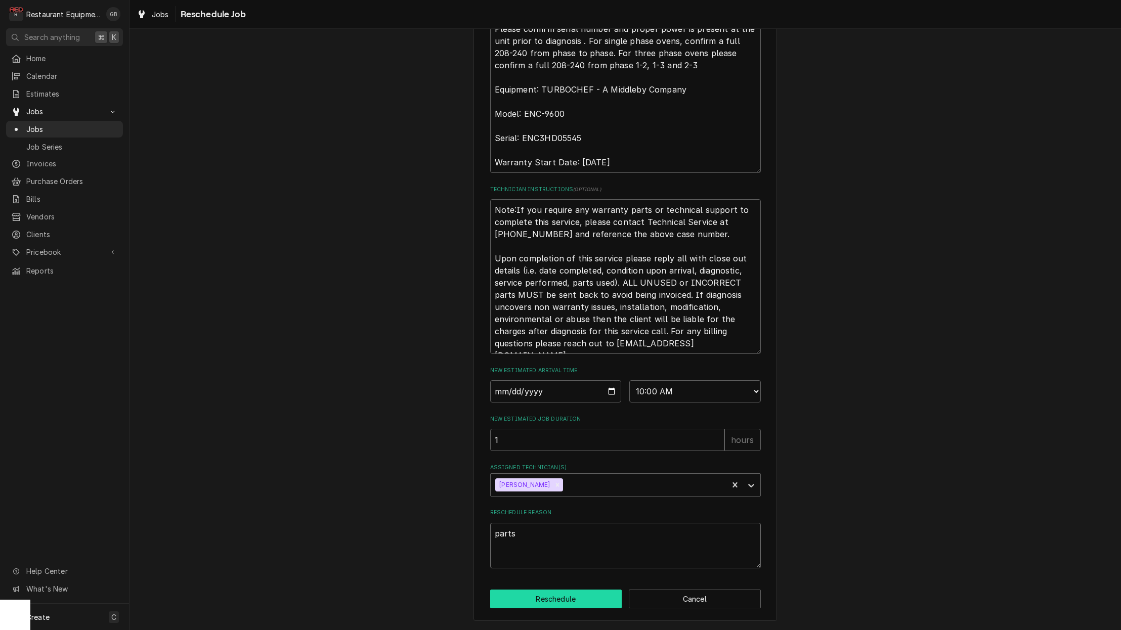
scroll to position [1, 0]
type textarea "parts"
click at [556, 603] on button "Reschedule" at bounding box center [556, 599] width 132 height 19
type textarea "x"
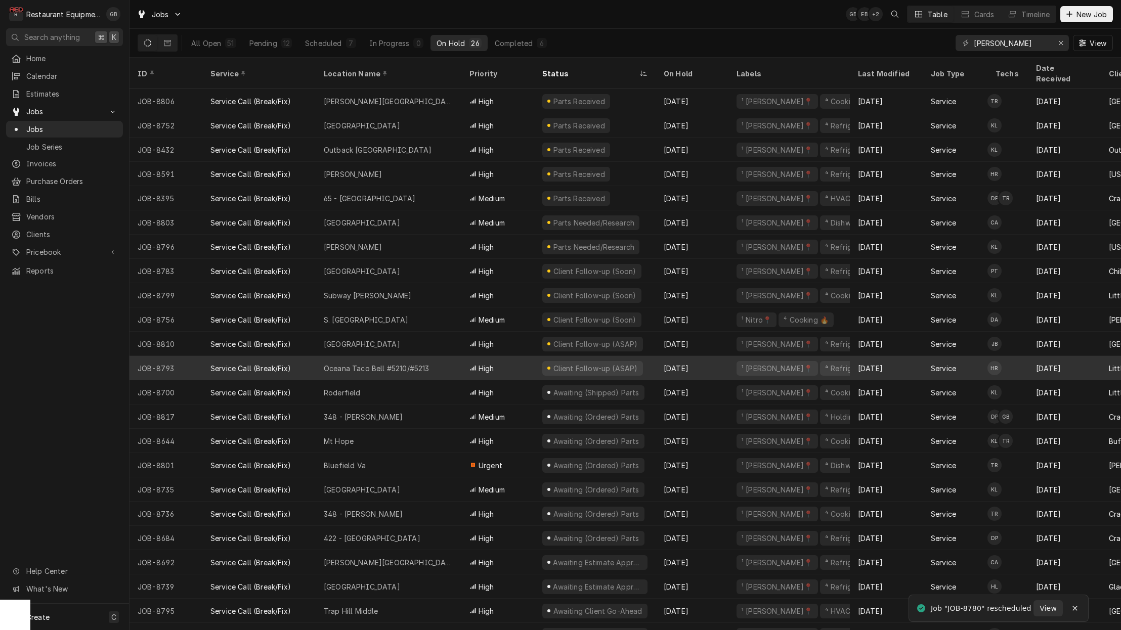
scroll to position [1, 0]
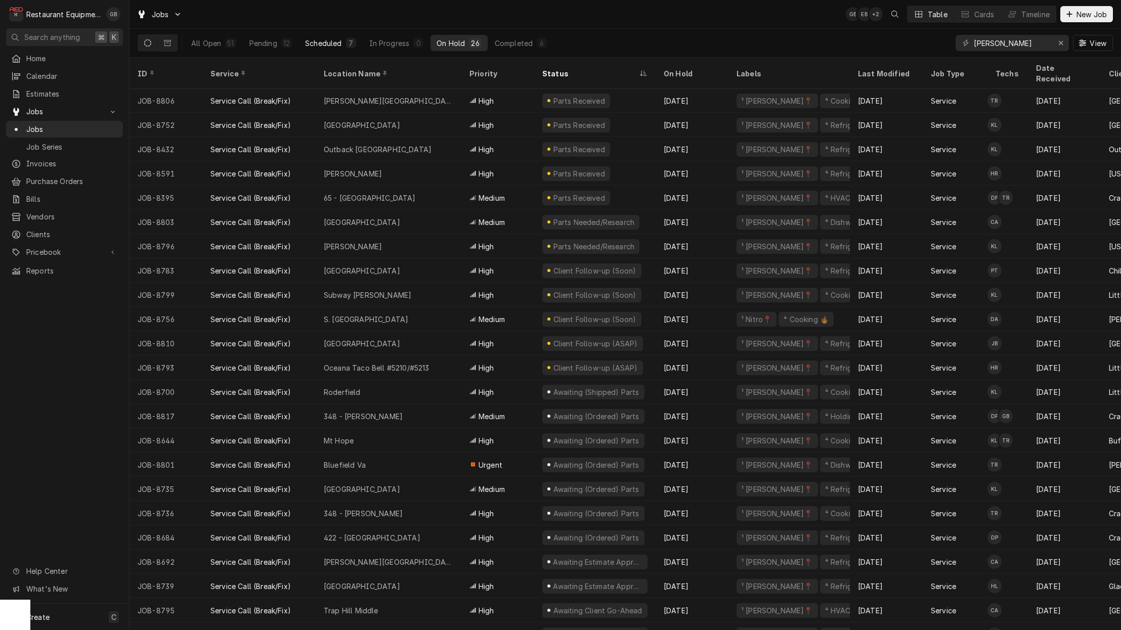
click at [340, 41] on div "Scheduled" at bounding box center [323, 43] width 36 height 11
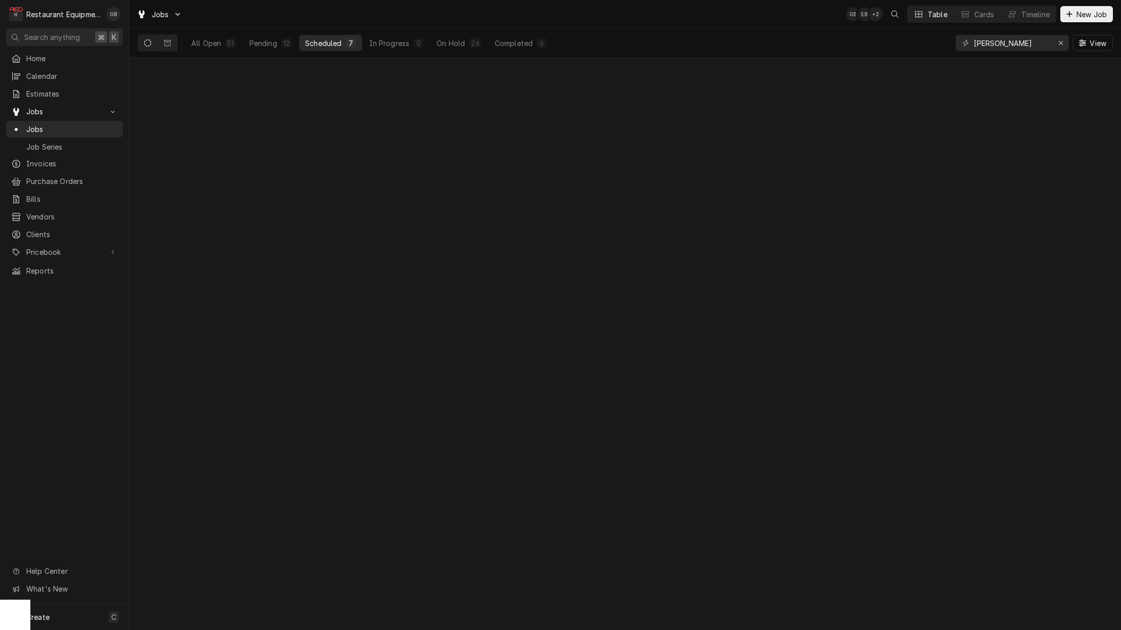
click at [340, 41] on div "Scheduled" at bounding box center [323, 43] width 36 height 11
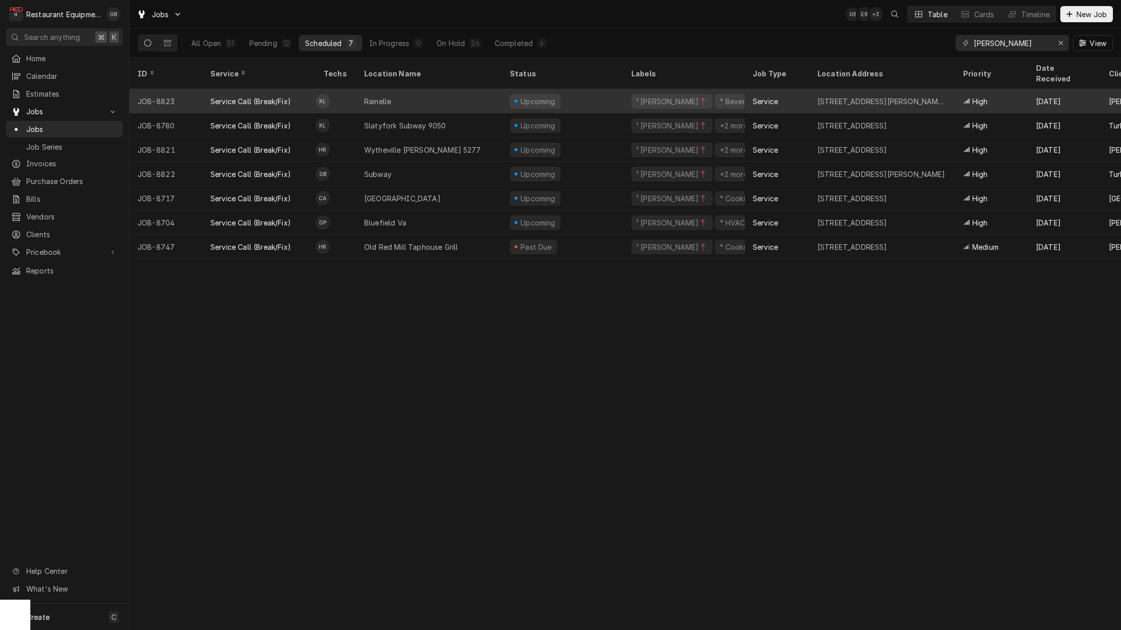
click at [436, 89] on div "Rainelle" at bounding box center [429, 101] width 146 height 24
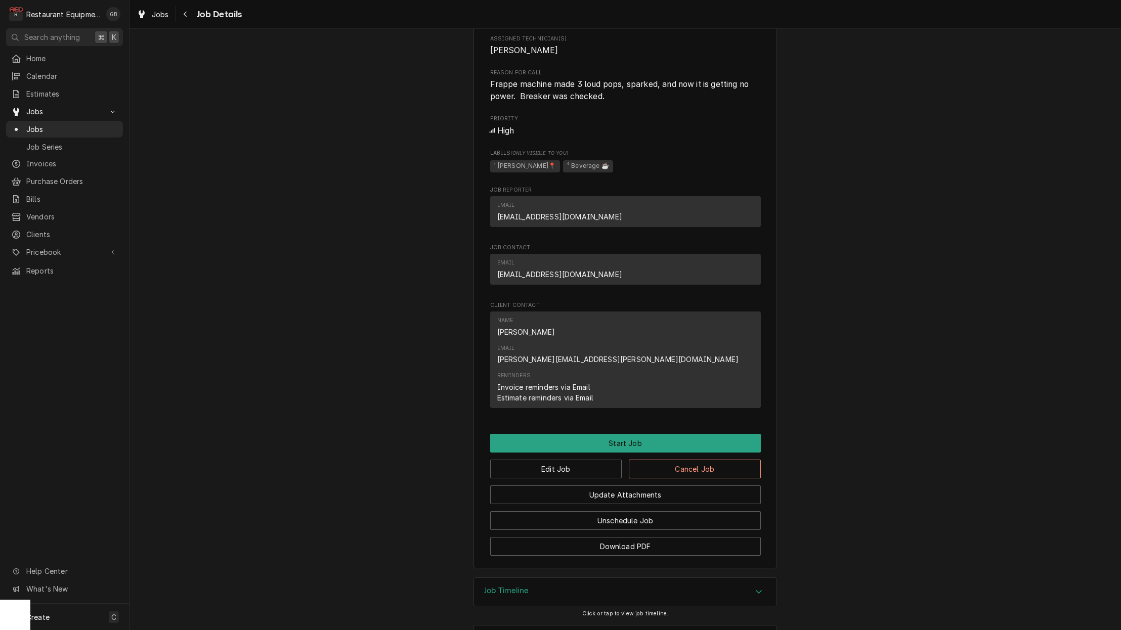
scroll to position [479, 0]
click at [622, 512] on button "Unschedule Job" at bounding box center [625, 521] width 271 height 19
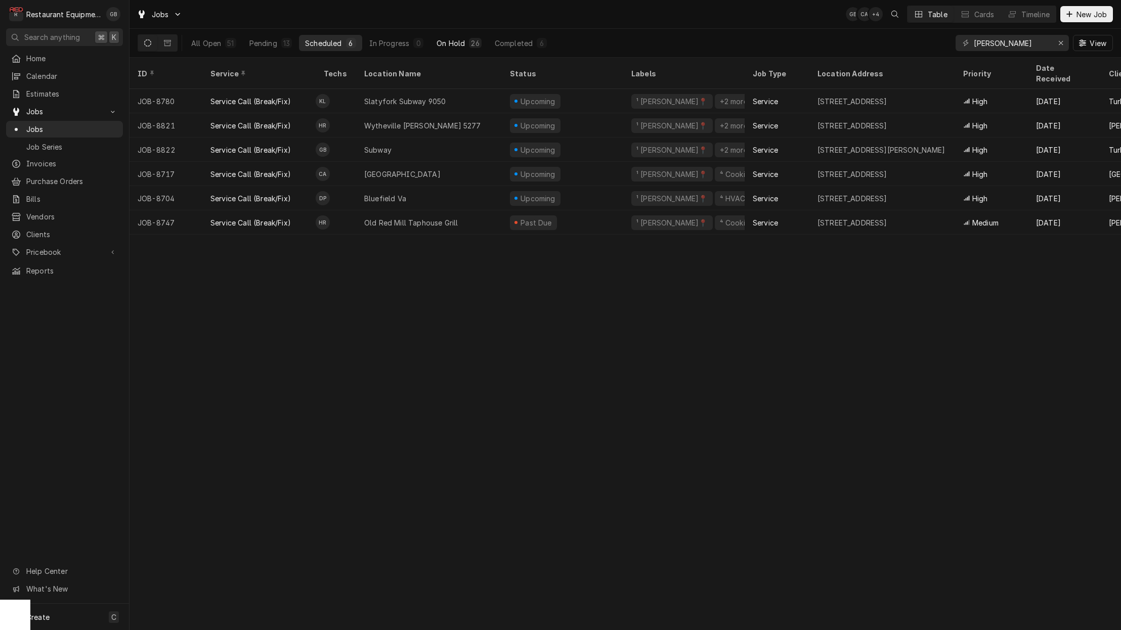
click at [441, 42] on div "On Hold" at bounding box center [451, 43] width 28 height 11
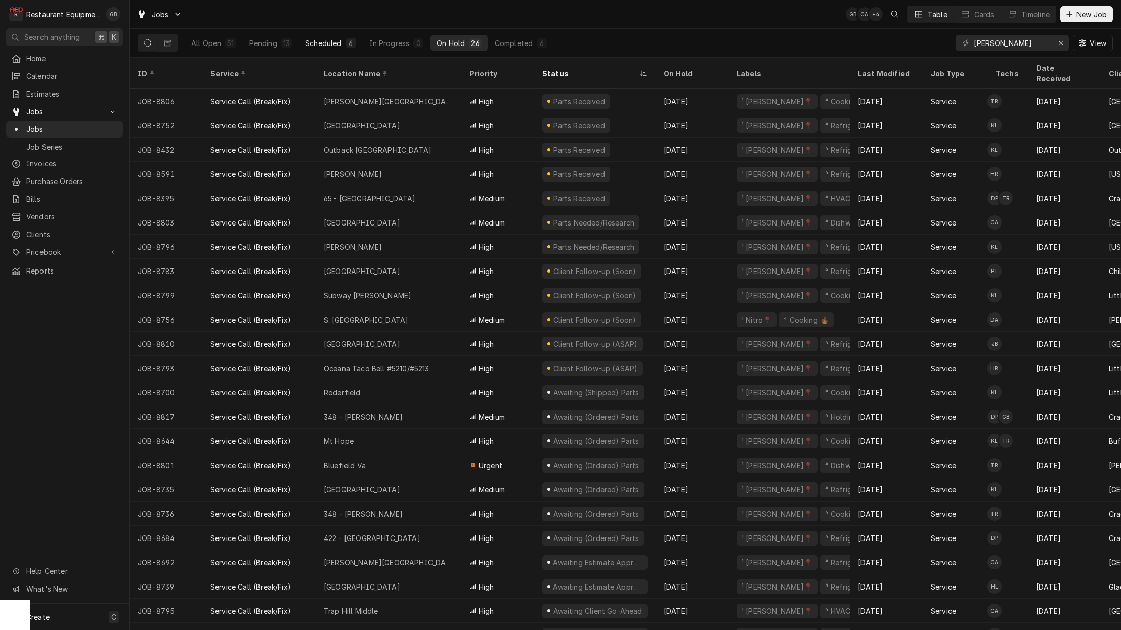
click at [332, 48] on div "Scheduled" at bounding box center [323, 43] width 36 height 11
